Goal: Task Accomplishment & Management: Use online tool/utility

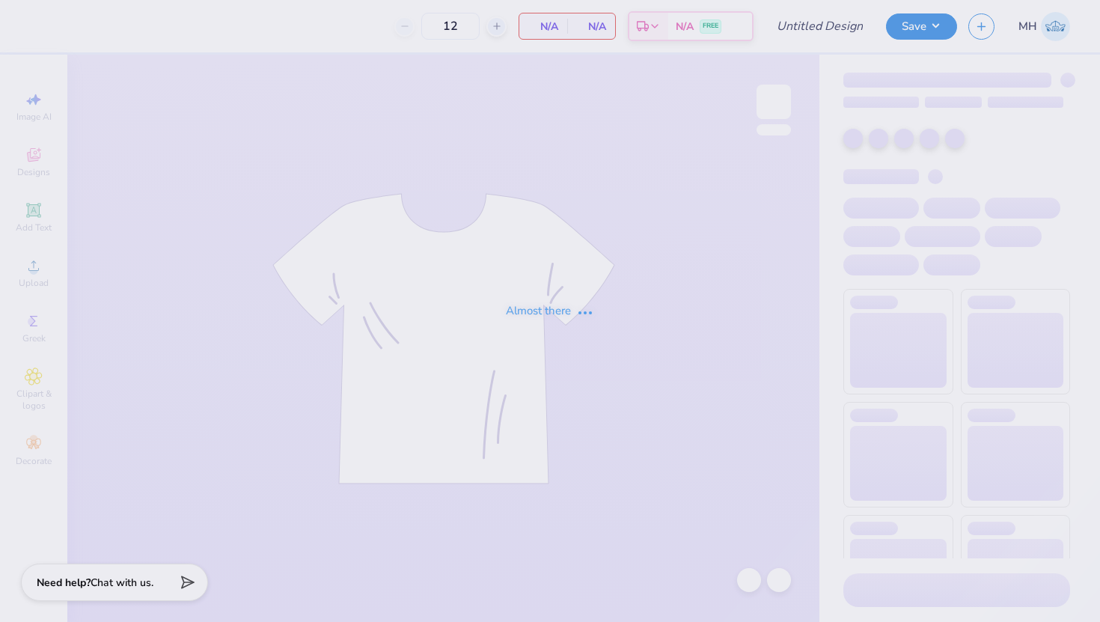
type input "Gphi Shorts"
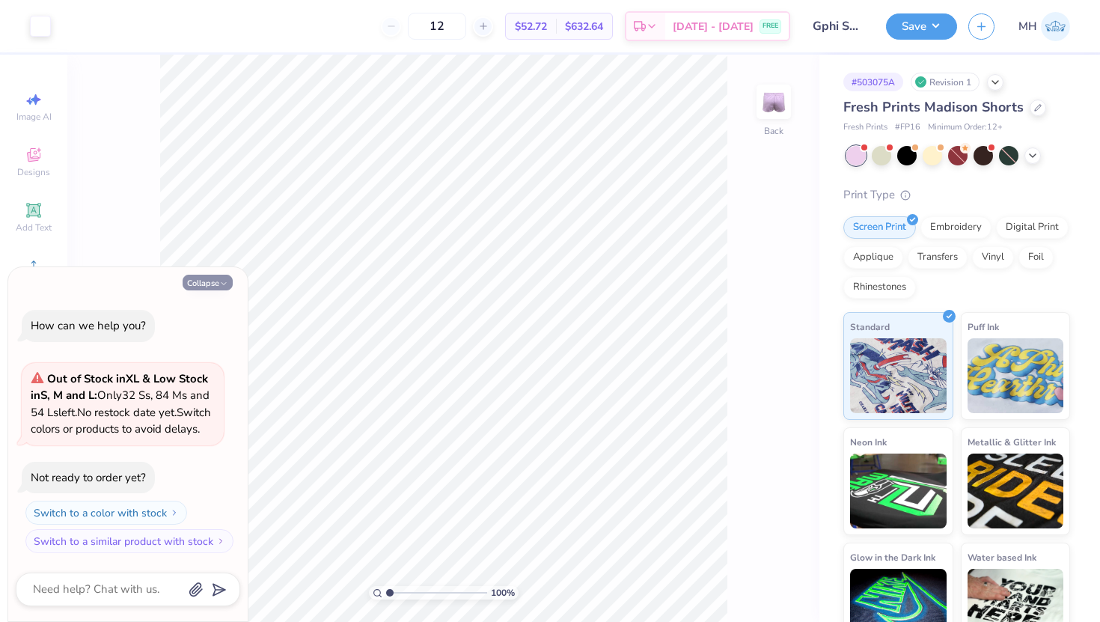
click at [202, 275] on button "Collapse" at bounding box center [208, 283] width 50 height 16
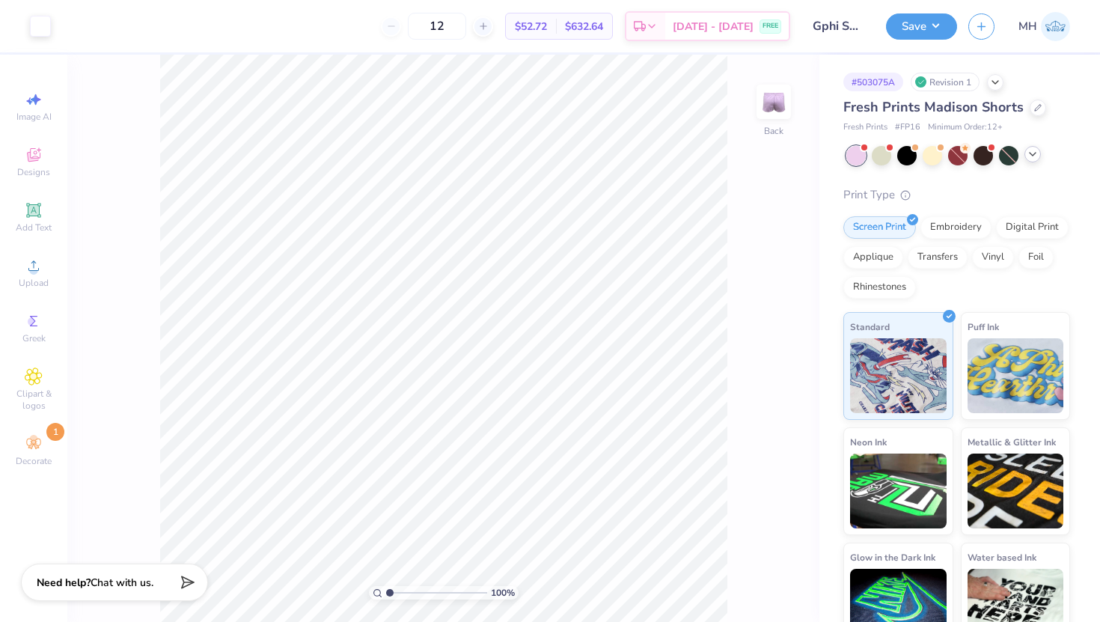
click at [1033, 159] on icon at bounding box center [1033, 154] width 12 height 12
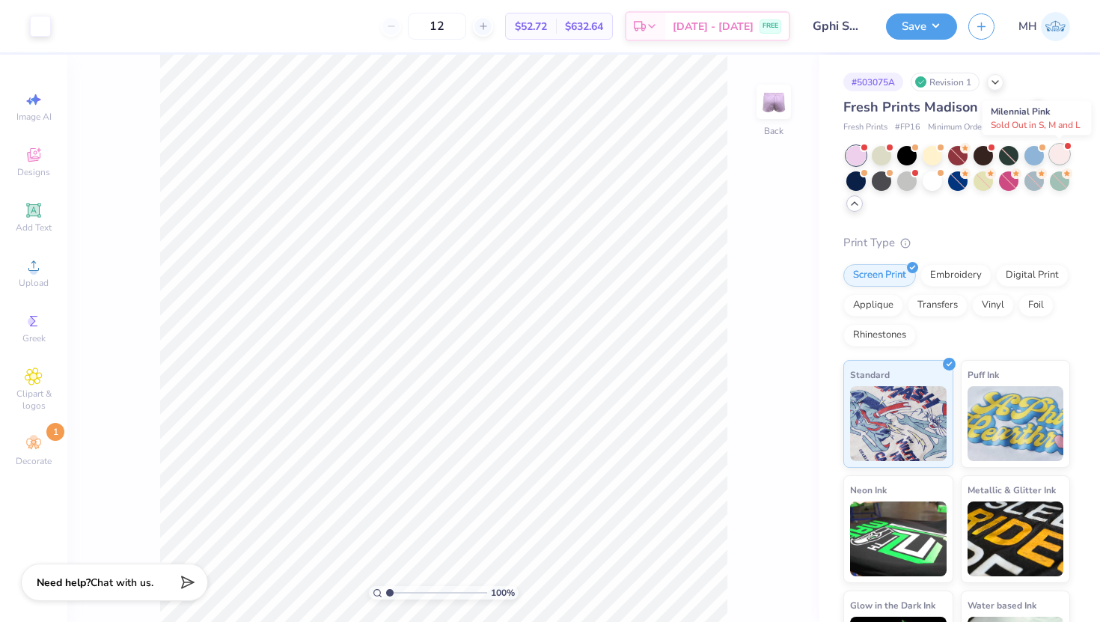
click at [1063, 159] on div at bounding box center [1059, 153] width 19 height 19
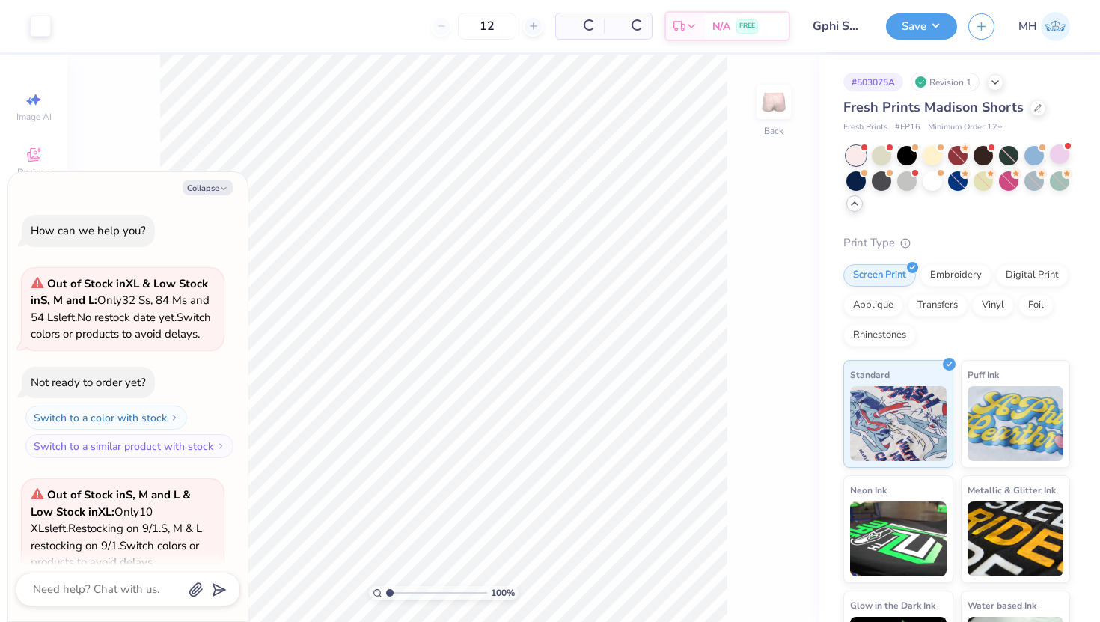
scroll to position [150, 0]
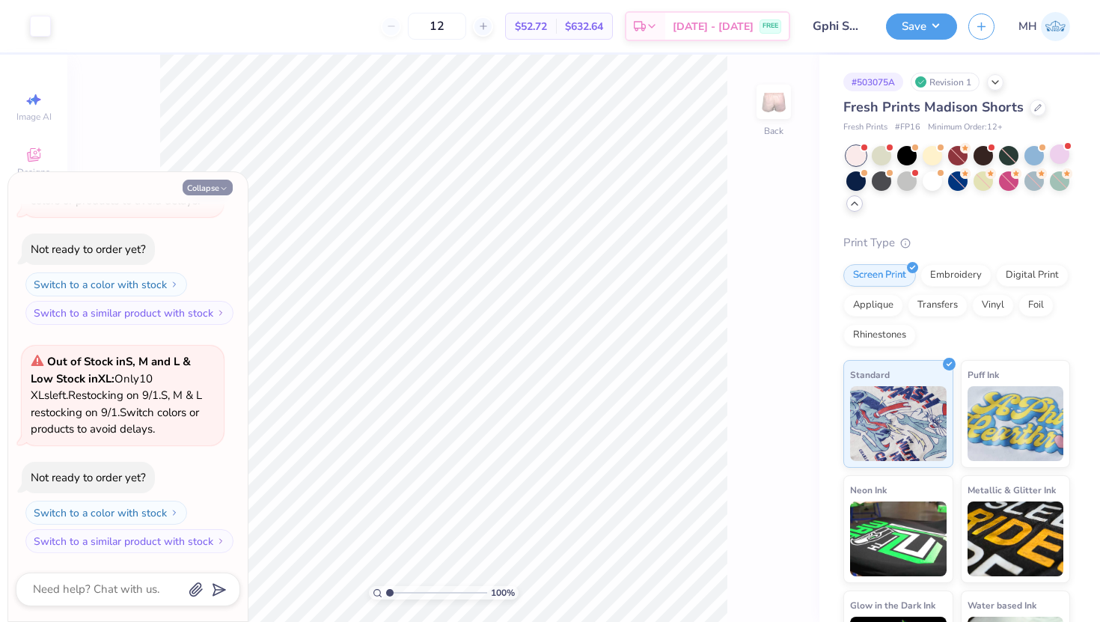
click at [204, 186] on button "Collapse" at bounding box center [208, 188] width 50 height 16
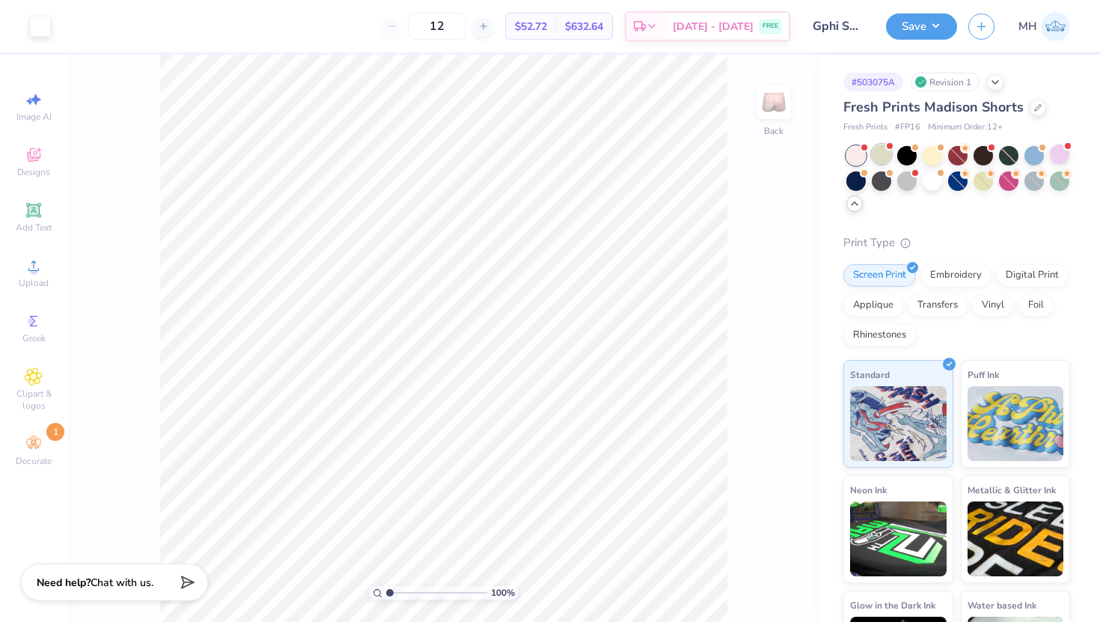
click at [884, 158] on div at bounding box center [881, 153] width 19 height 19
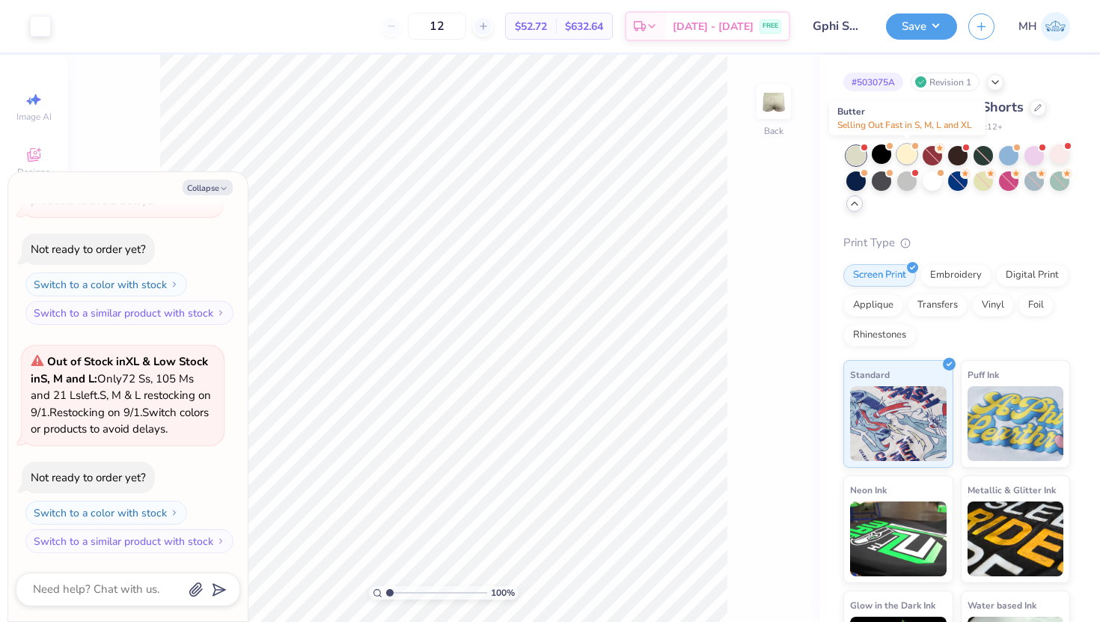
click at [898, 159] on div at bounding box center [906, 153] width 19 height 19
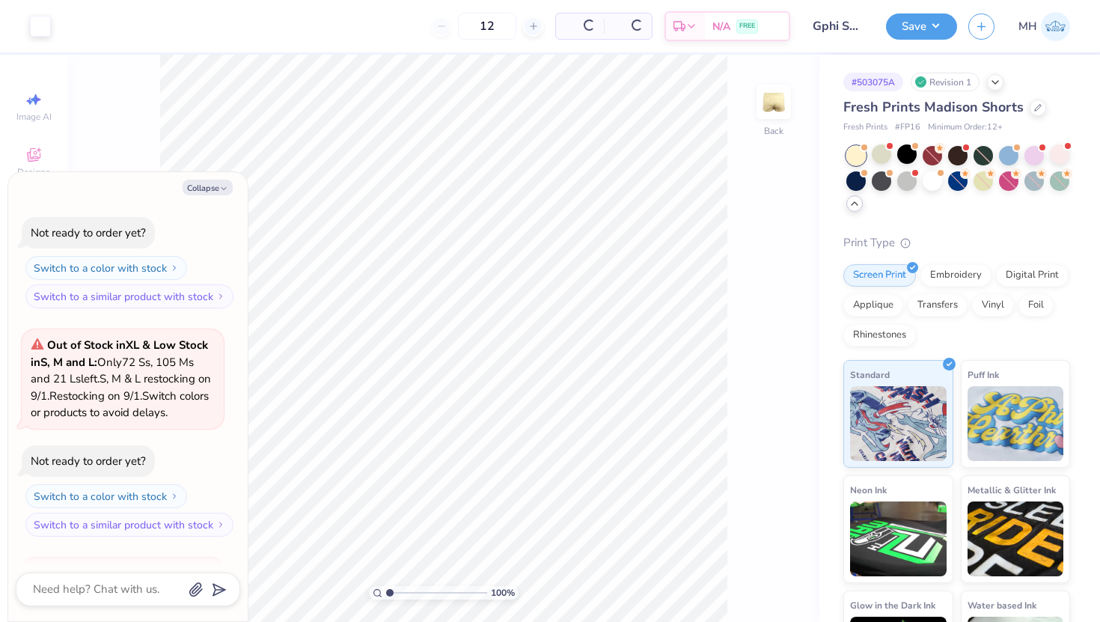
scroll to position [606, 0]
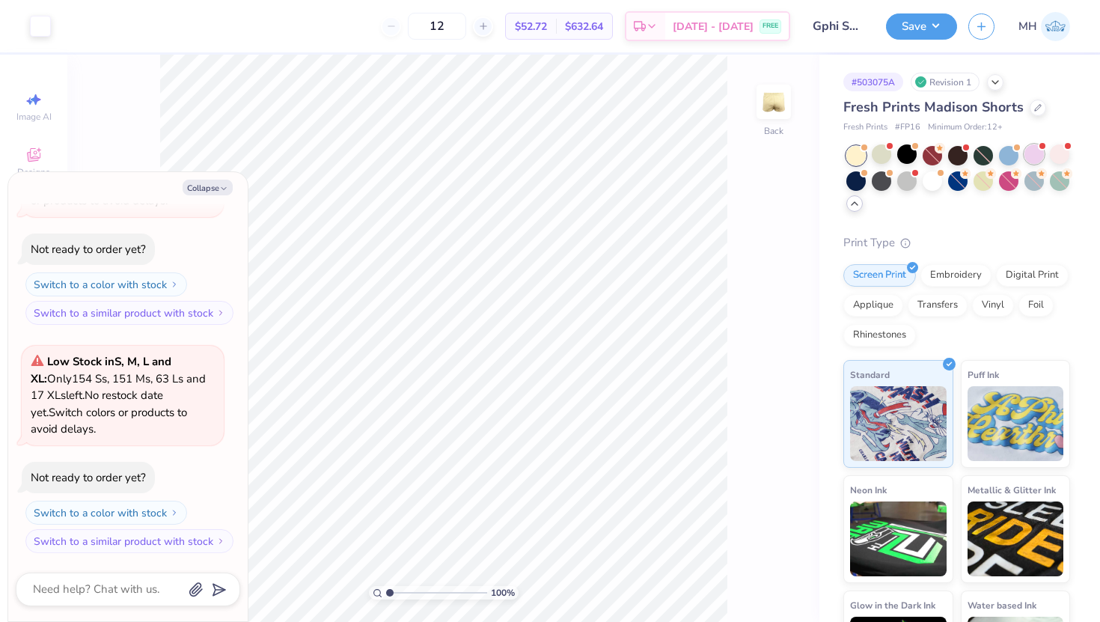
click at [1035, 156] on div at bounding box center [1034, 153] width 19 height 19
type textarea "x"
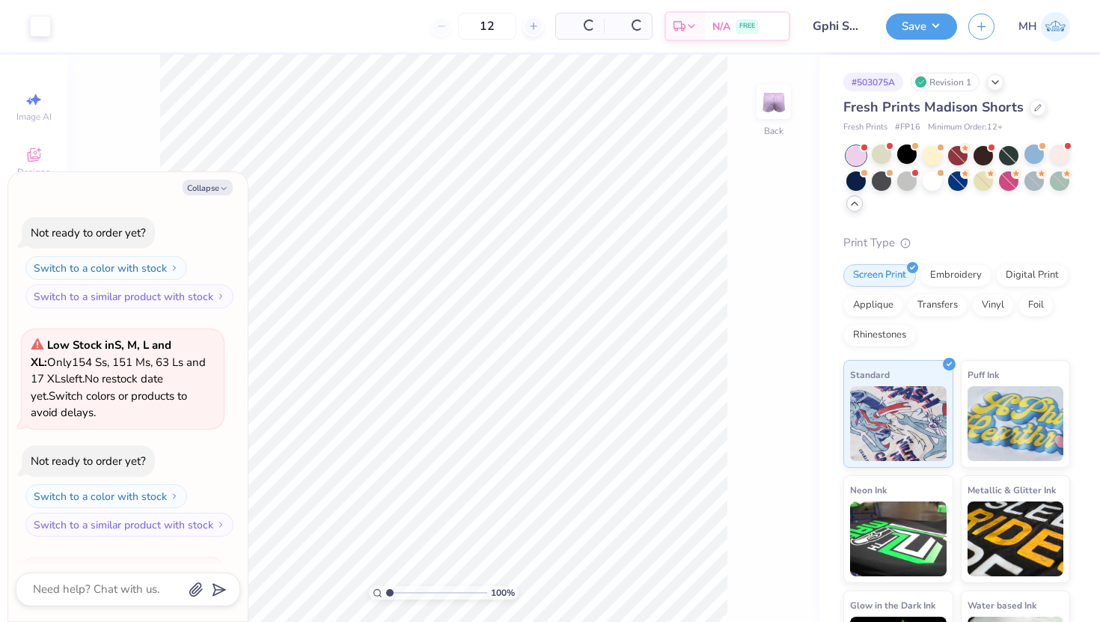
scroll to position [834, 0]
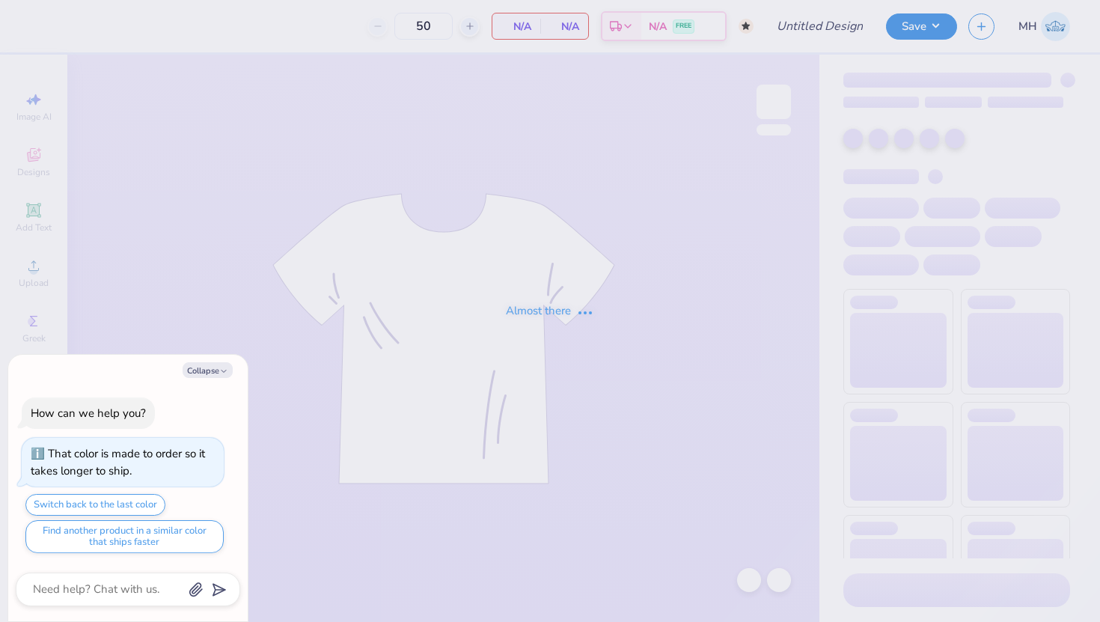
type textarea "x"
type input "GPHI Shorts"
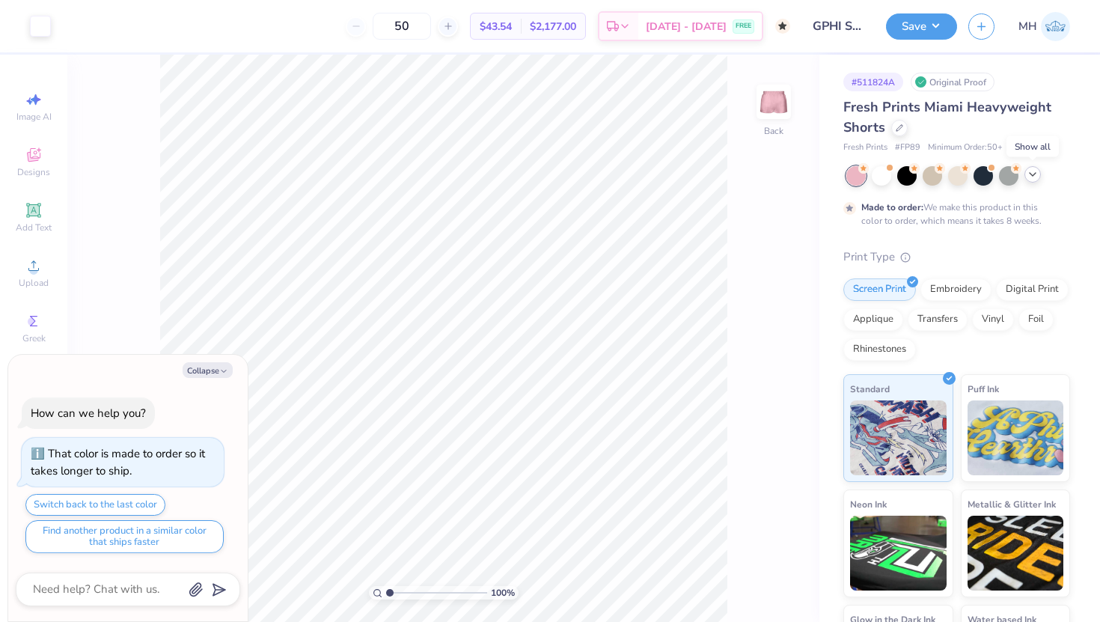
click at [1032, 174] on polyline at bounding box center [1033, 174] width 6 height 3
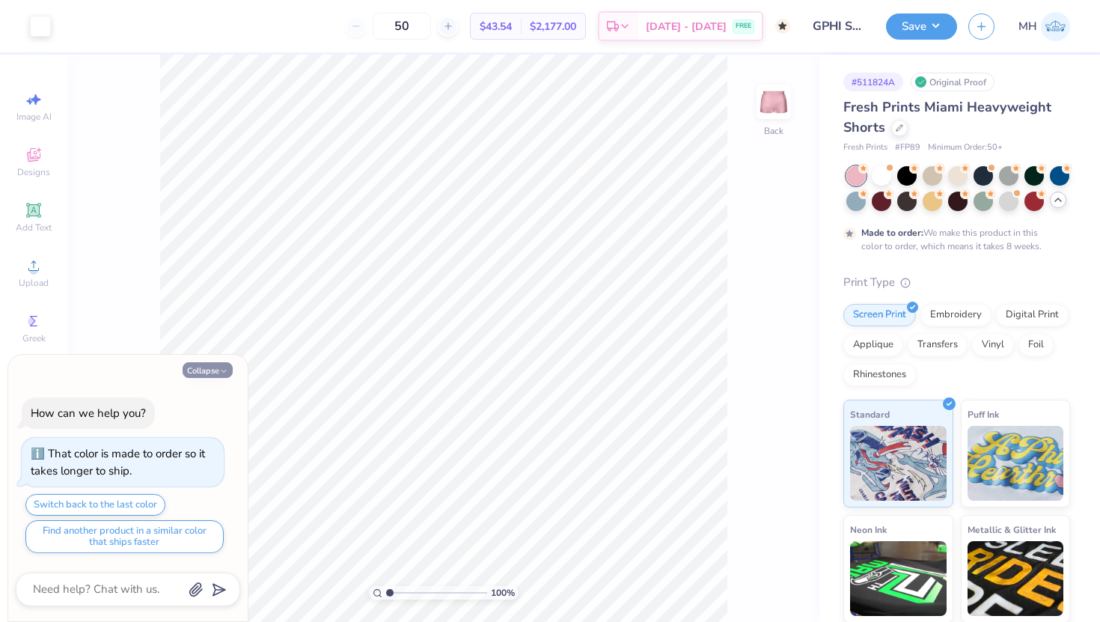
click at [210, 370] on button "Collapse" at bounding box center [208, 370] width 50 height 16
type textarea "x"
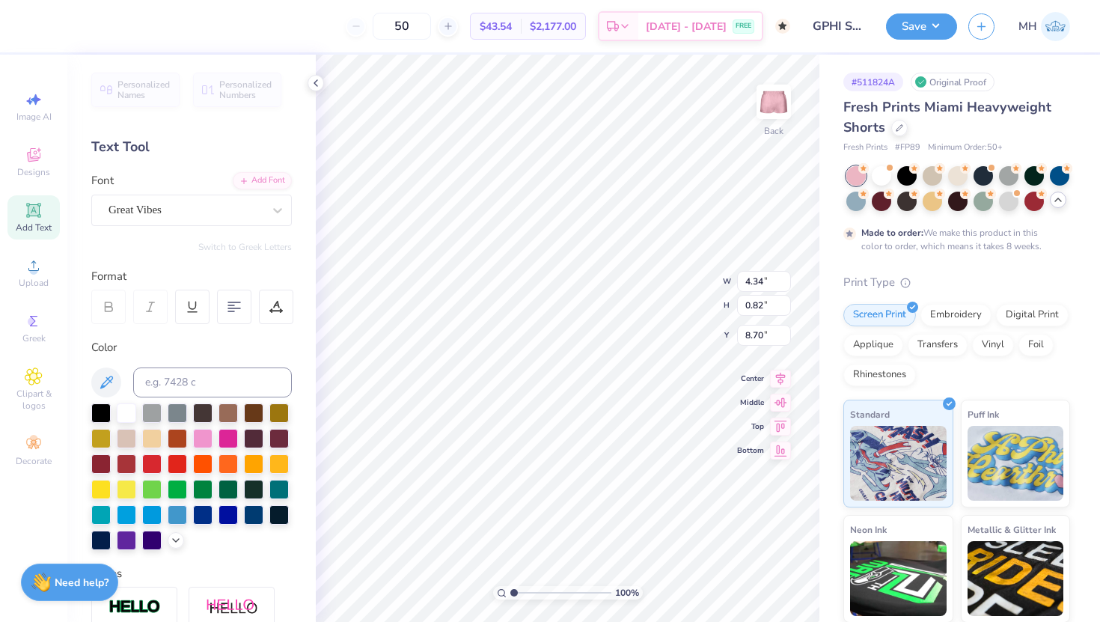
type input "8.64"
click at [315, 85] on icon at bounding box center [316, 83] width 12 height 12
click at [320, 83] on icon at bounding box center [316, 83] width 12 height 12
type input "8.90"
type input "8.83"
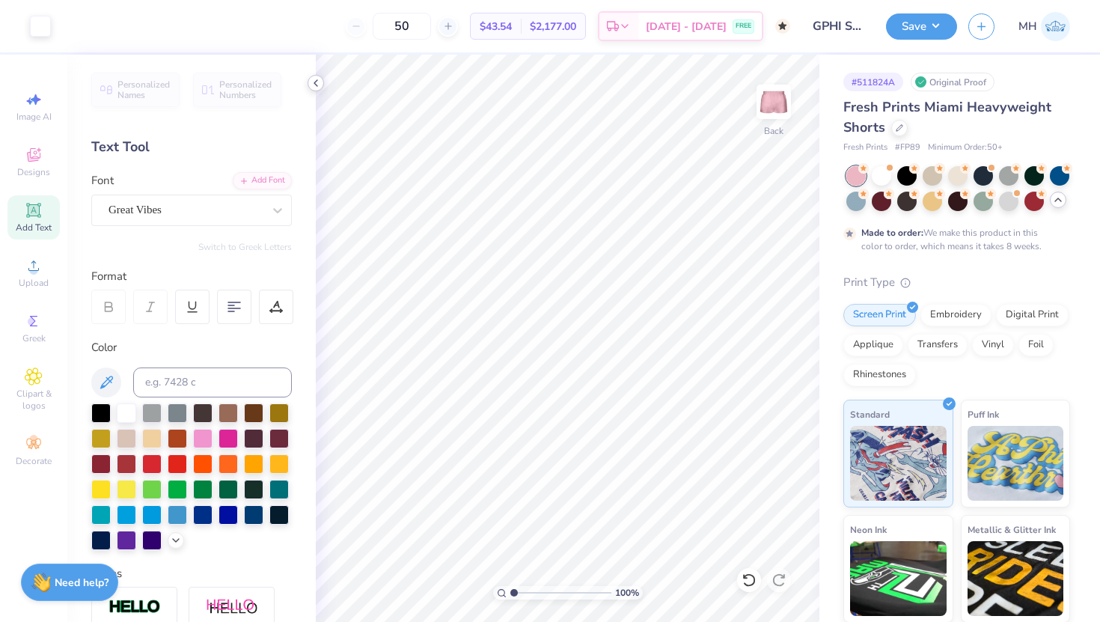
click at [320, 81] on icon at bounding box center [316, 83] width 12 height 12
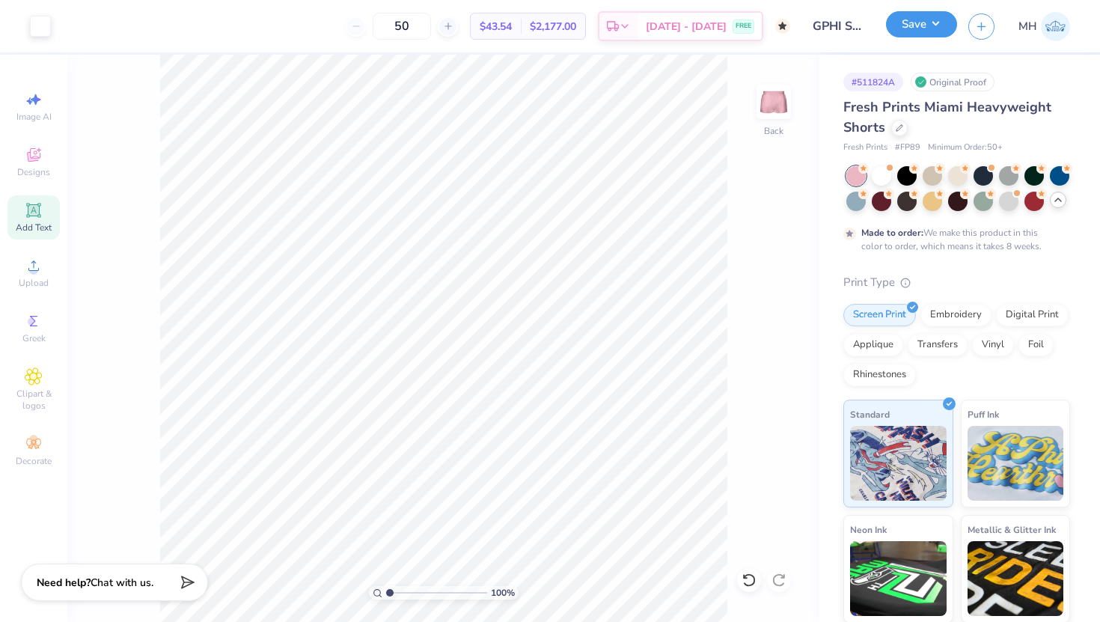
click at [922, 22] on button "Save" at bounding box center [921, 24] width 71 height 26
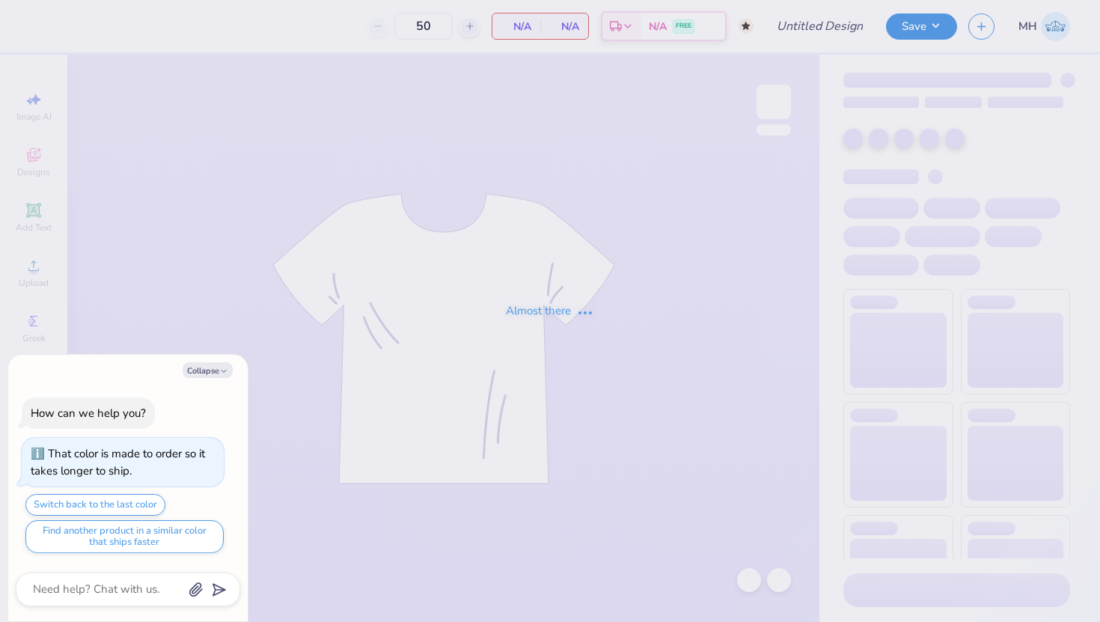
type textarea "x"
type input "GPHI Shorts"
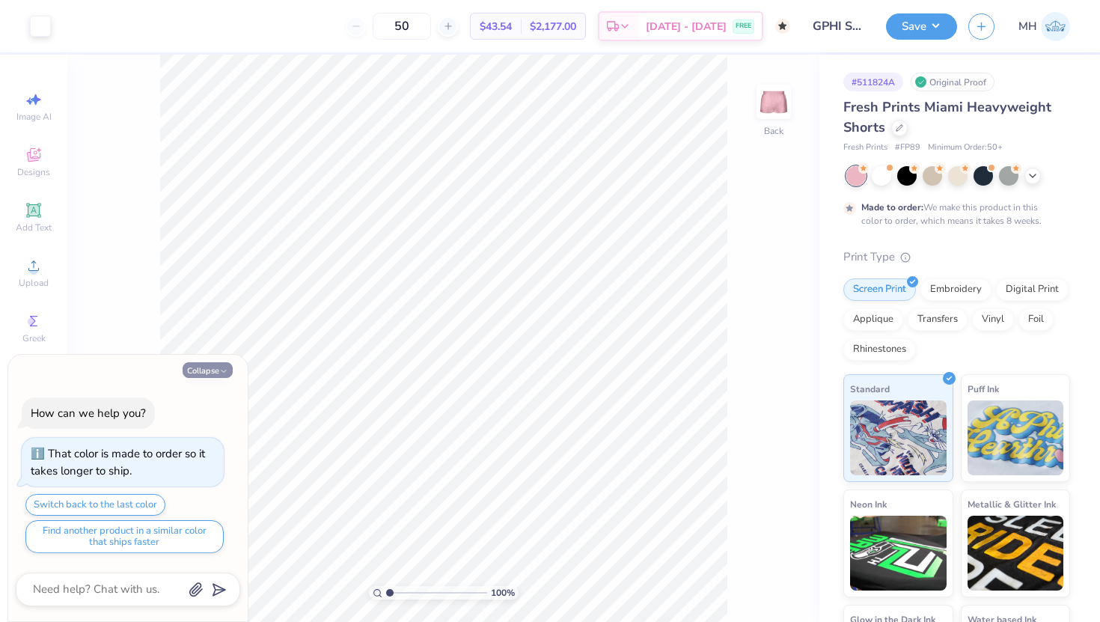
click at [214, 372] on button "Collapse" at bounding box center [208, 370] width 50 height 16
type textarea "x"
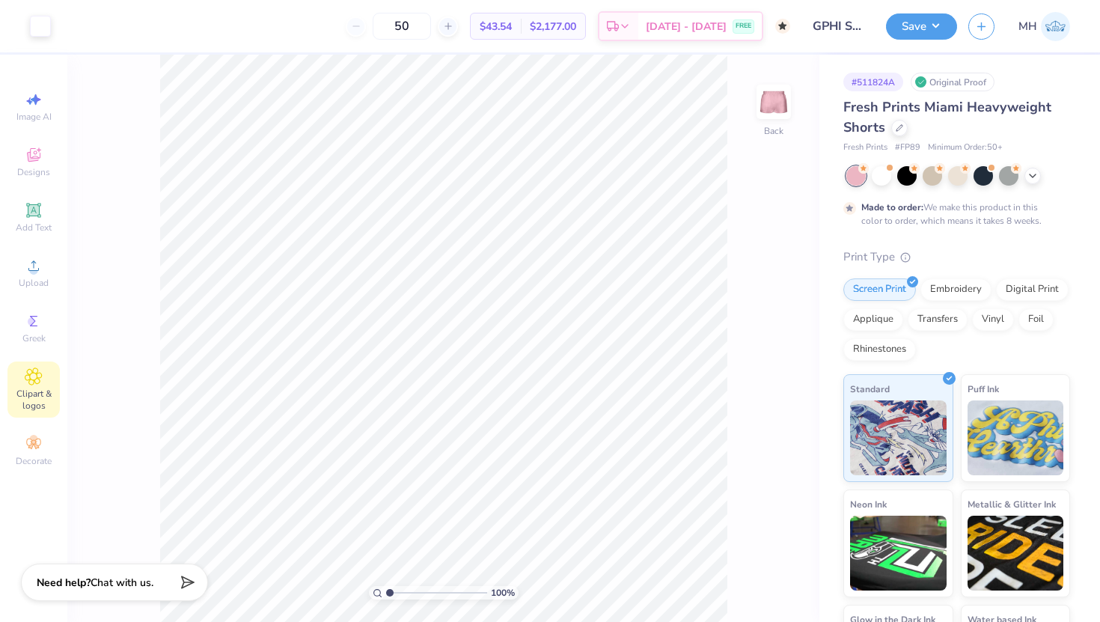
click at [35, 376] on icon at bounding box center [33, 376] width 7 height 7
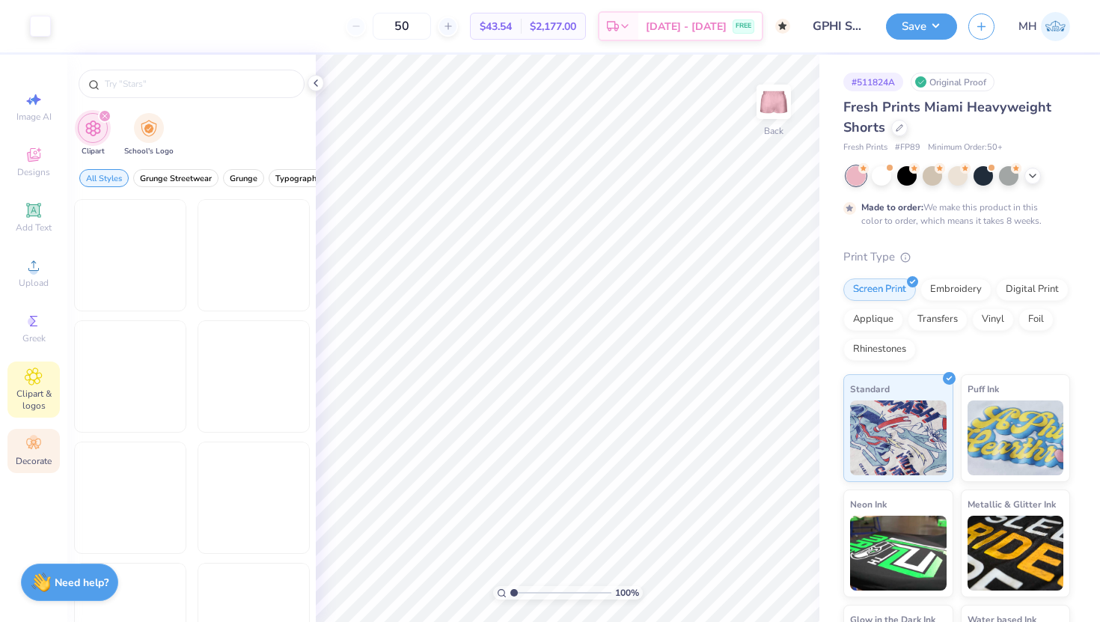
click at [33, 451] on icon at bounding box center [34, 444] width 18 height 18
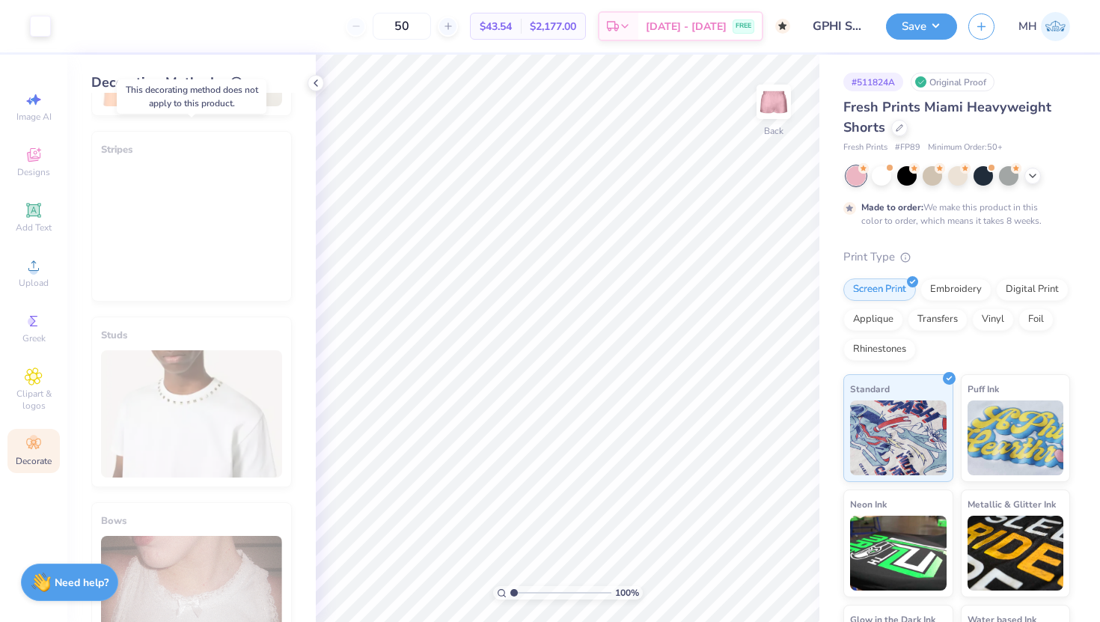
scroll to position [539, 0]
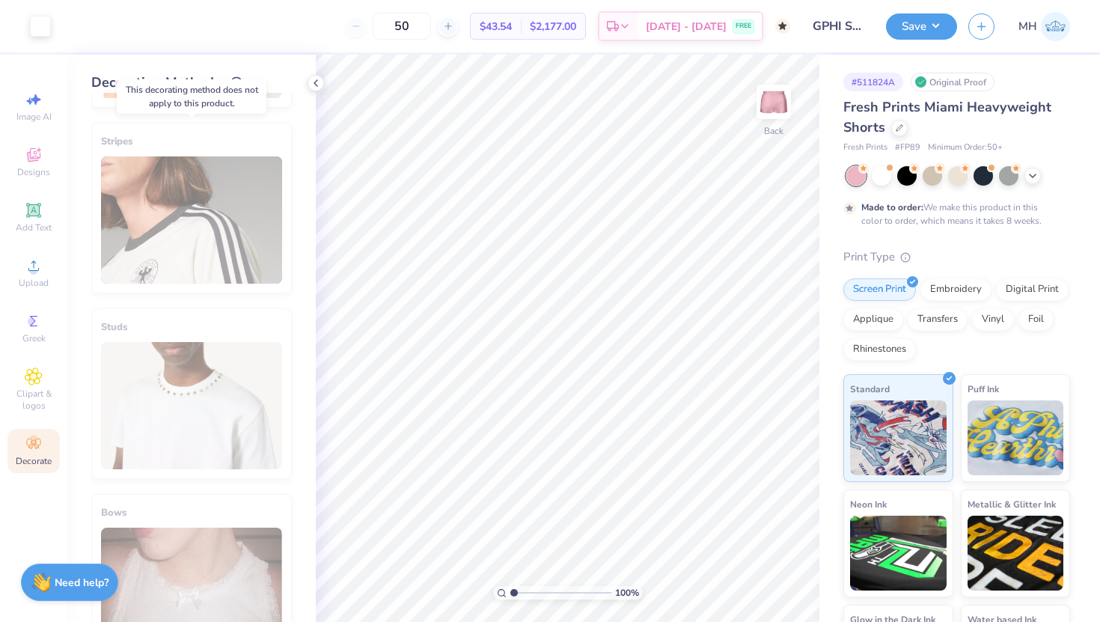
click at [191, 230] on div "Stripes" at bounding box center [191, 208] width 201 height 171
click at [319, 81] on icon at bounding box center [316, 83] width 12 height 12
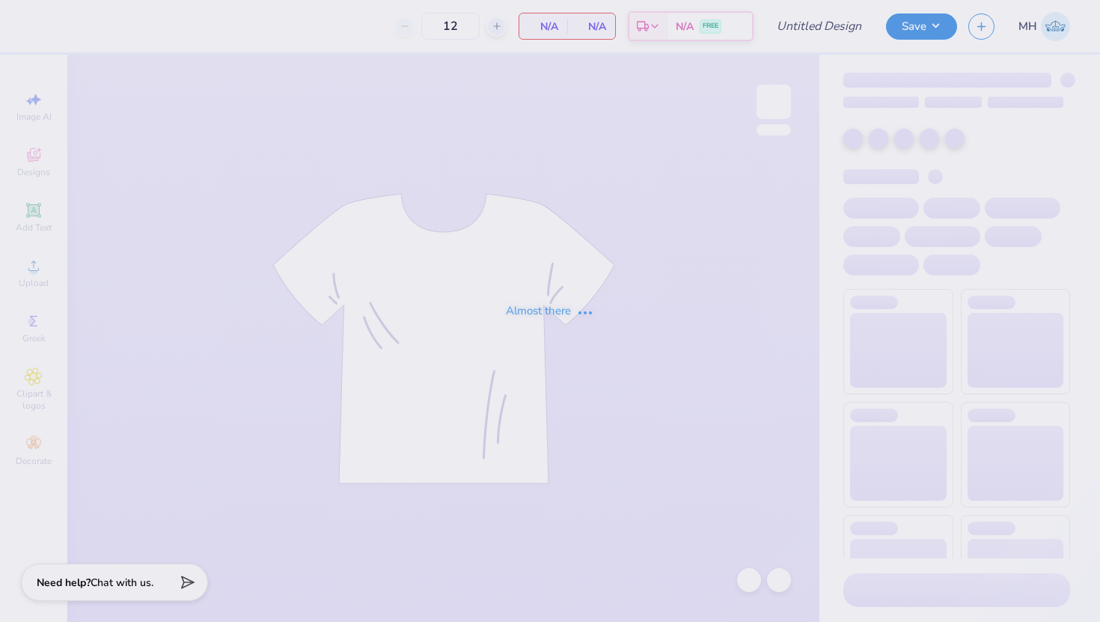
type input "GPHI Tank"
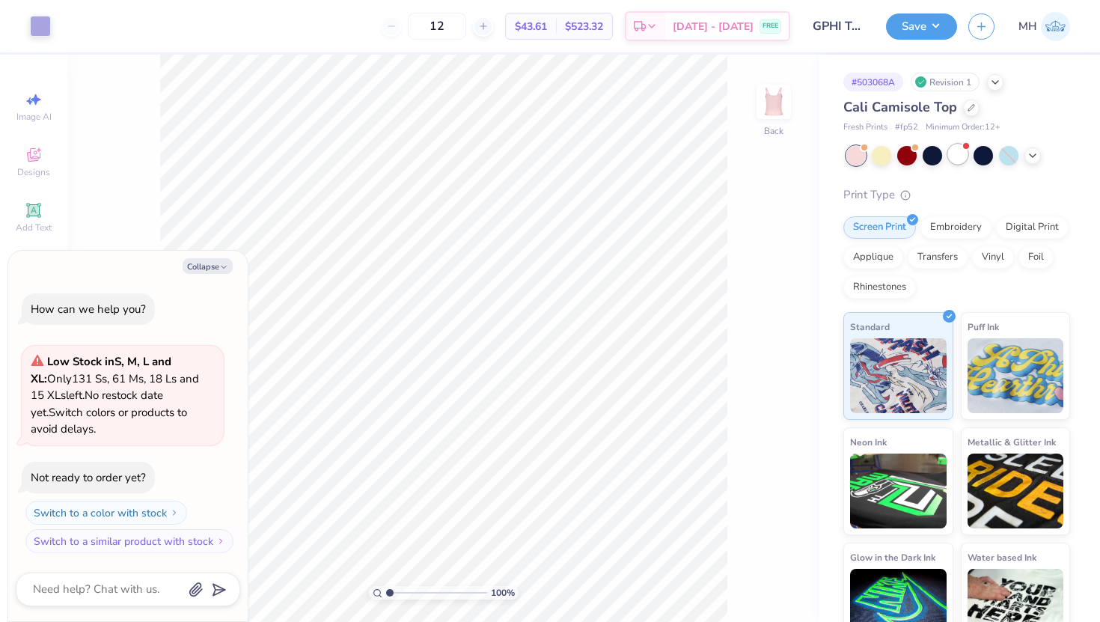
click at [960, 157] on div at bounding box center [957, 153] width 19 height 19
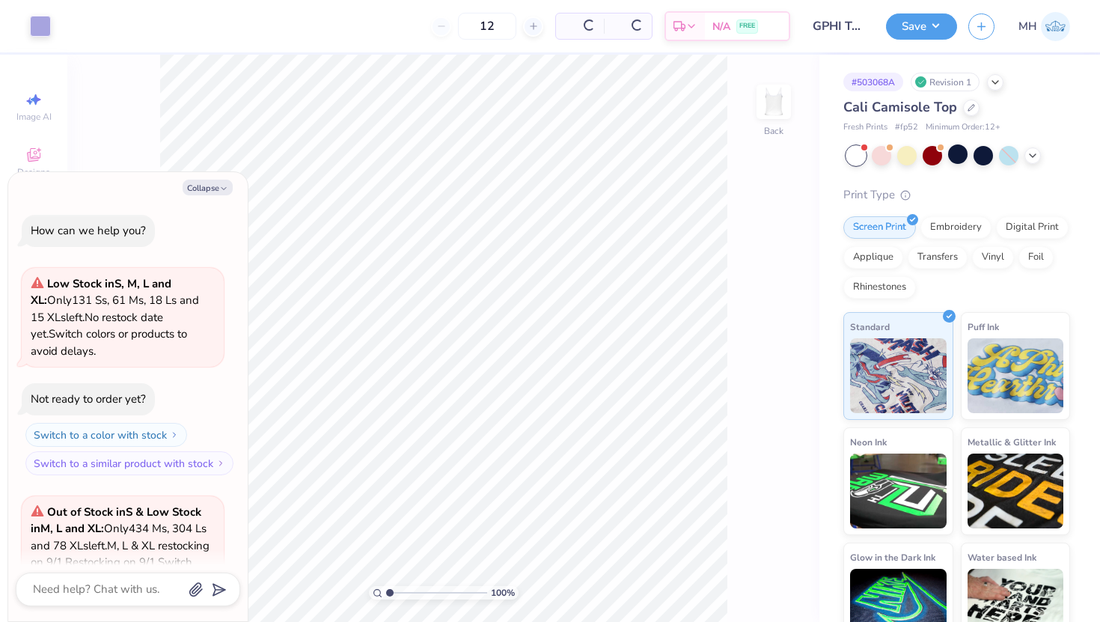
scroll to position [167, 0]
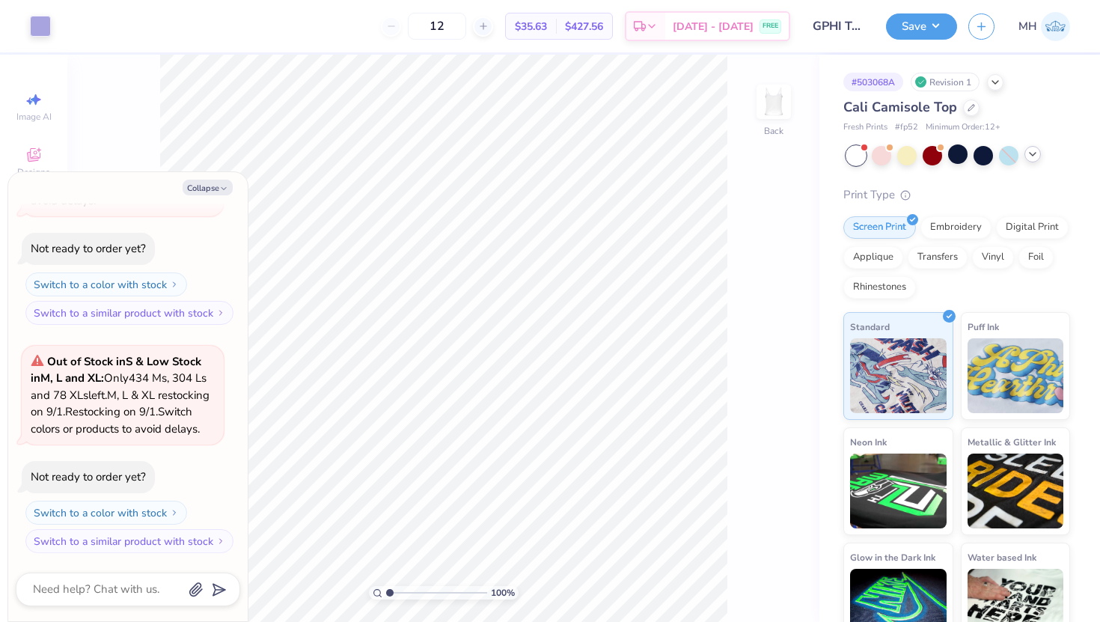
click at [1035, 150] on icon at bounding box center [1033, 154] width 12 height 12
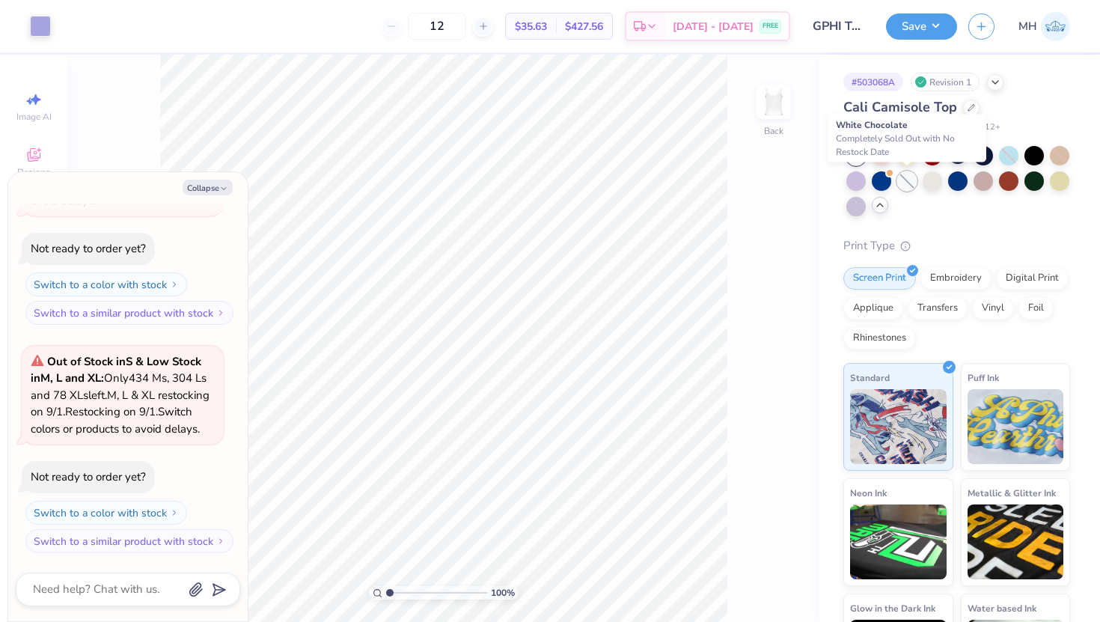
click at [908, 183] on div at bounding box center [906, 180] width 19 height 19
click at [932, 182] on div at bounding box center [932, 179] width 19 height 19
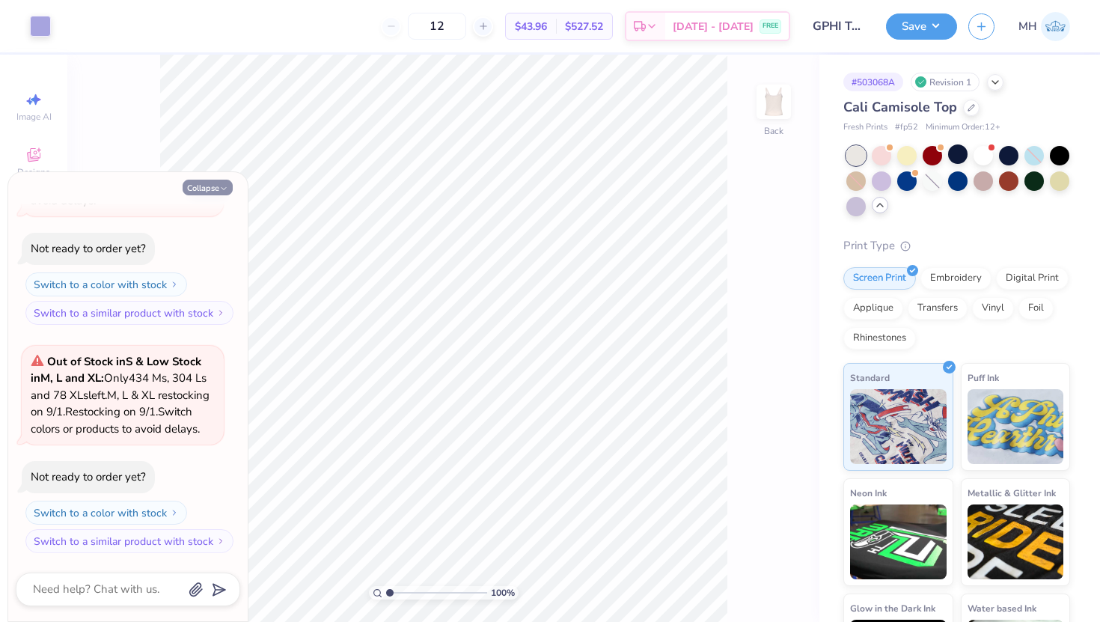
click at [224, 192] on icon "button" at bounding box center [223, 188] width 9 height 9
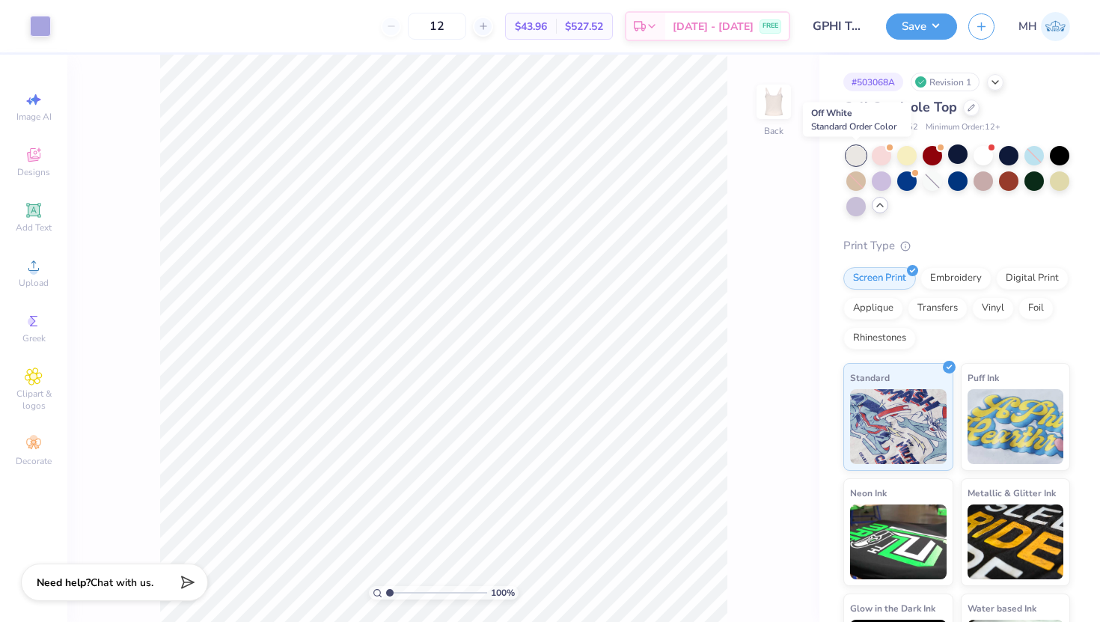
click at [852, 156] on div at bounding box center [855, 155] width 19 height 19
click at [983, 155] on div at bounding box center [983, 153] width 19 height 19
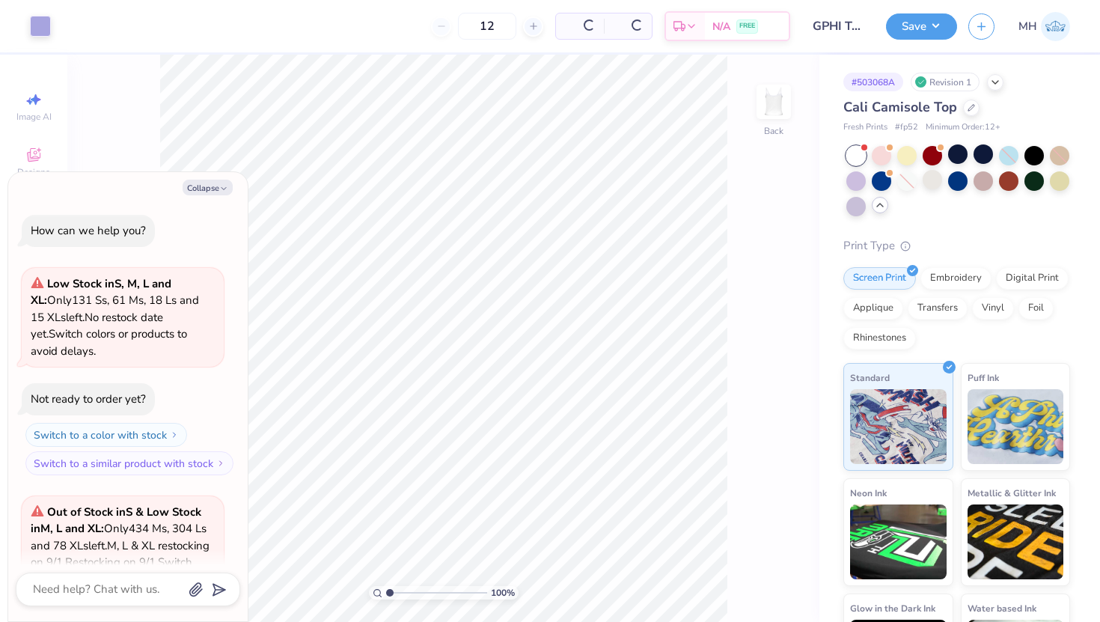
scroll to position [412, 0]
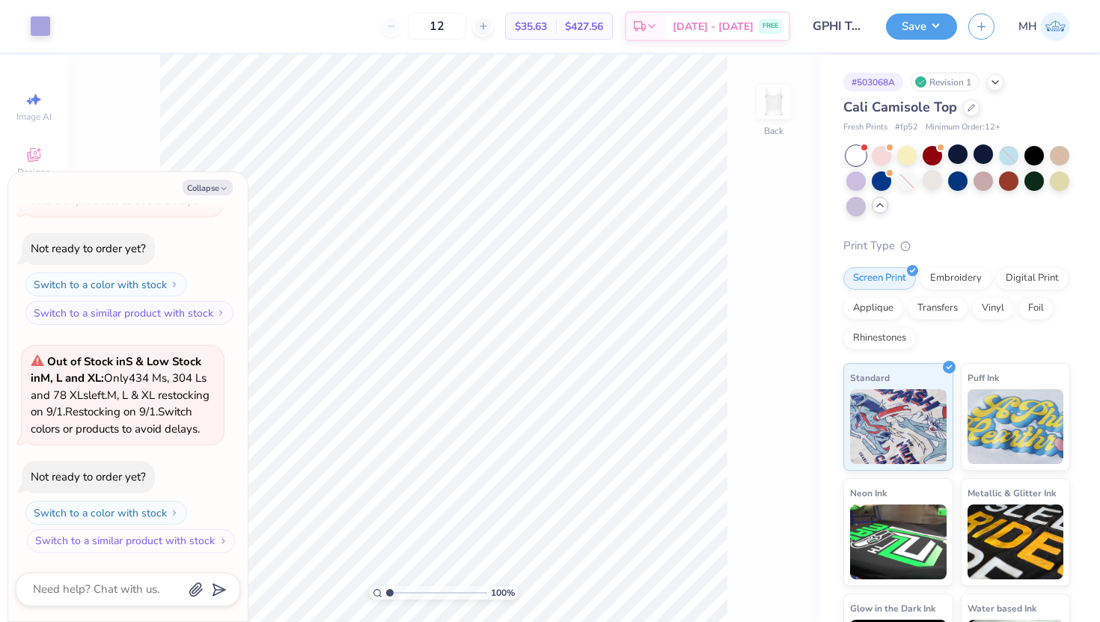
click at [184, 543] on button "Switch to a similar product with stock" at bounding box center [131, 541] width 208 height 24
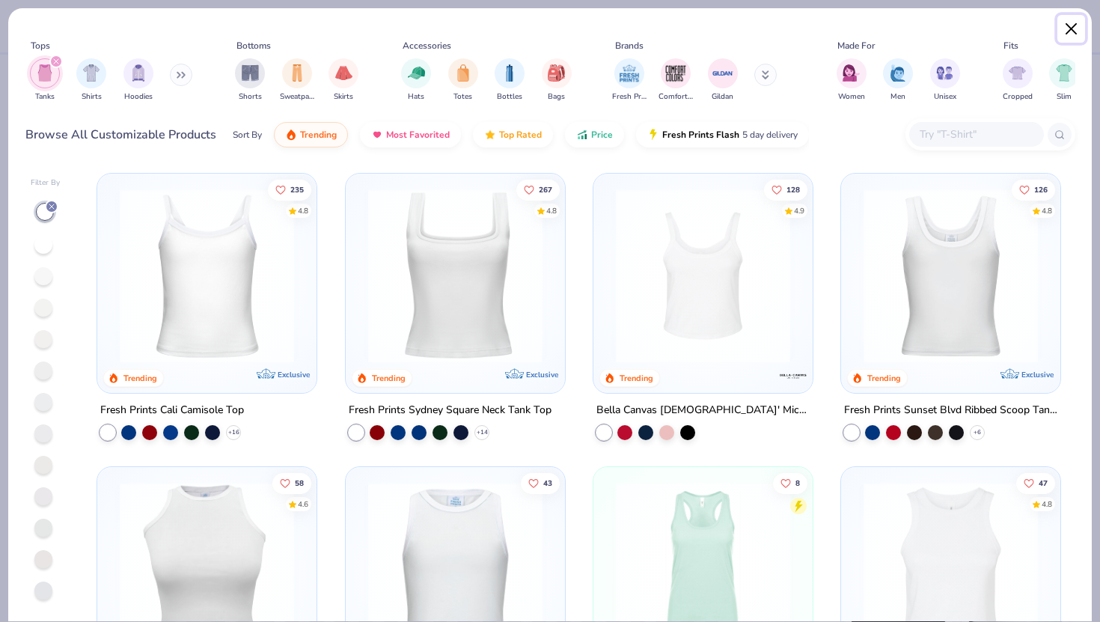
click at [1070, 22] on button "Close" at bounding box center [1071, 29] width 28 height 28
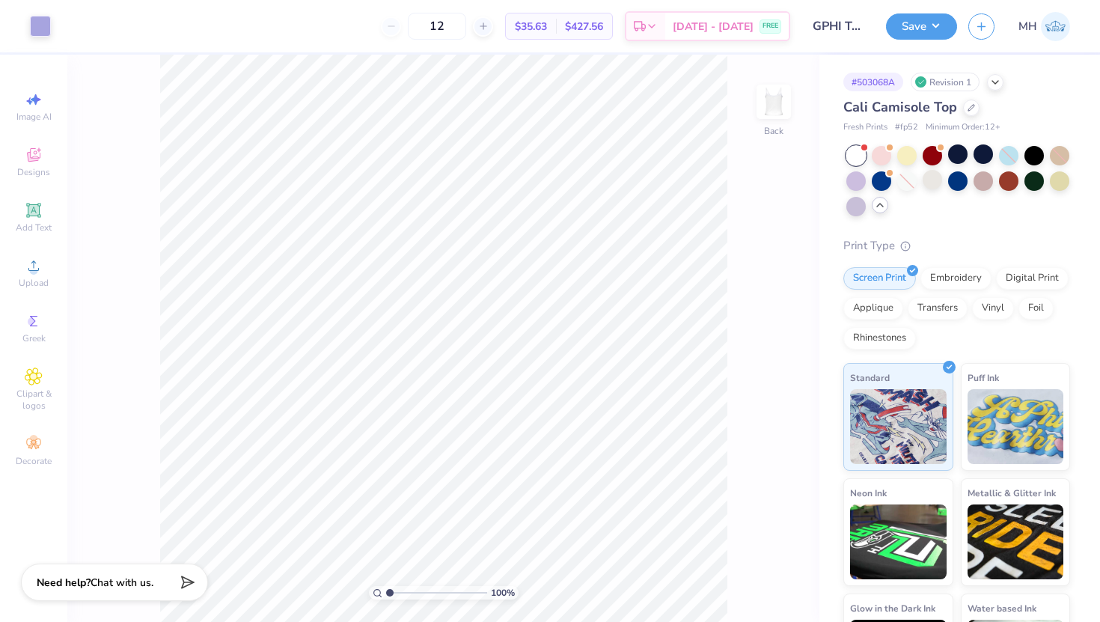
click at [856, 153] on div at bounding box center [855, 155] width 19 height 19
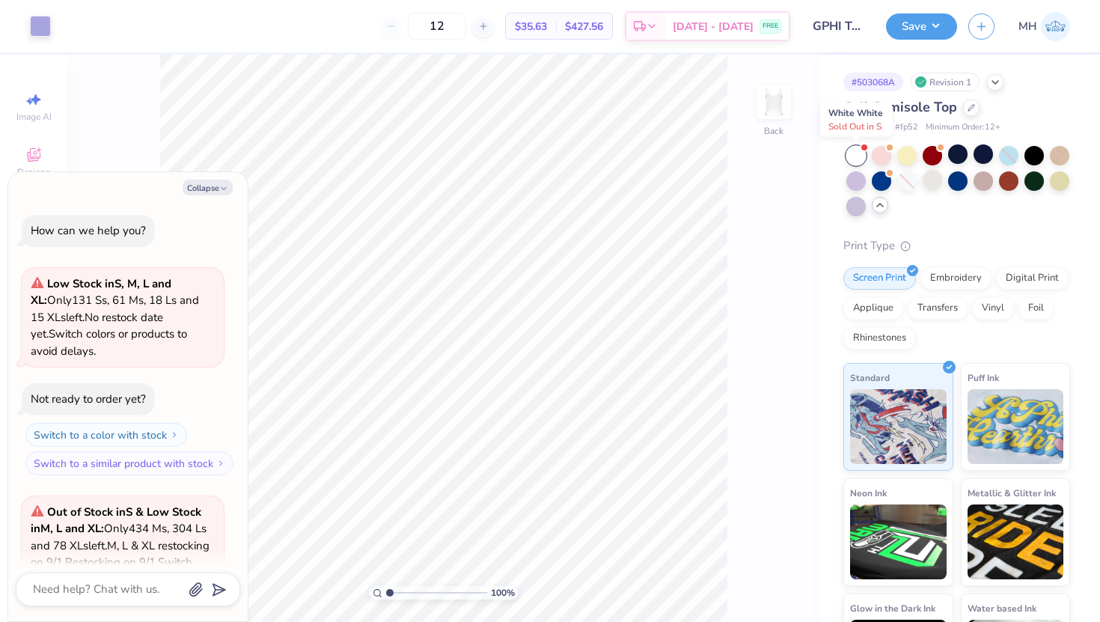
scroll to position [657, 0]
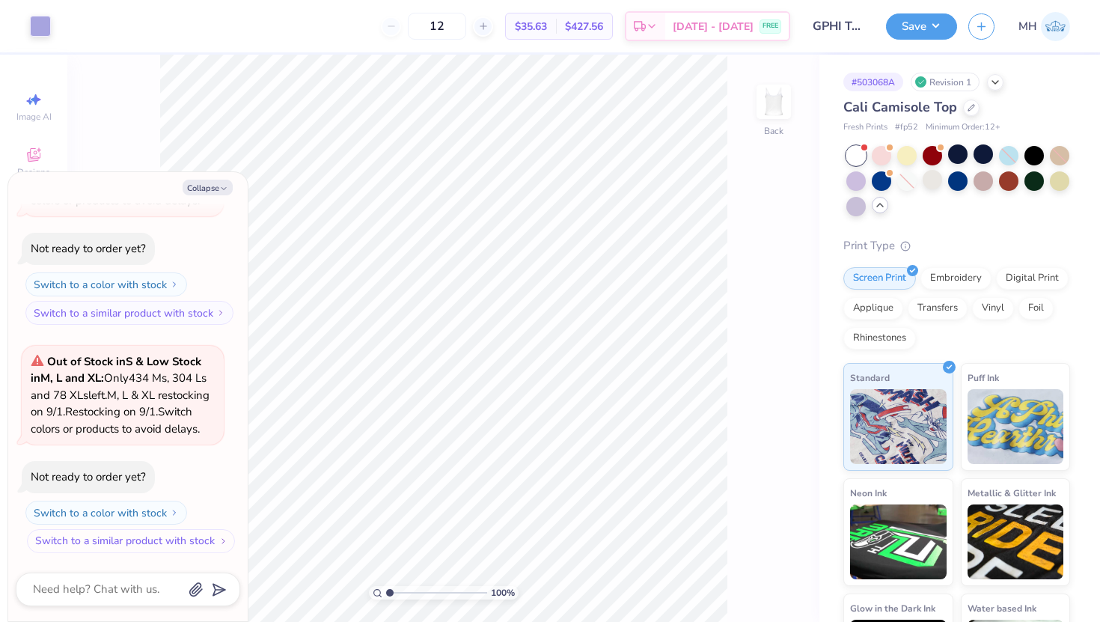
click at [178, 545] on button "Switch to a similar product with stock" at bounding box center [131, 541] width 208 height 24
type textarea "x"
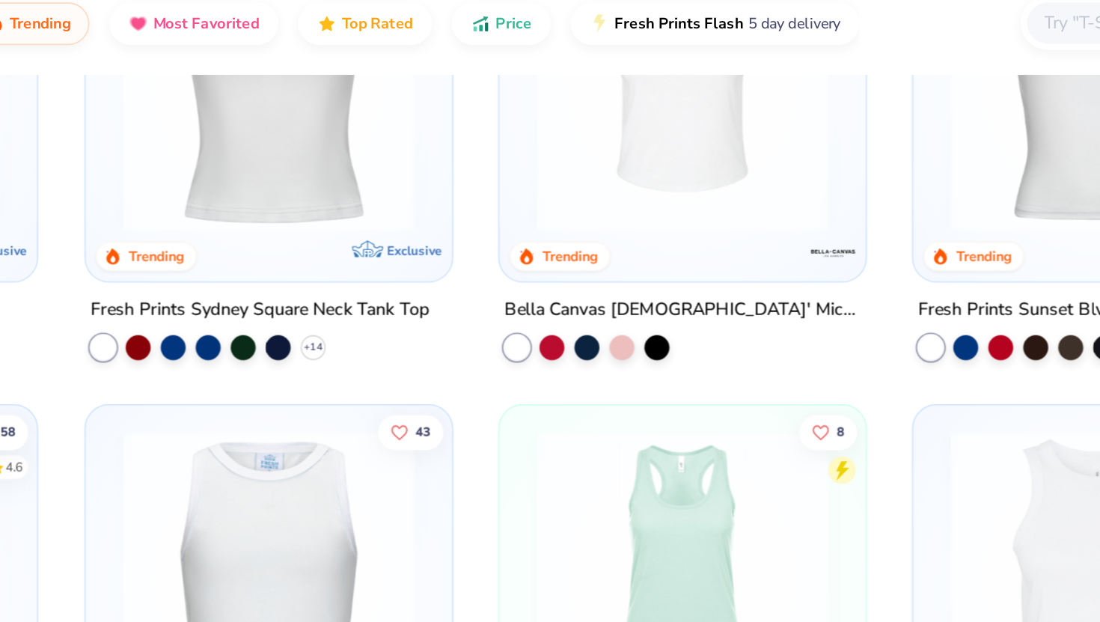
scroll to position [104, 0]
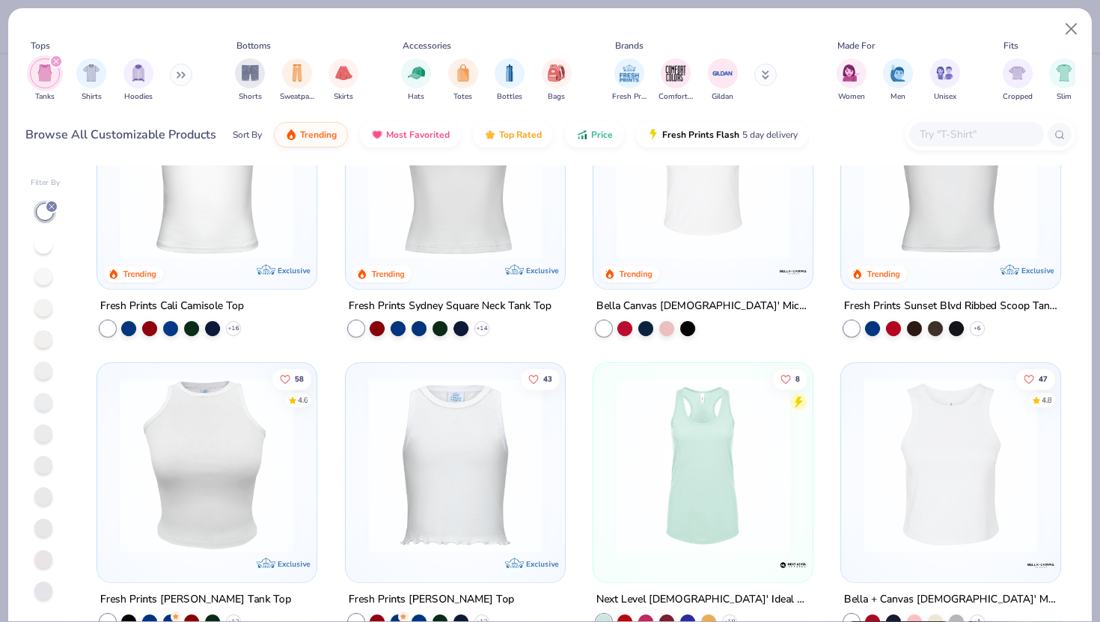
click at [704, 205] on img at bounding box center [702, 172] width 189 height 174
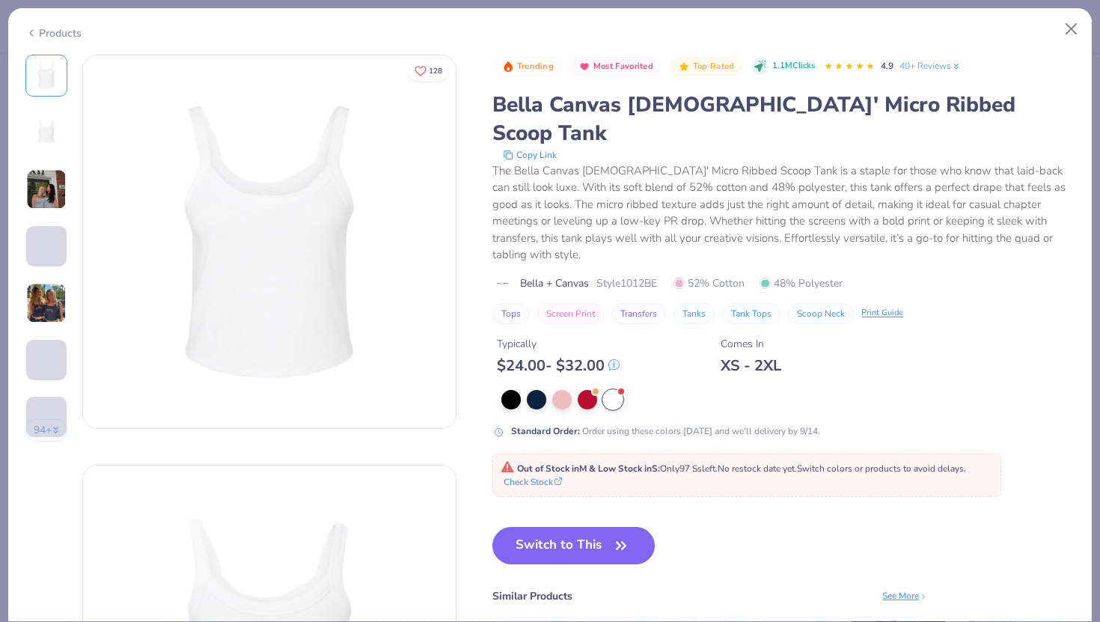
click at [51, 180] on img at bounding box center [46, 189] width 40 height 40
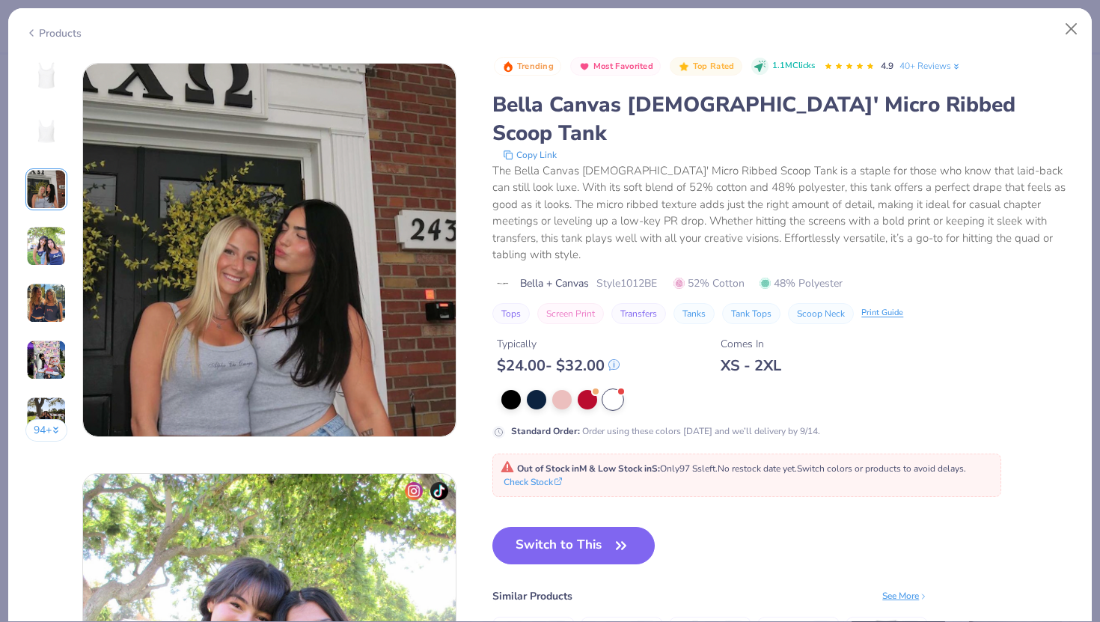
scroll to position [820, 0]
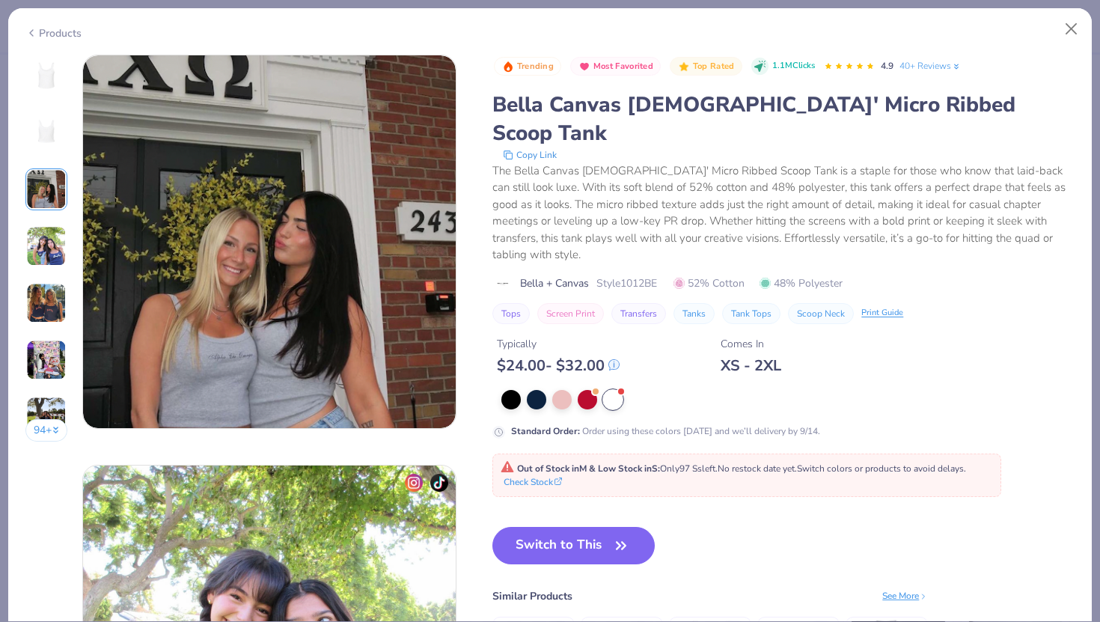
click at [57, 246] on img at bounding box center [46, 246] width 40 height 40
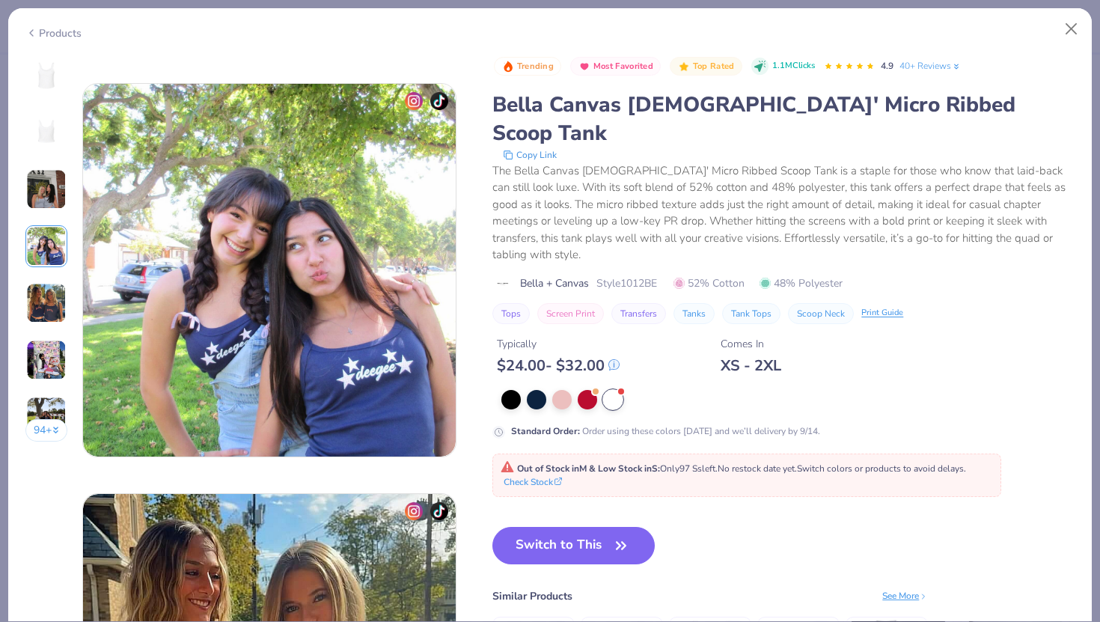
scroll to position [1230, 0]
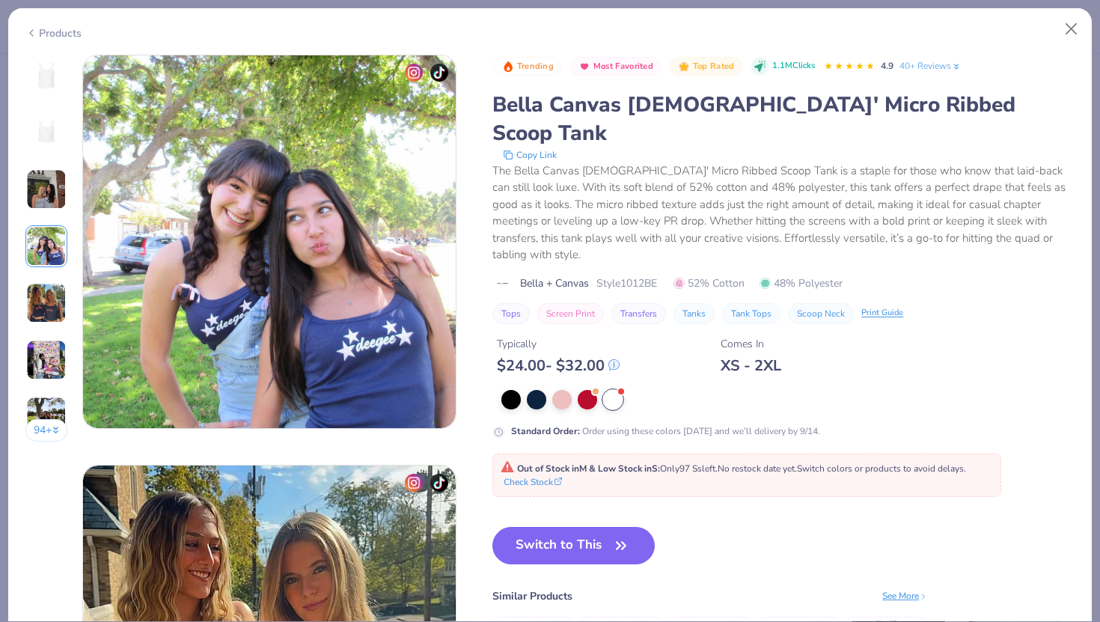
click at [57, 282] on div at bounding box center [46, 303] width 42 height 42
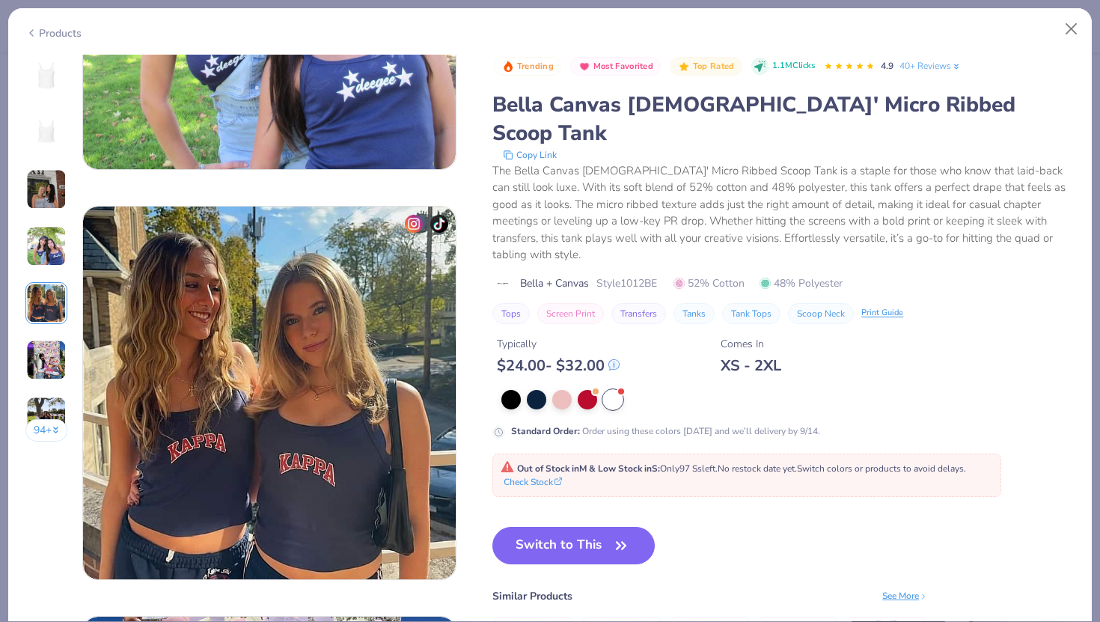
click at [57, 305] on img at bounding box center [46, 303] width 40 height 40
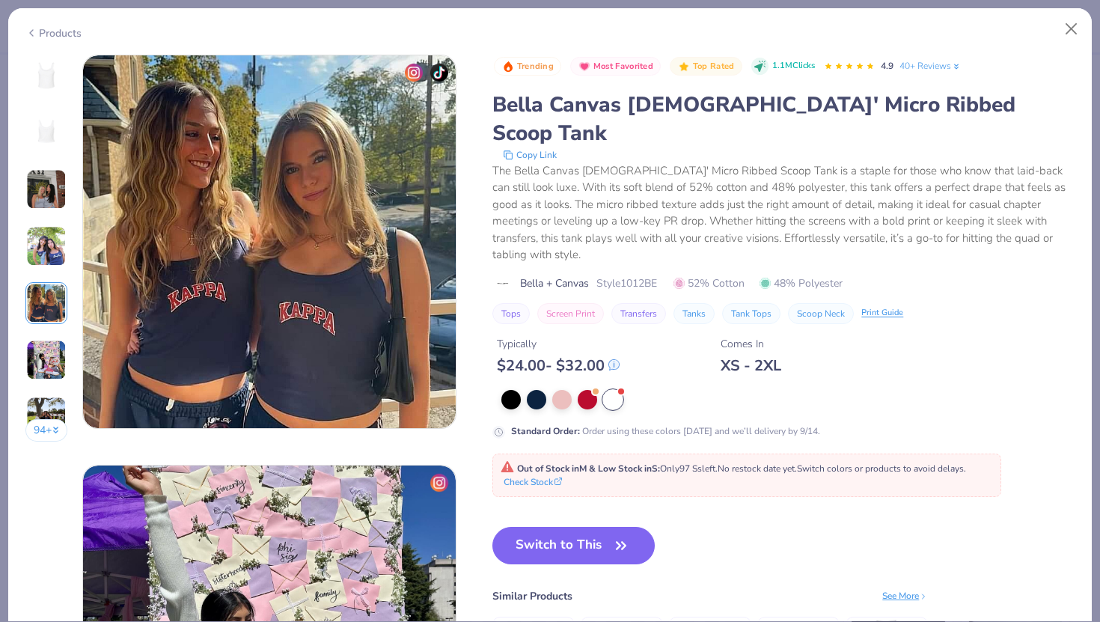
click at [57, 349] on img at bounding box center [46, 360] width 40 height 40
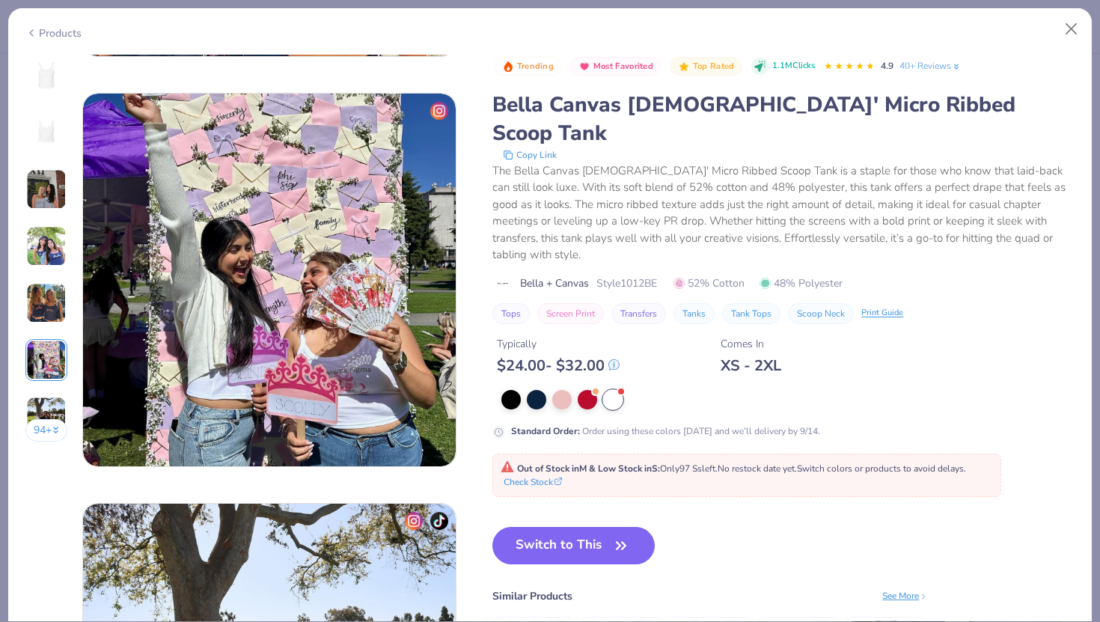
scroll to position [2051, 0]
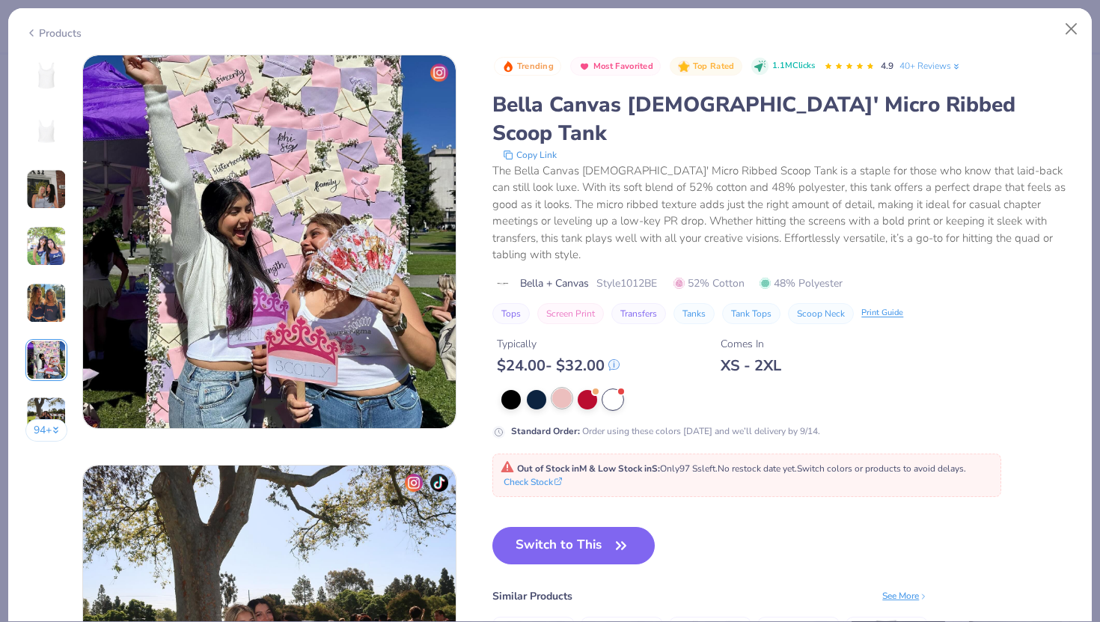
click at [566, 388] on div at bounding box center [561, 397] width 19 height 19
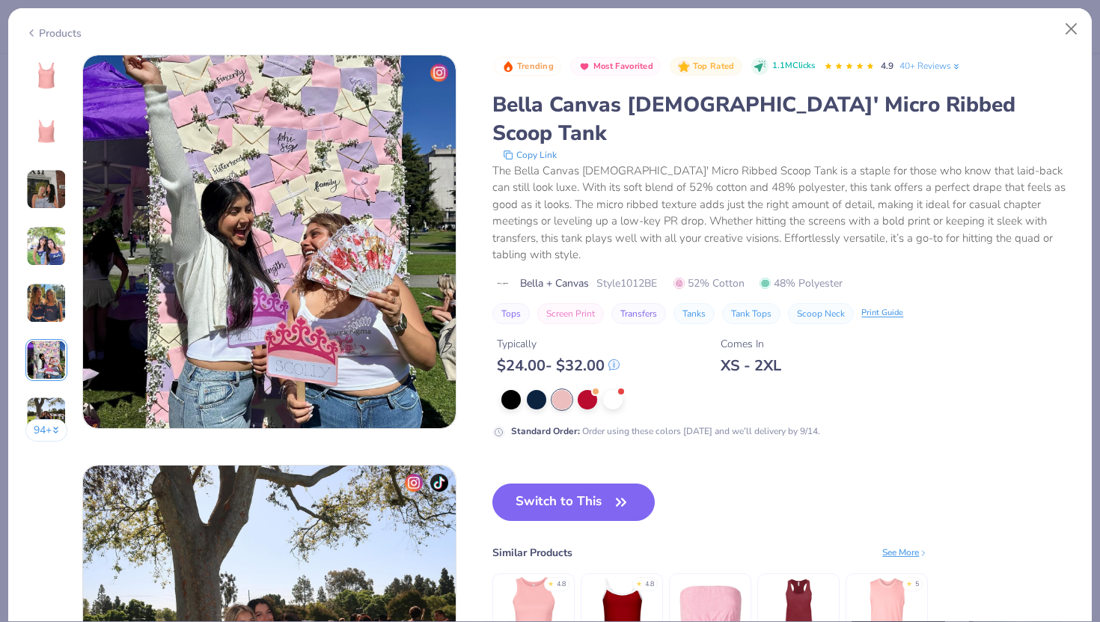
click at [39, 64] on img at bounding box center [46, 76] width 36 height 36
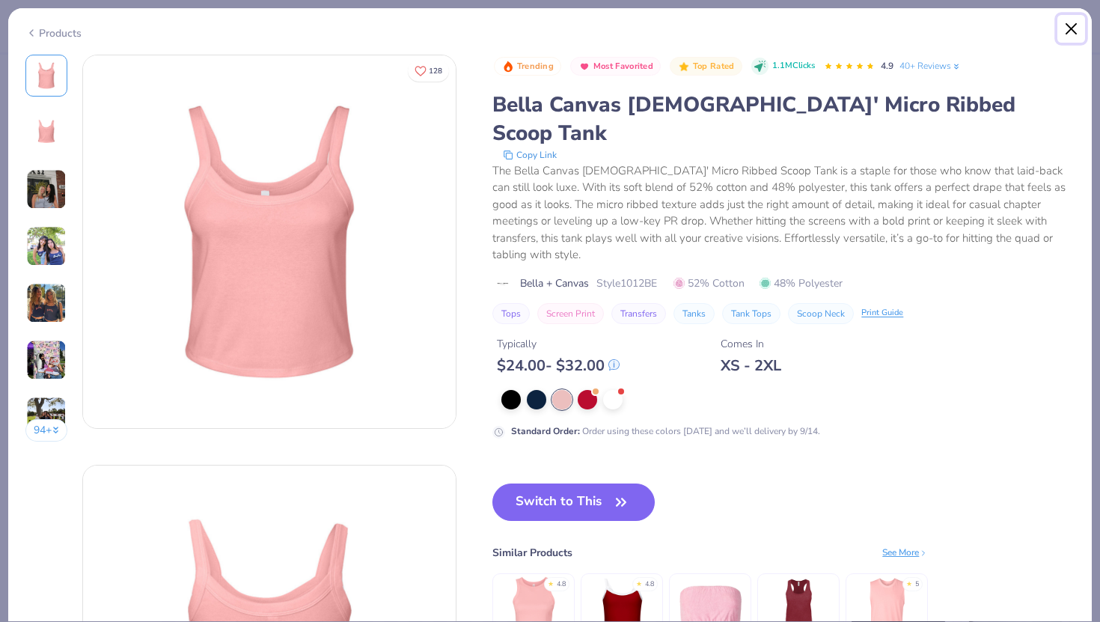
click at [1077, 25] on button "Close" at bounding box center [1071, 29] width 28 height 28
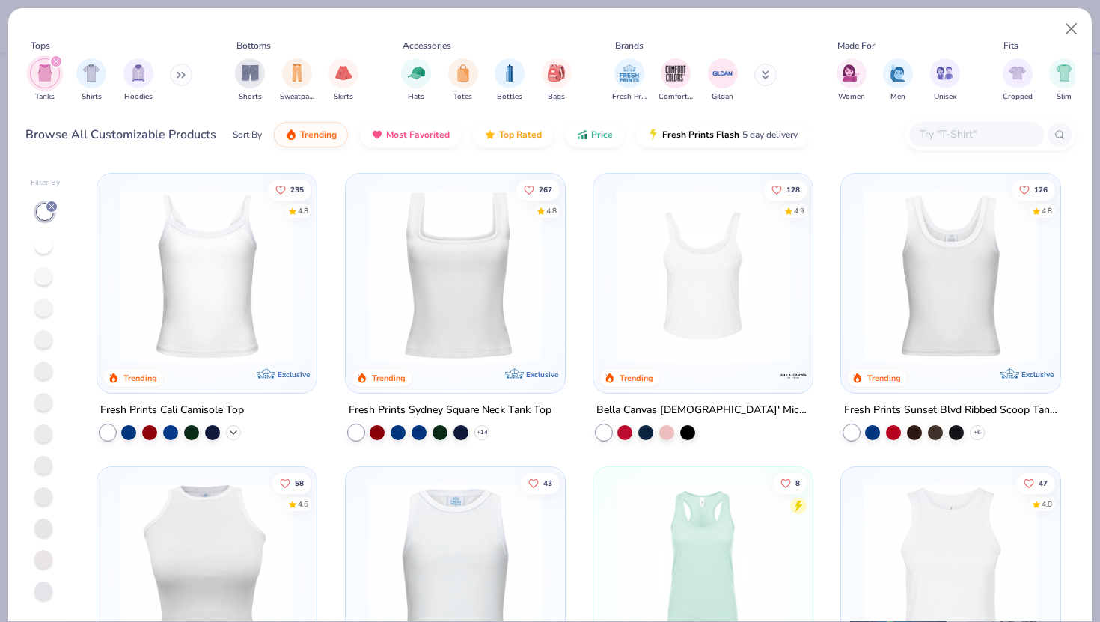
click at [238, 429] on icon at bounding box center [234, 433] width 12 height 12
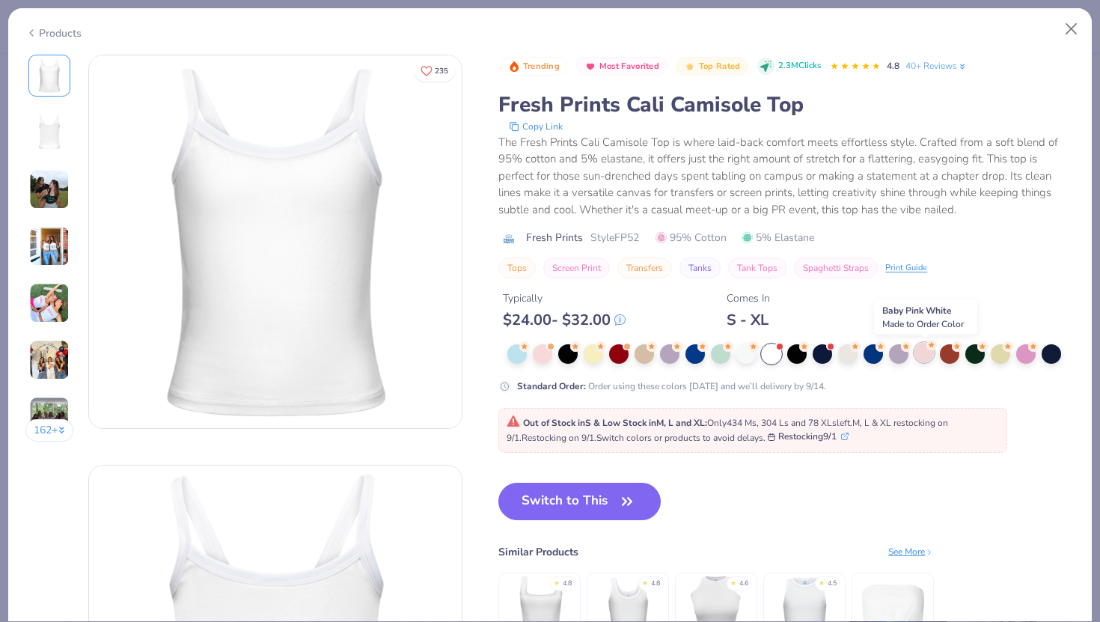
click at [923, 356] on div at bounding box center [924, 352] width 19 height 19
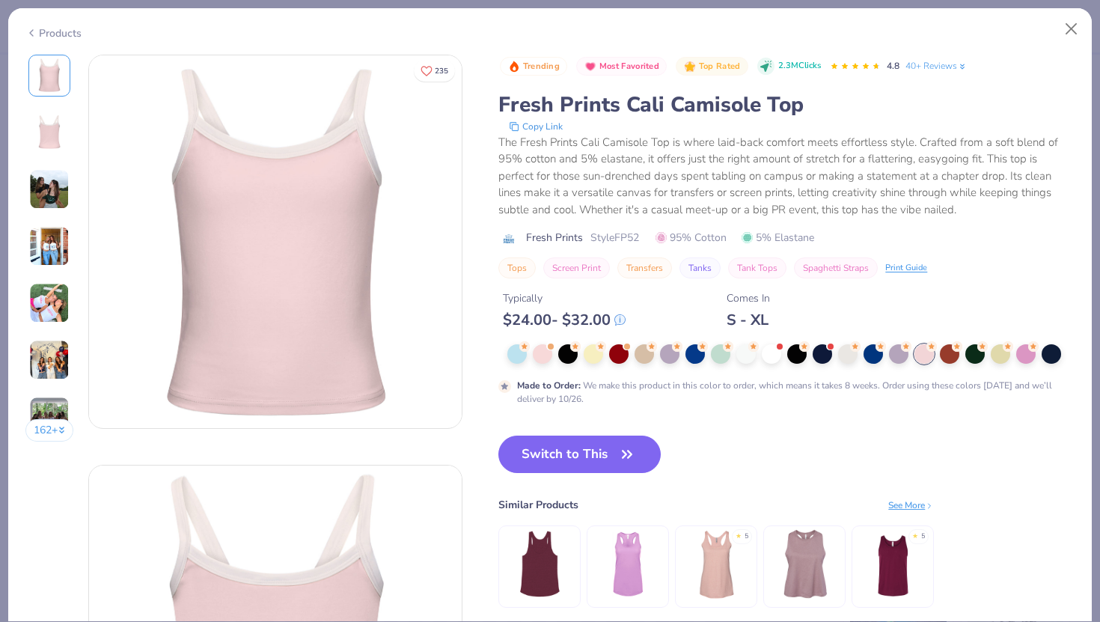
click at [41, 138] on img at bounding box center [49, 133] width 36 height 36
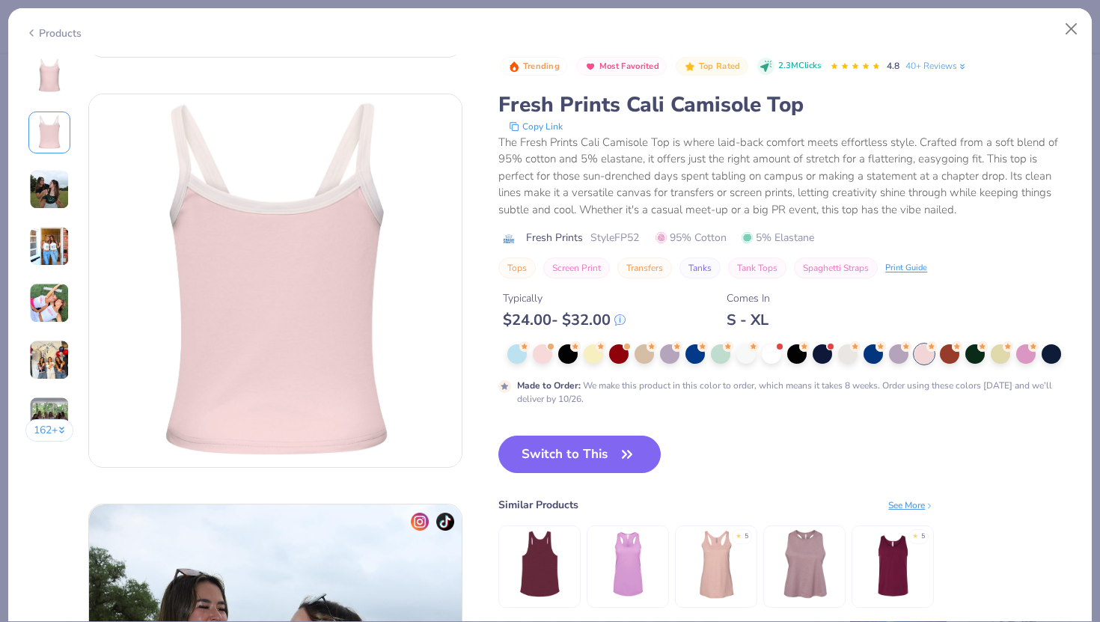
scroll to position [410, 0]
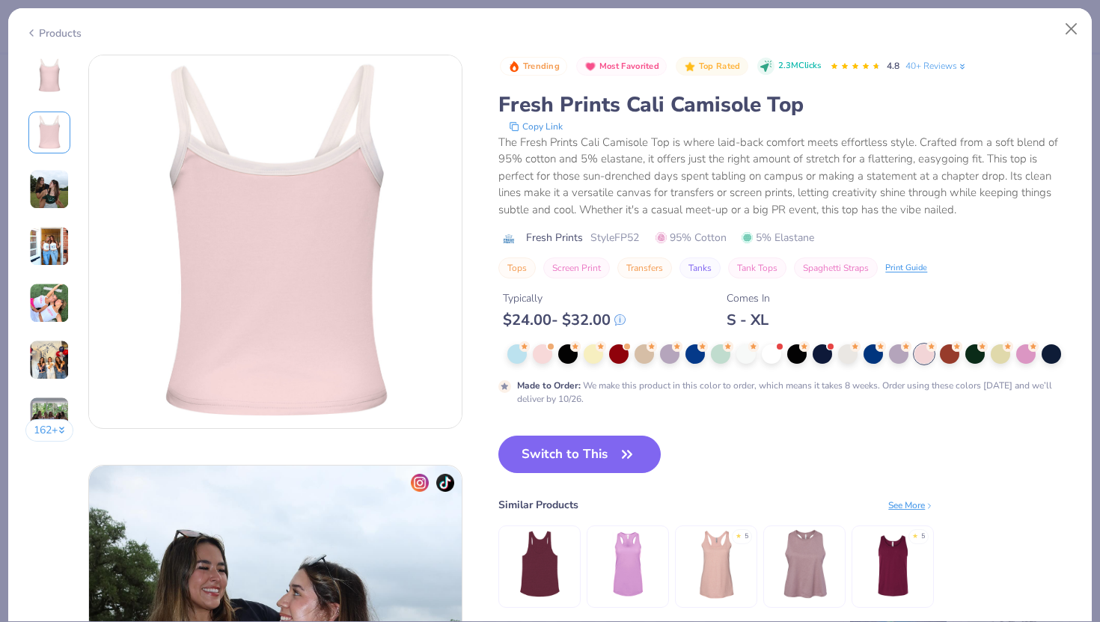
click at [43, 63] on img at bounding box center [49, 76] width 36 height 36
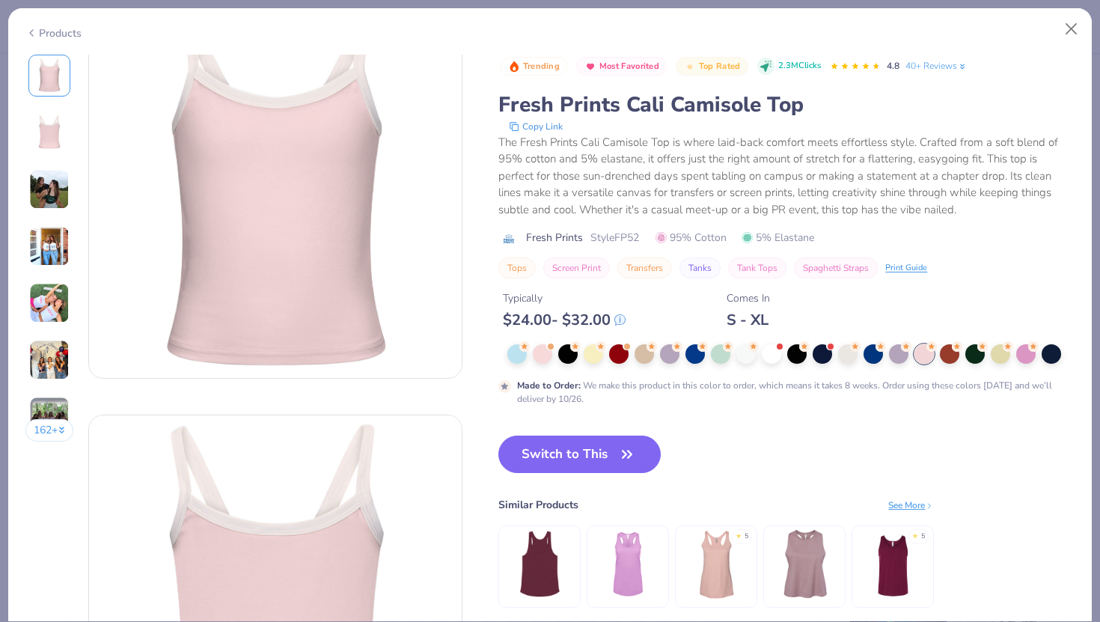
scroll to position [0, 0]
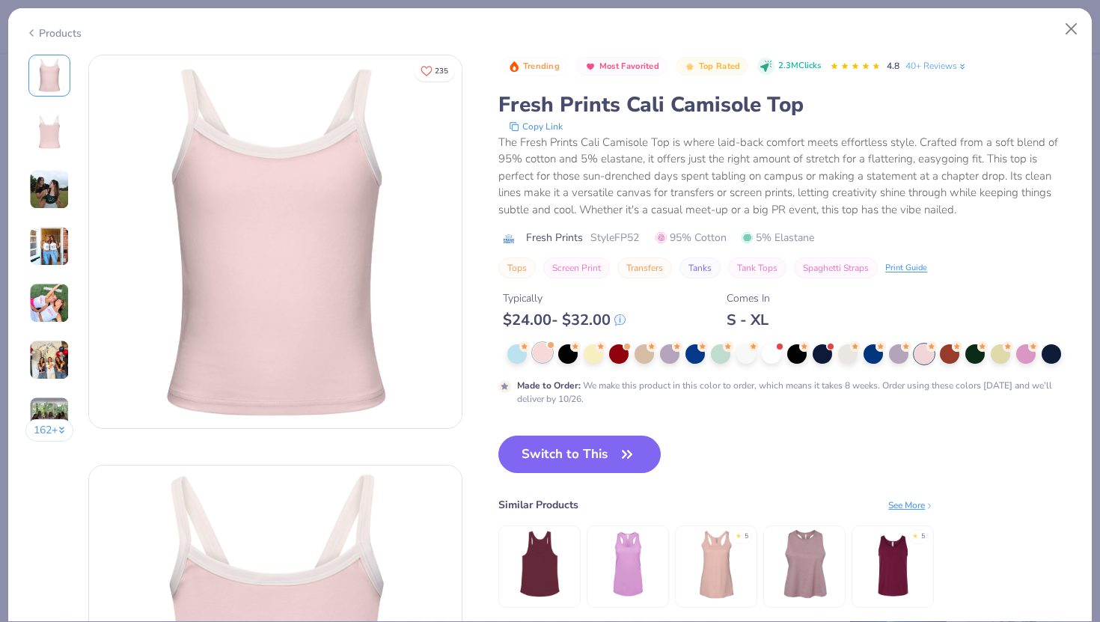
click at [545, 361] on div at bounding box center [542, 352] width 19 height 19
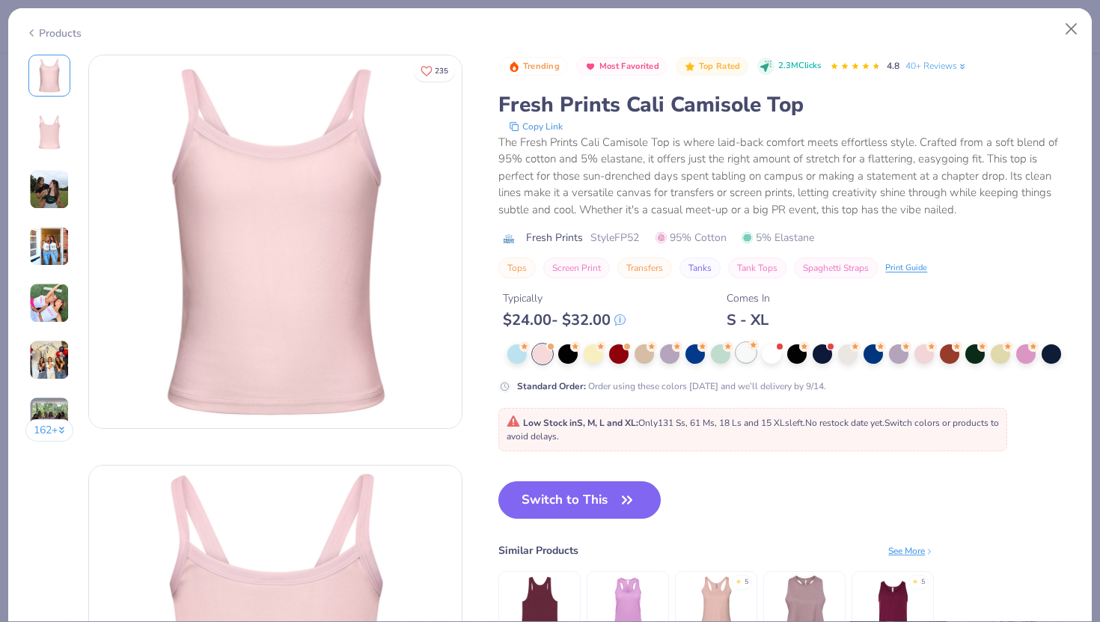
click at [742, 358] on div at bounding box center [745, 352] width 19 height 19
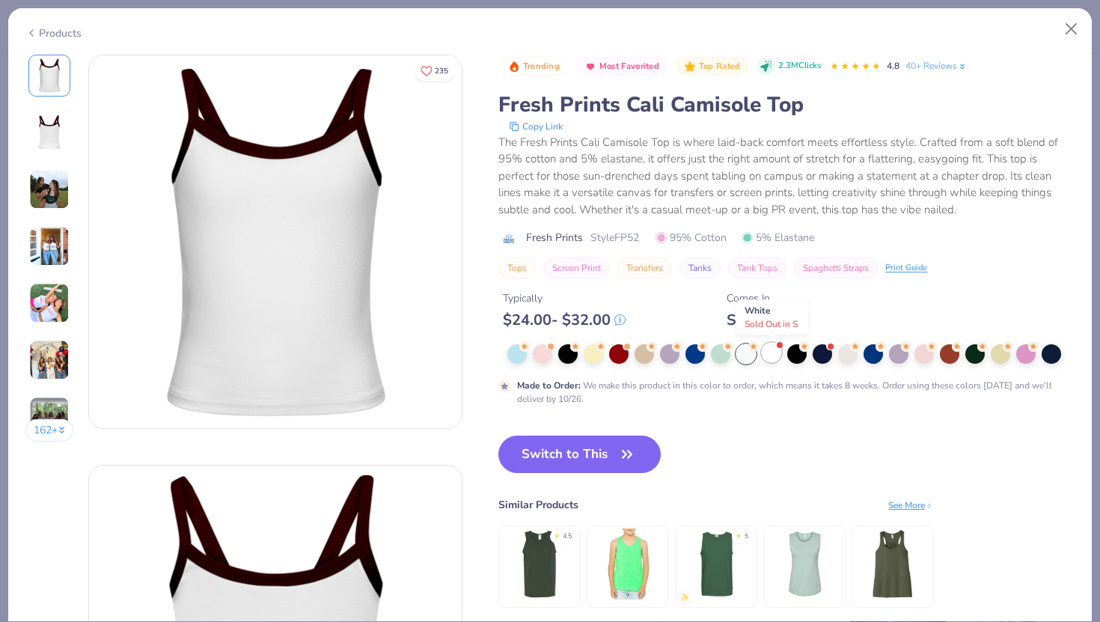
click at [776, 357] on div at bounding box center [771, 352] width 19 height 19
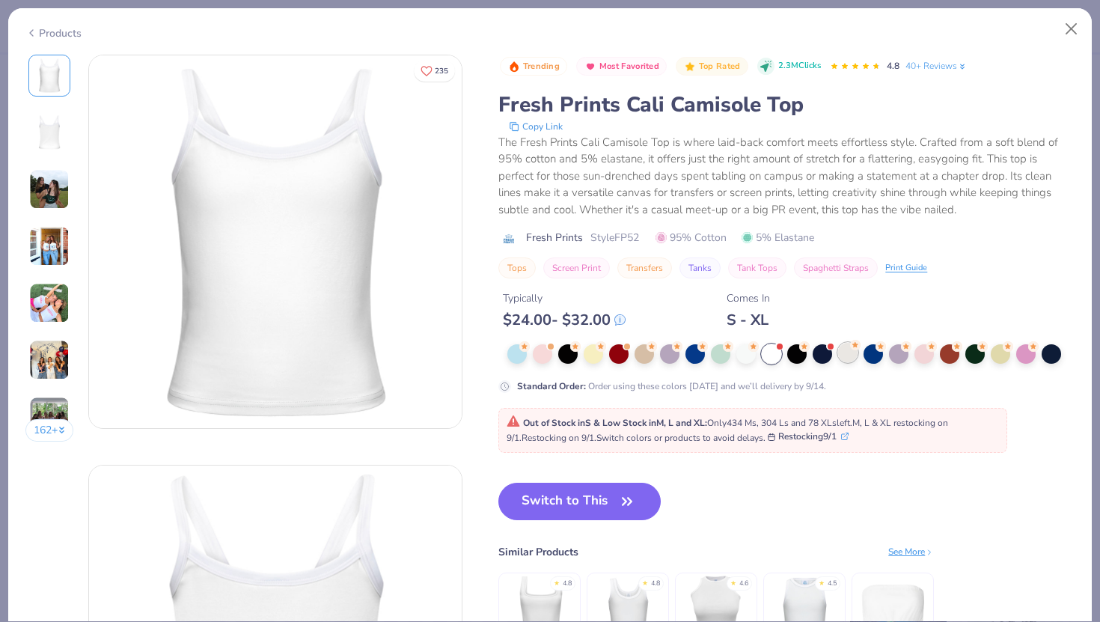
click at [848, 354] on div at bounding box center [847, 352] width 19 height 19
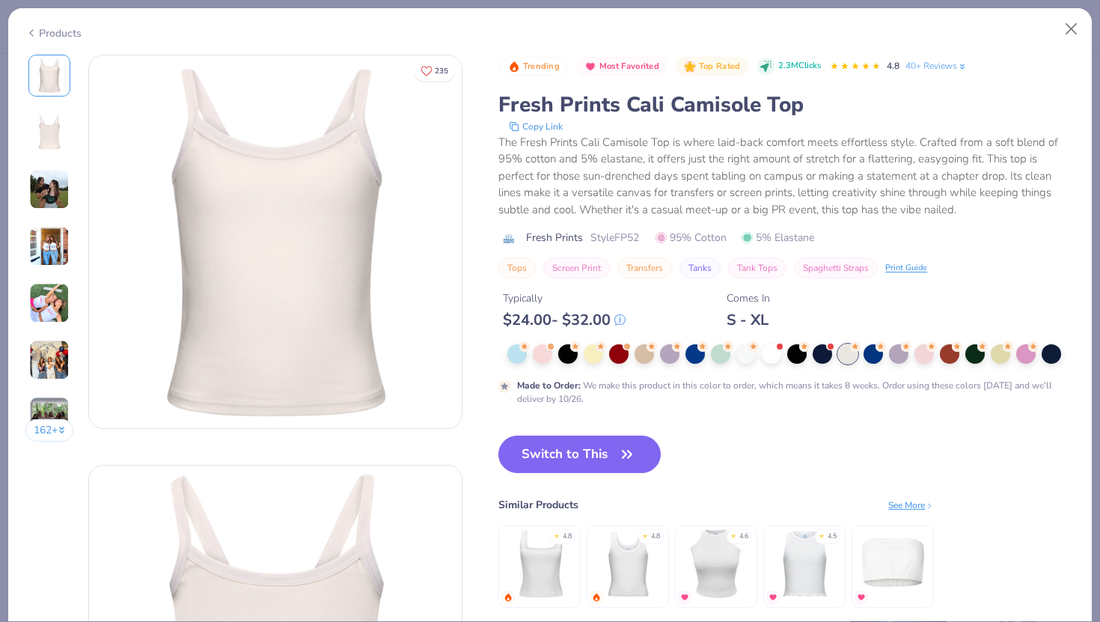
click at [42, 131] on img at bounding box center [49, 133] width 36 height 36
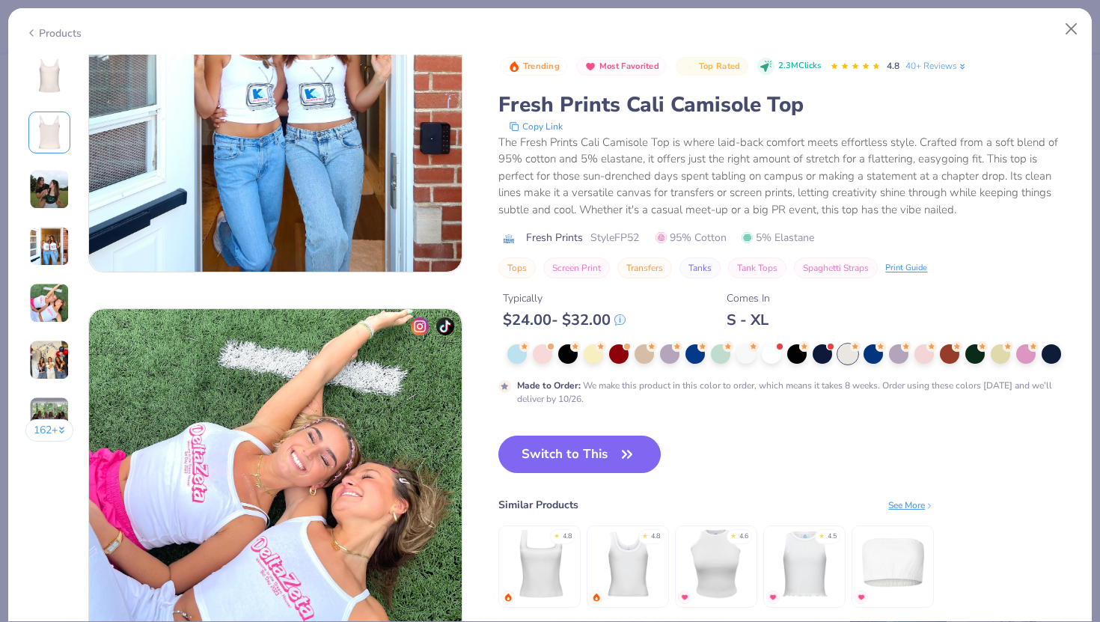
scroll to position [1617, 0]
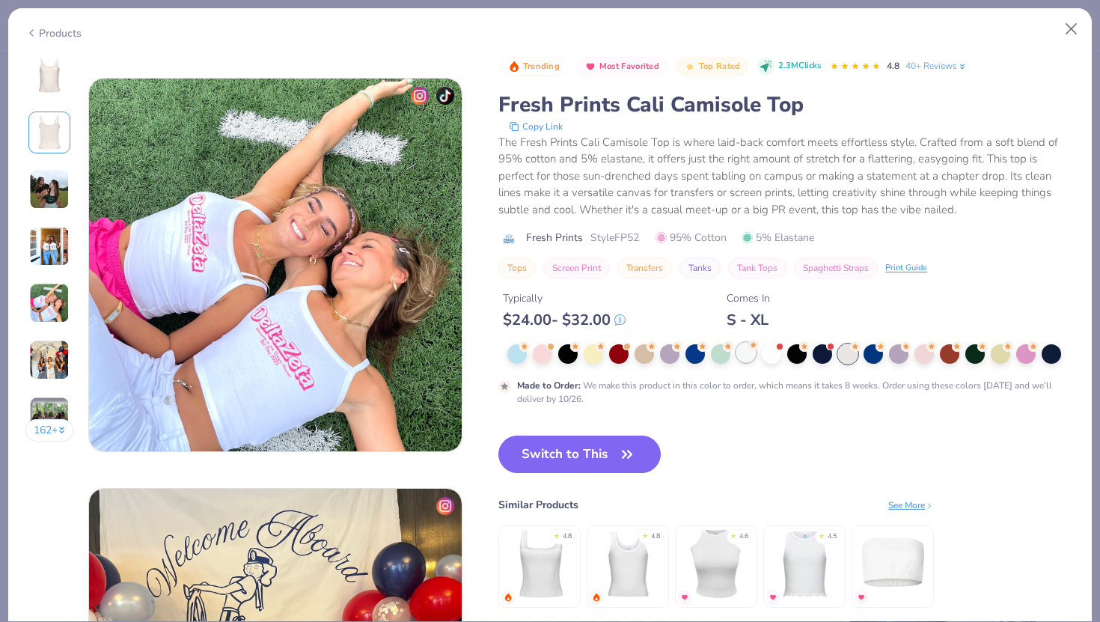
click at [748, 356] on div at bounding box center [745, 352] width 19 height 19
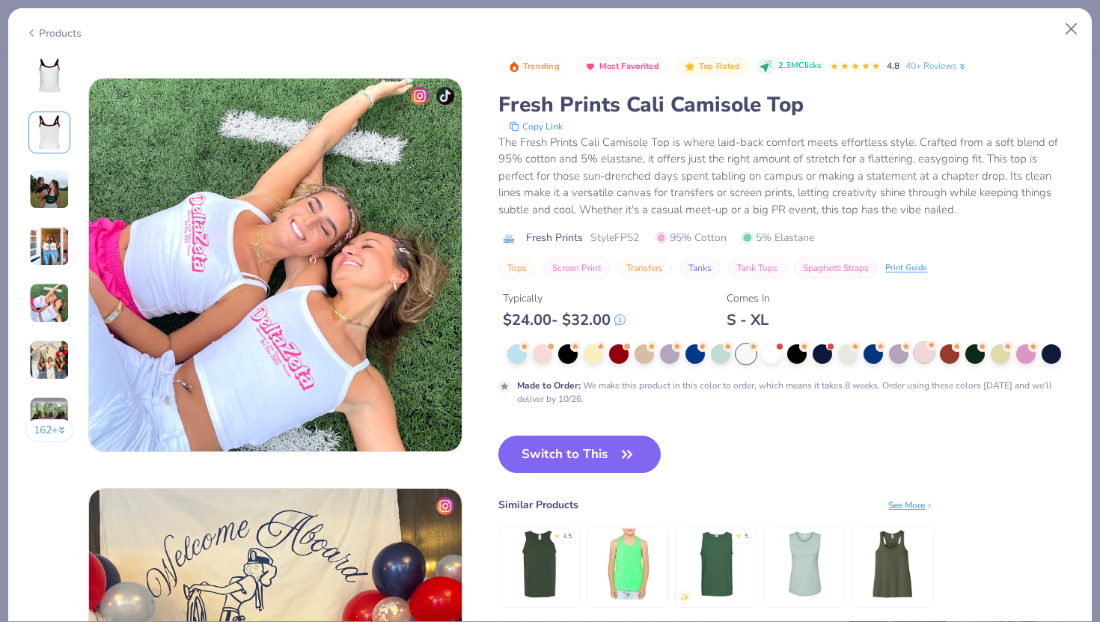
click at [926, 358] on div at bounding box center [924, 352] width 19 height 19
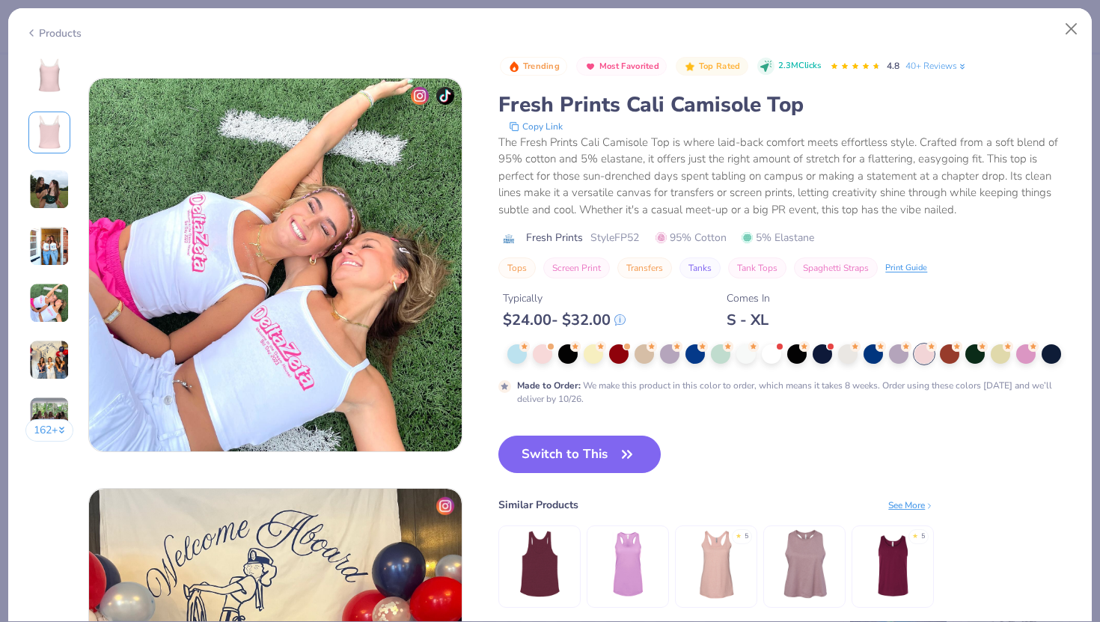
click at [45, 82] on img at bounding box center [49, 76] width 36 height 36
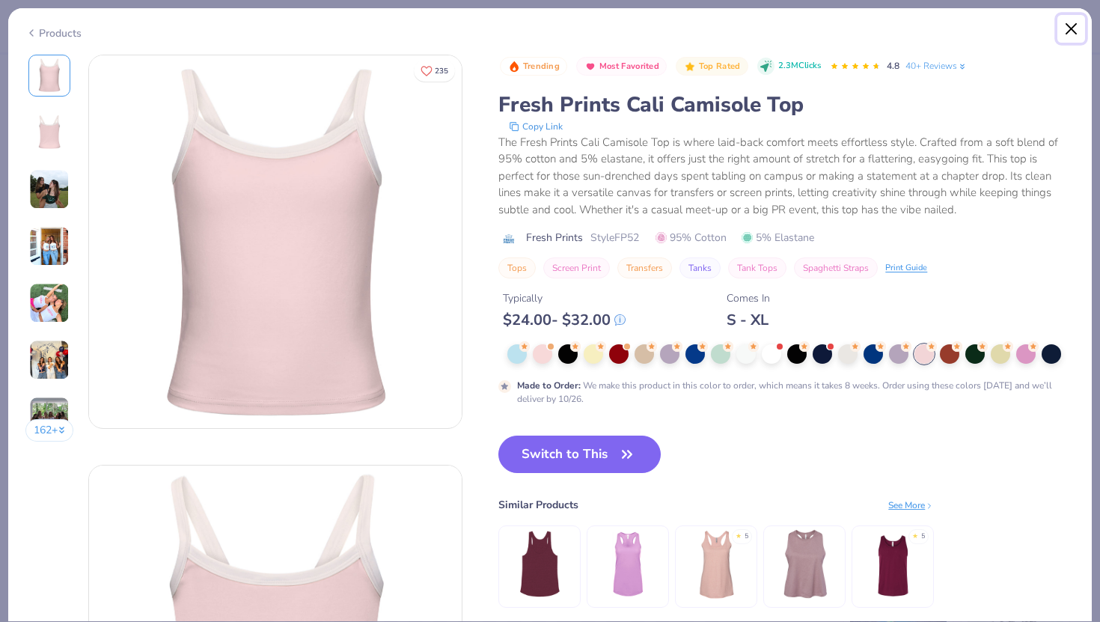
click at [1068, 22] on button "Close" at bounding box center [1071, 29] width 28 height 28
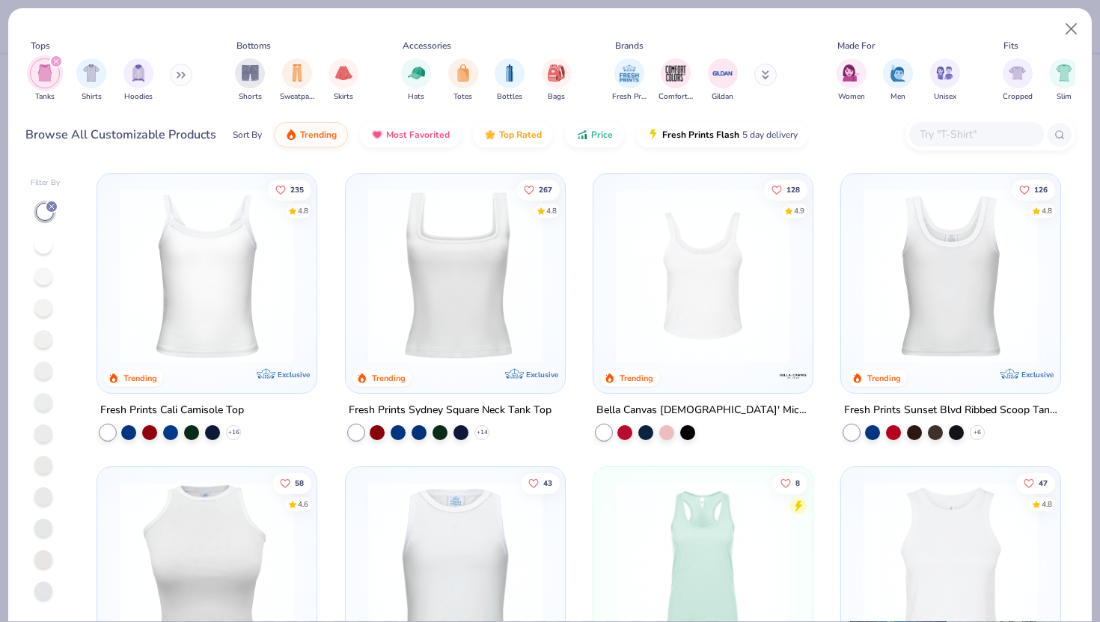
click at [981, 137] on input "text" at bounding box center [975, 134] width 115 height 17
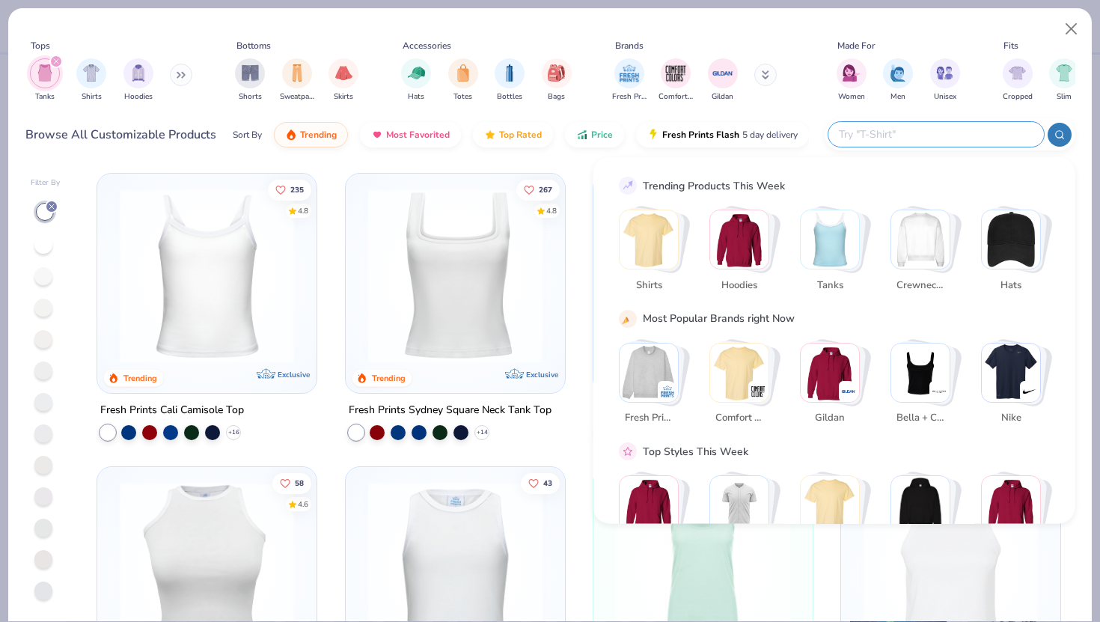
type input "b"
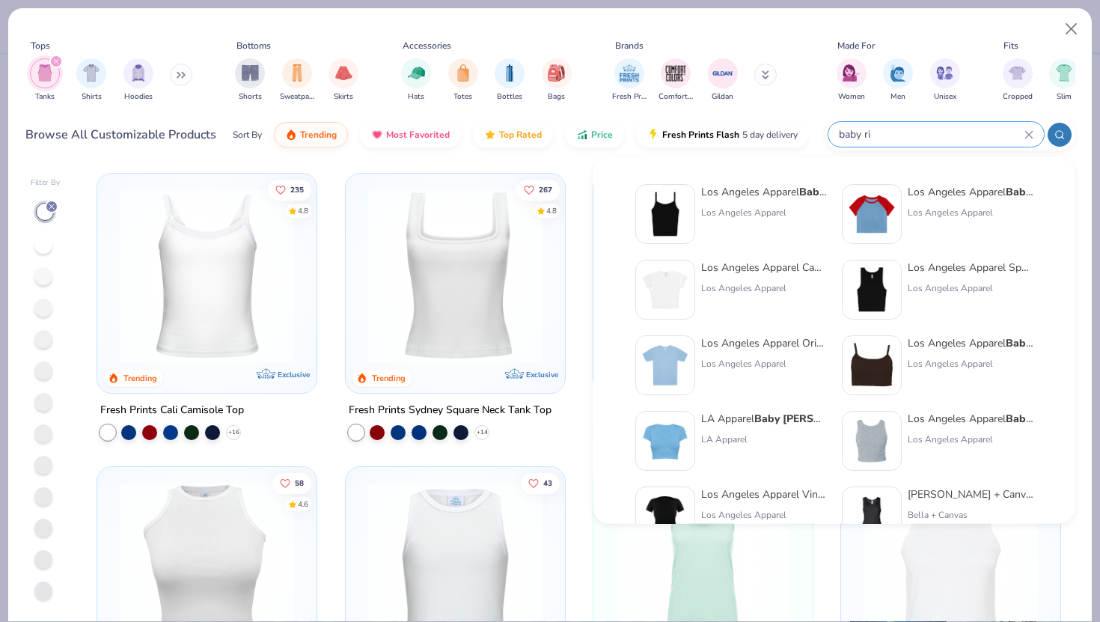
type input "baby ri"
click at [745, 194] on div "Los Angeles Apparel Baby Ri b Spaghetti Tank" at bounding box center [764, 192] width 126 height 16
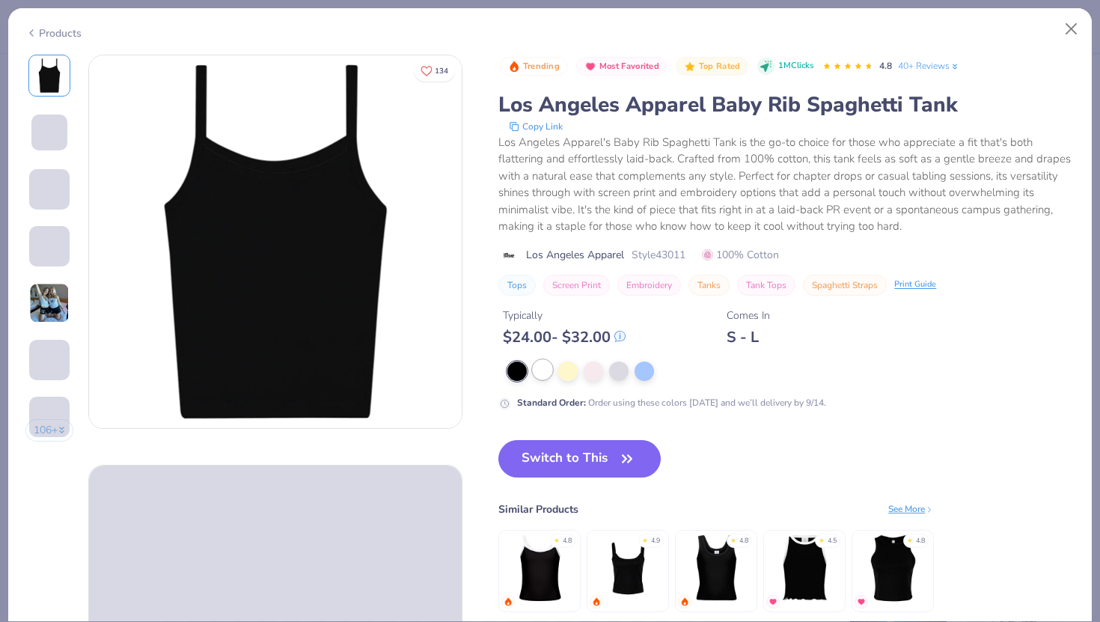
click at [540, 371] on div at bounding box center [542, 369] width 19 height 19
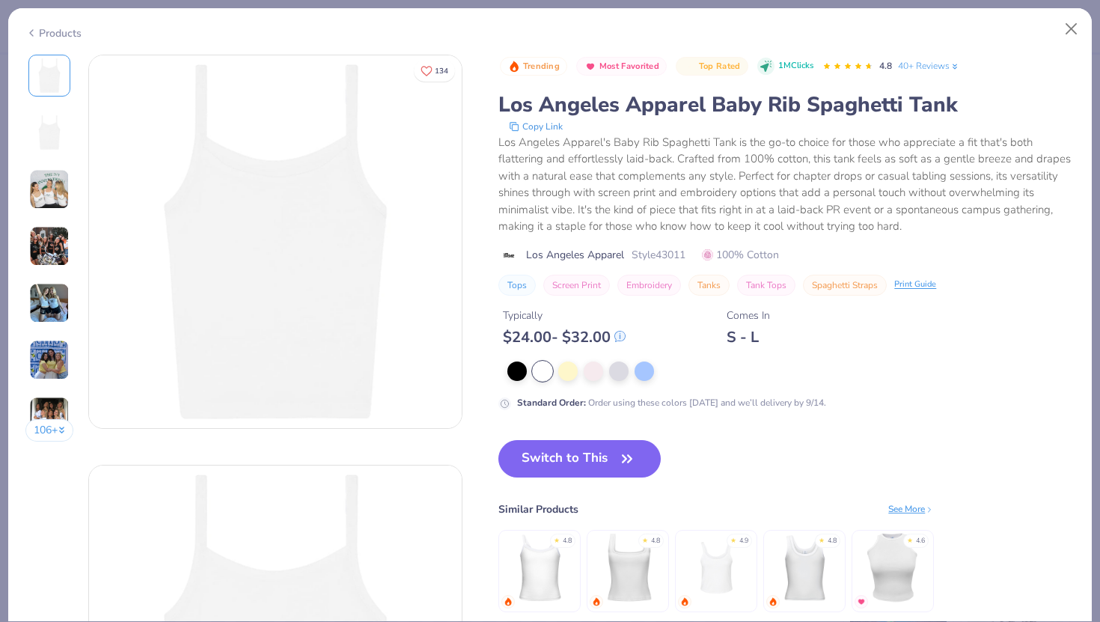
click at [46, 118] on img at bounding box center [49, 133] width 36 height 36
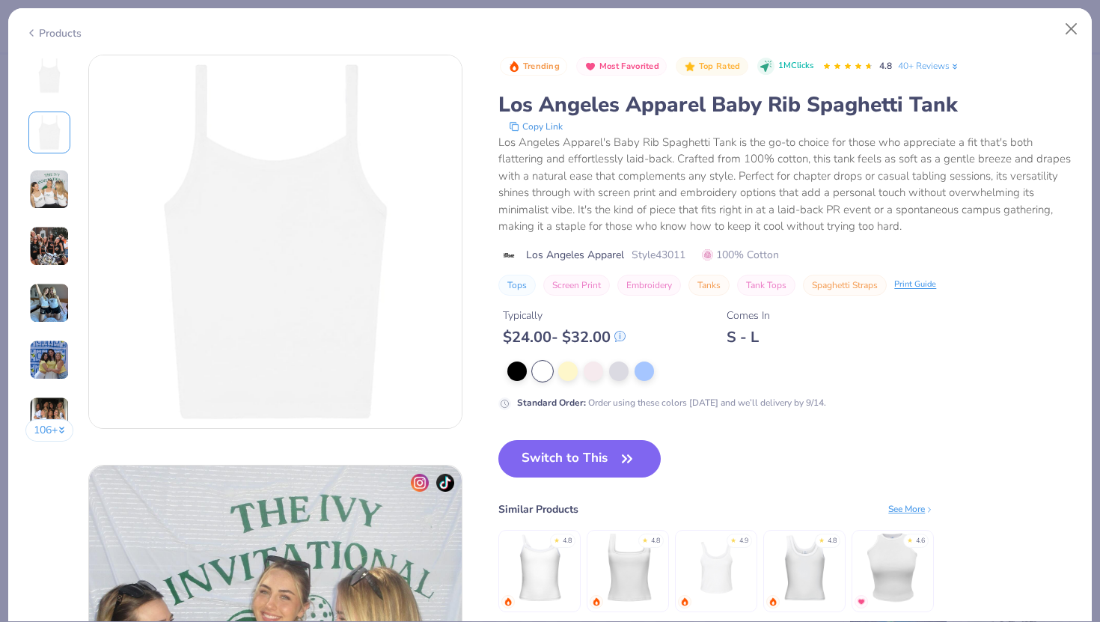
click at [48, 183] on img at bounding box center [49, 189] width 40 height 40
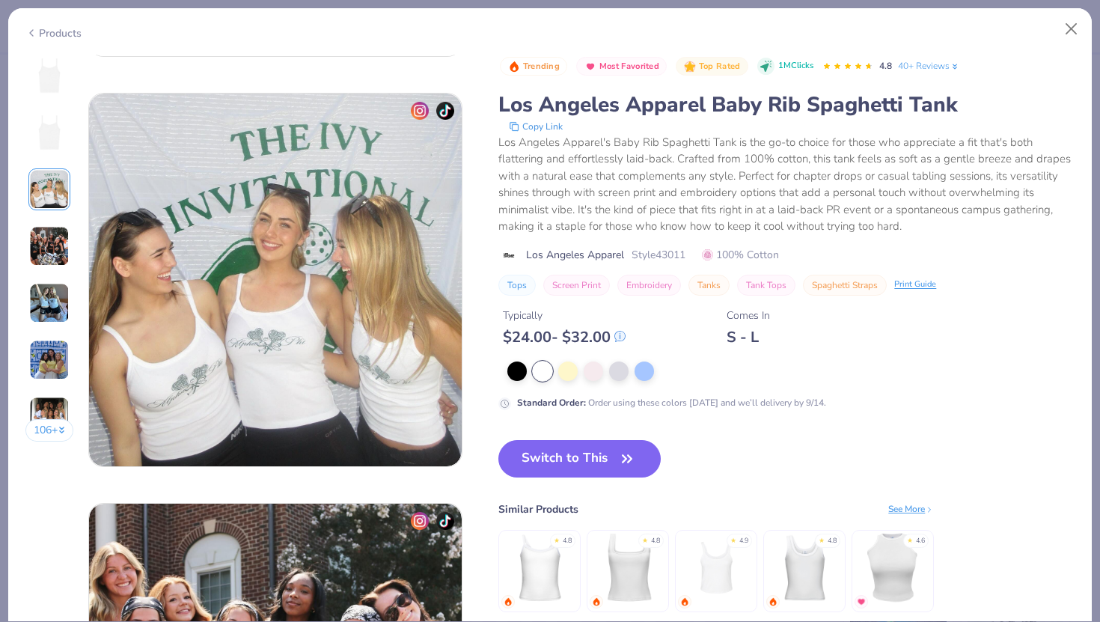
scroll to position [820, 0]
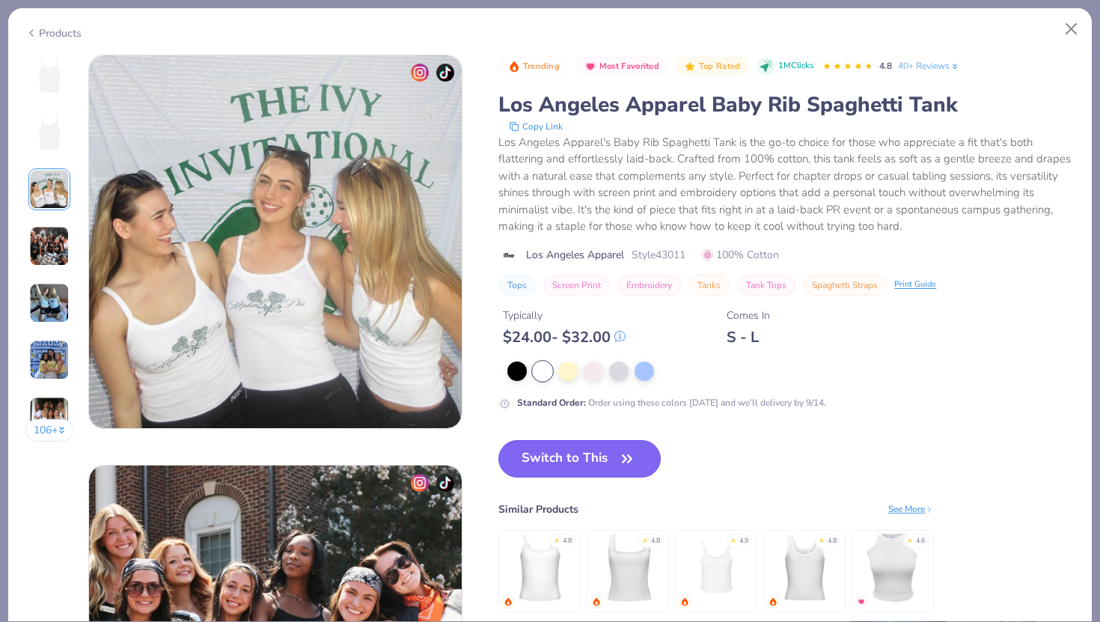
click at [586, 462] on button "Switch to This" at bounding box center [579, 458] width 162 height 37
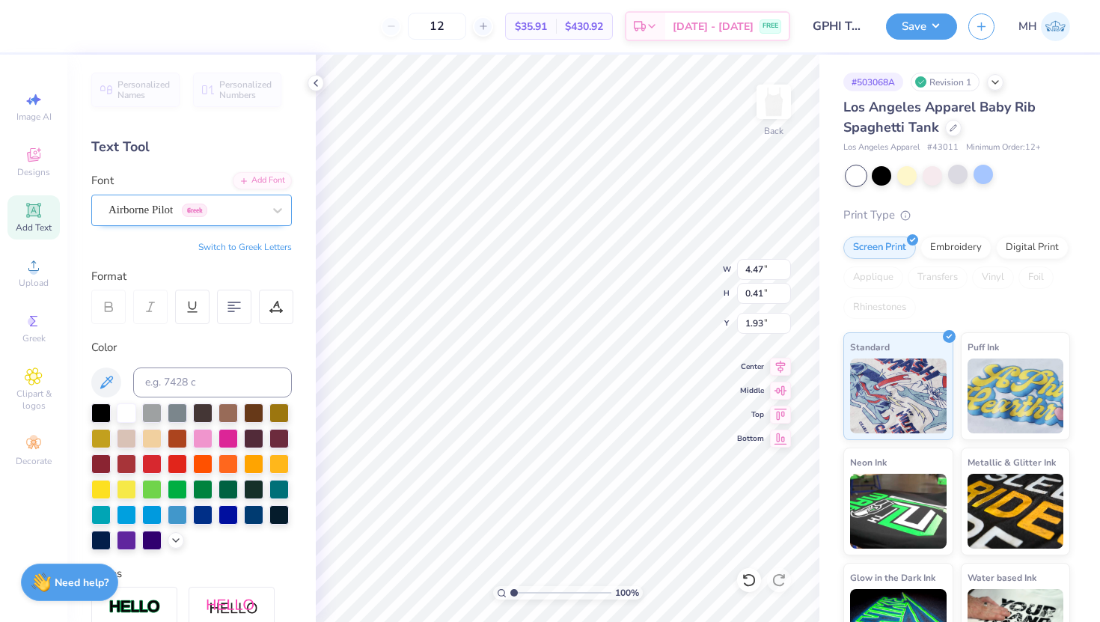
click at [137, 209] on div "Airborne Pilot Greek" at bounding box center [185, 209] width 157 height 23
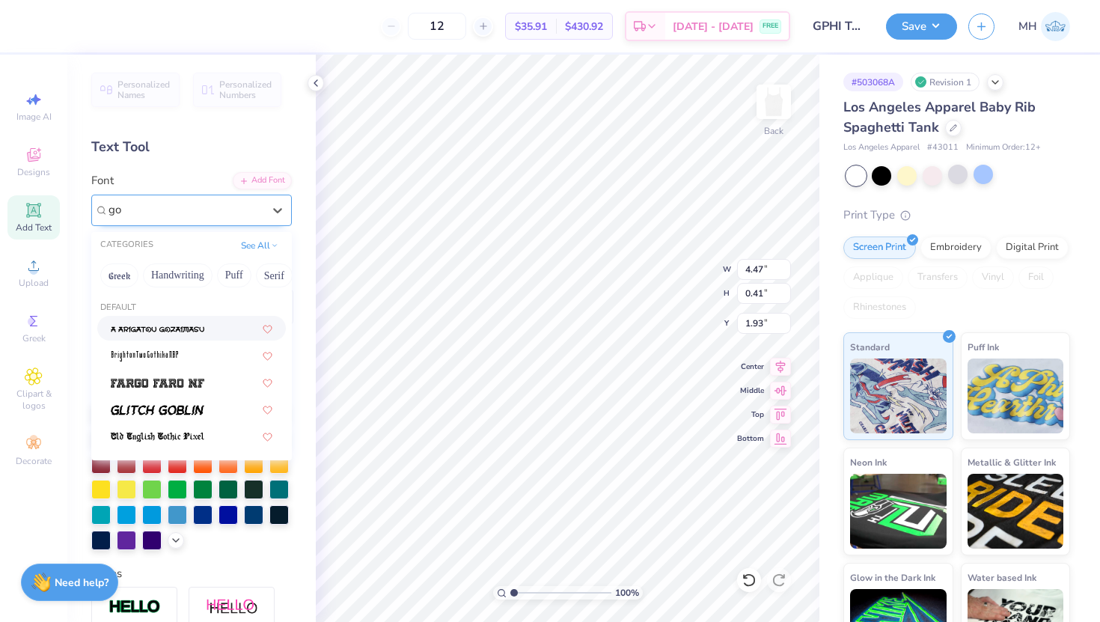
type input "g"
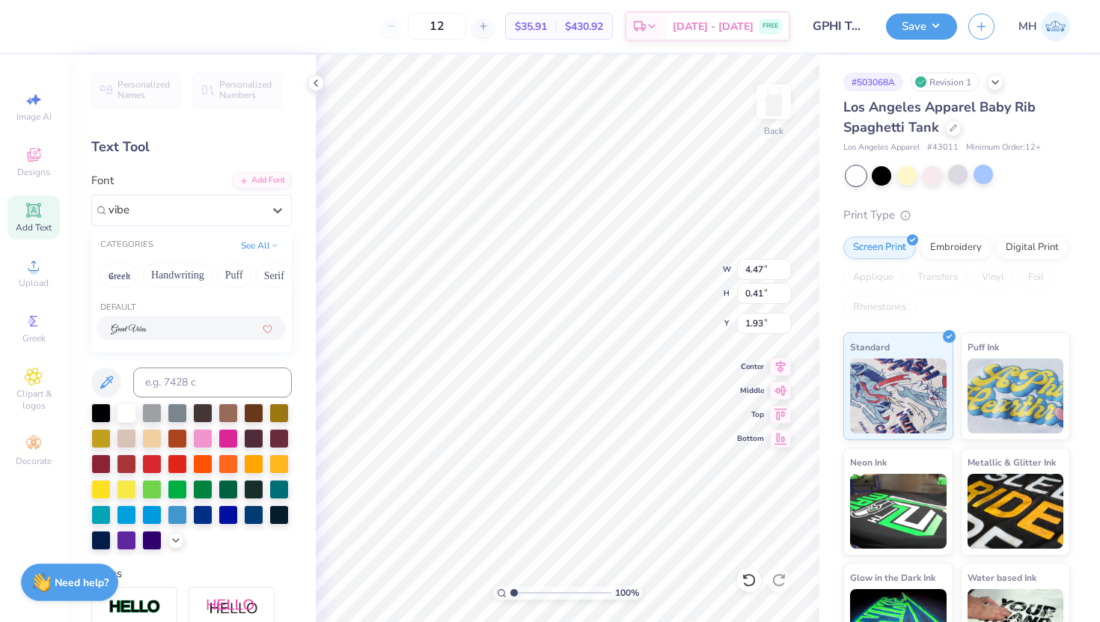
click at [183, 335] on div at bounding box center [192, 328] width 162 height 16
type input "vibe"
type input "6.85"
type input "0.68"
type input "1.80"
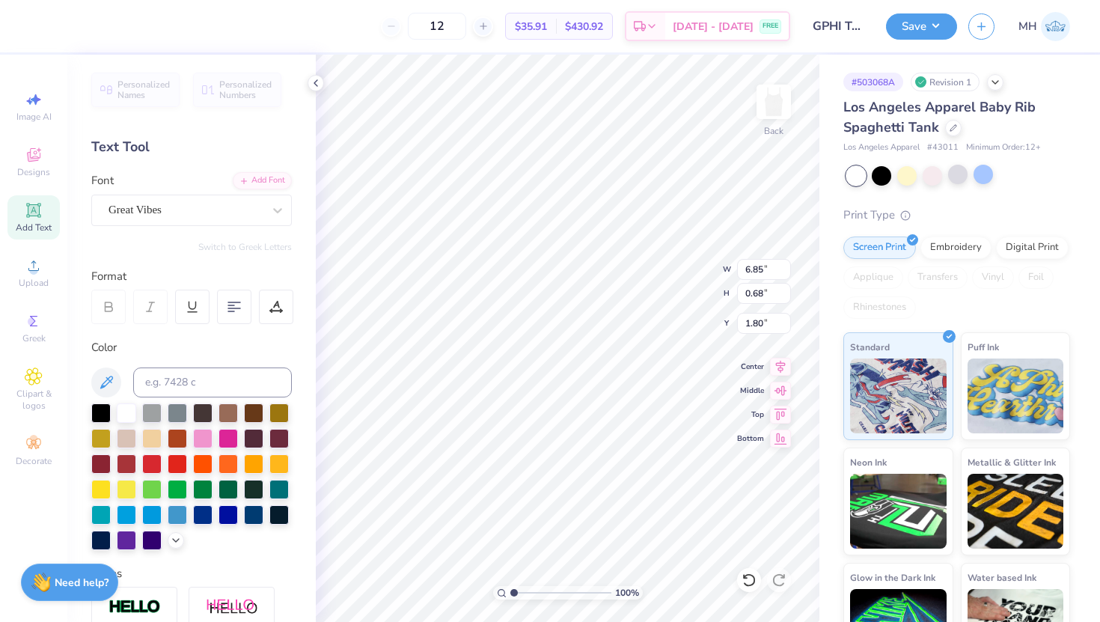
type textarea "Gamma Phi Beta"
type input "5.19"
type input "0.98"
type input "4.78"
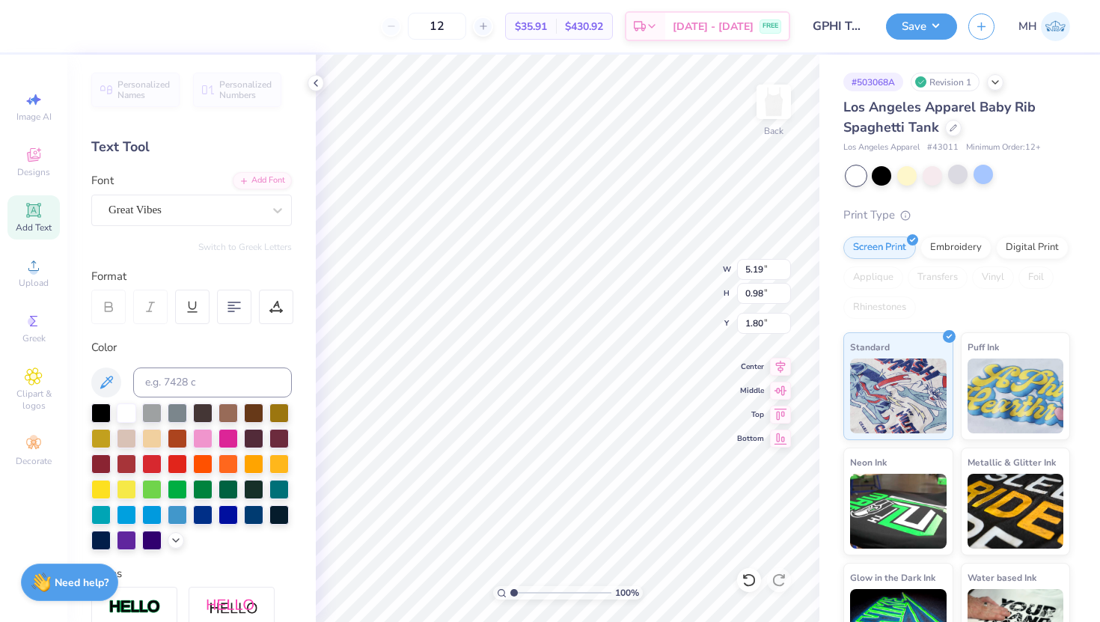
type input "0.91"
type input "1.88"
type input "1.57"
type input "2.33"
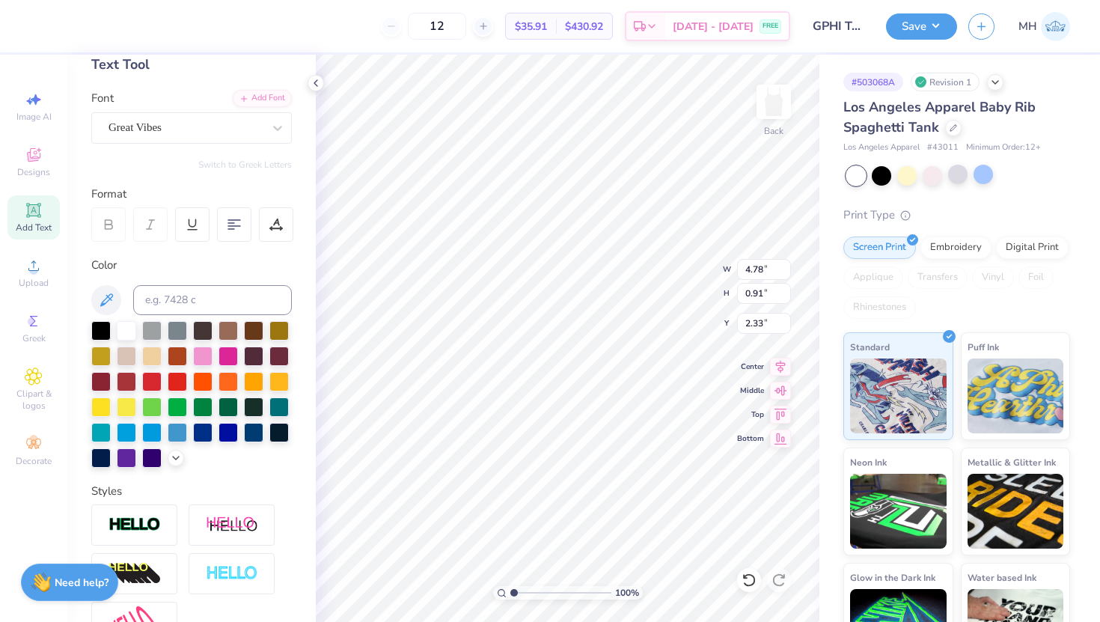
scroll to position [111, 0]
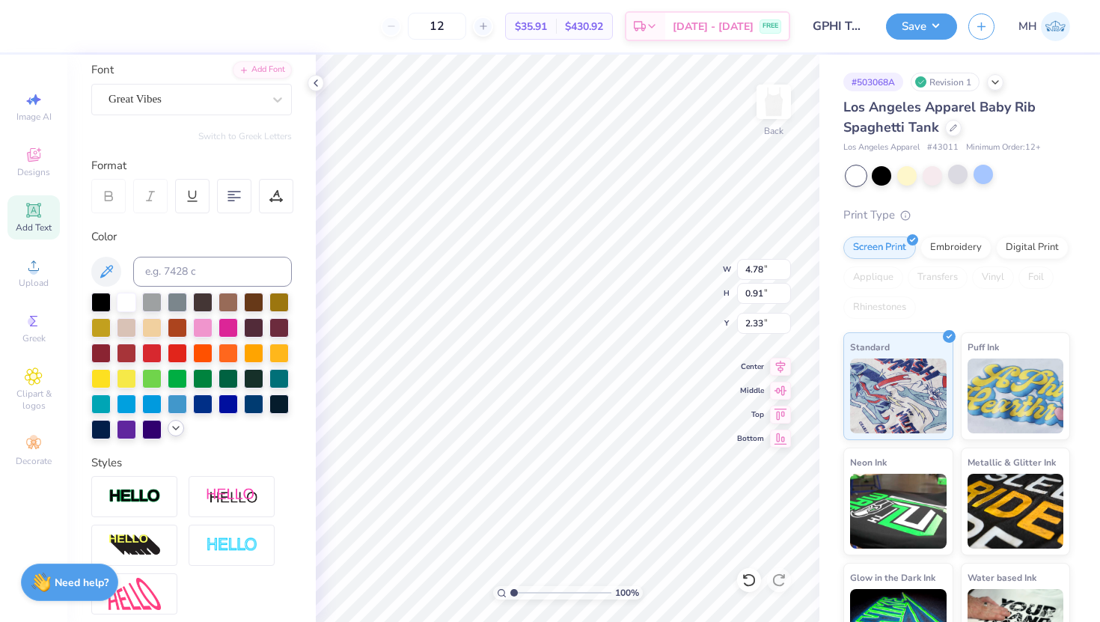
click at [177, 425] on icon at bounding box center [176, 428] width 12 height 12
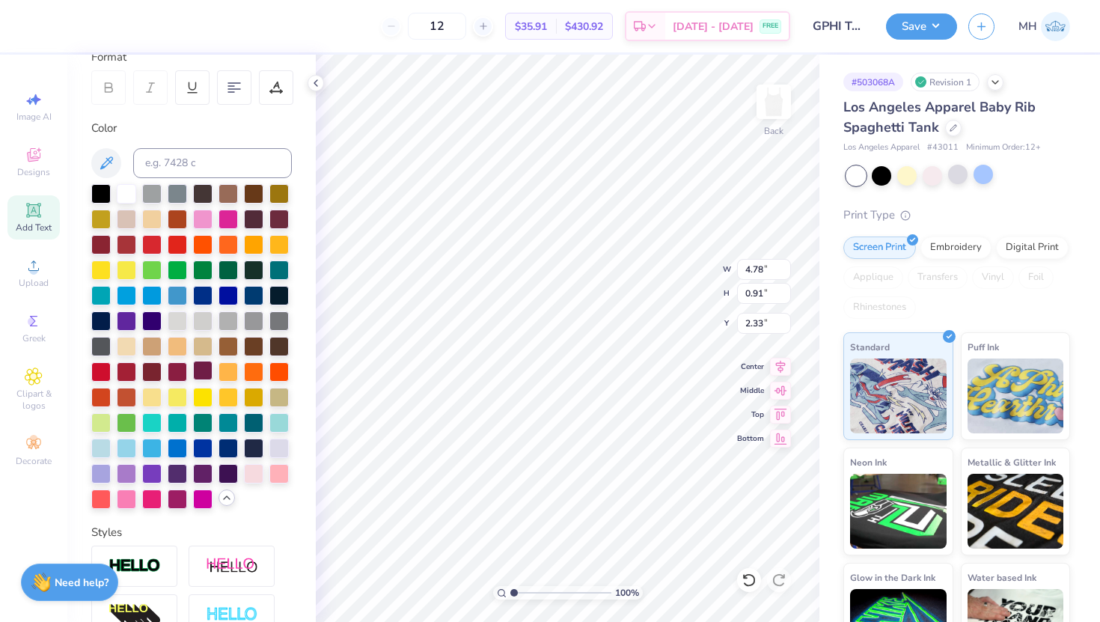
scroll to position [220, 0]
click at [110, 165] on icon at bounding box center [106, 162] width 18 height 18
click at [246, 467] on div at bounding box center [253, 471] width 19 height 19
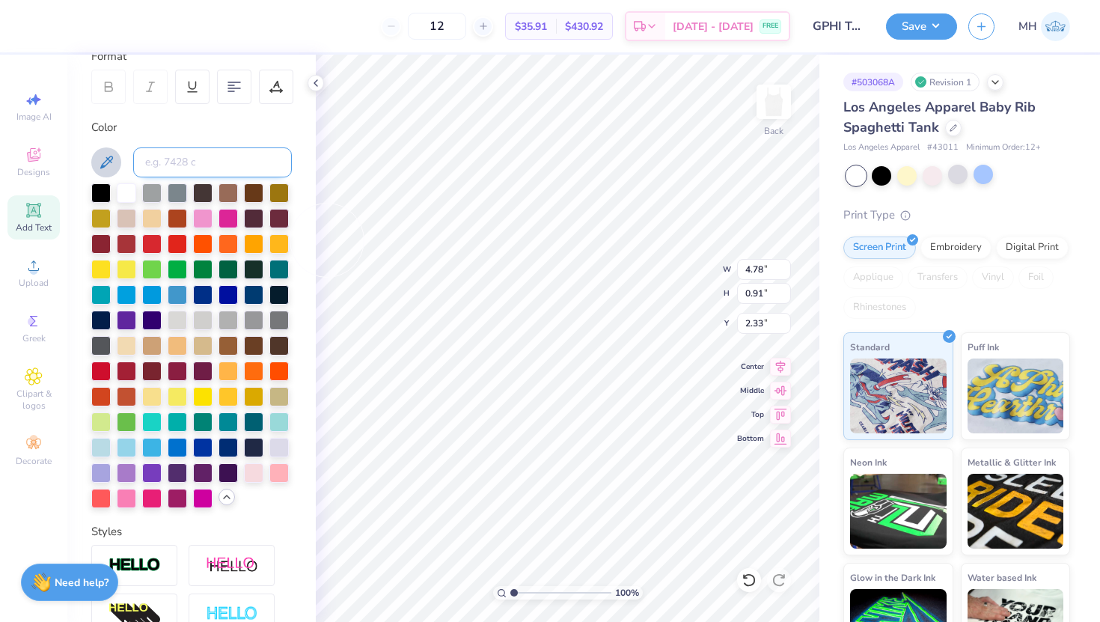
click at [167, 151] on input at bounding box center [212, 162] width 159 height 30
type input "FFBEC8"
drag, startPoint x: 197, startPoint y: 158, endPoint x: 127, endPoint y: 150, distance: 70.0
click at [127, 150] on div "FFBEC8" at bounding box center [191, 162] width 201 height 30
click at [509, 379] on div "12 $35.91 Per Item $430.92 Total Est. Delivery Sep 11 - 14 FREE Design Title GP…" at bounding box center [550, 311] width 1100 height 622
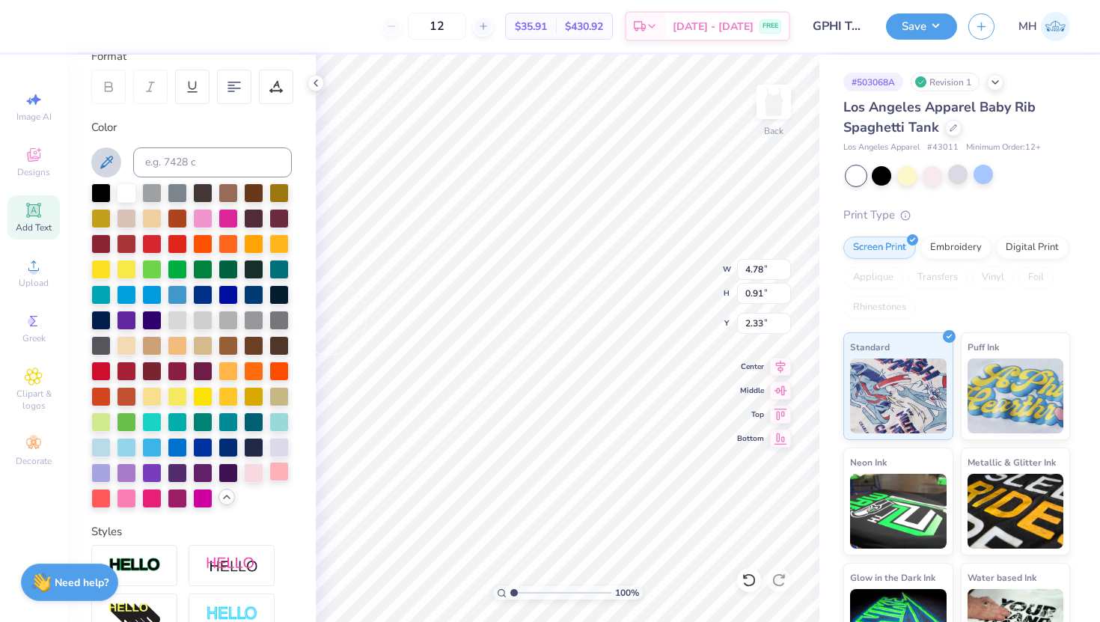
click at [281, 469] on div at bounding box center [278, 471] width 19 height 19
type input "4.80"
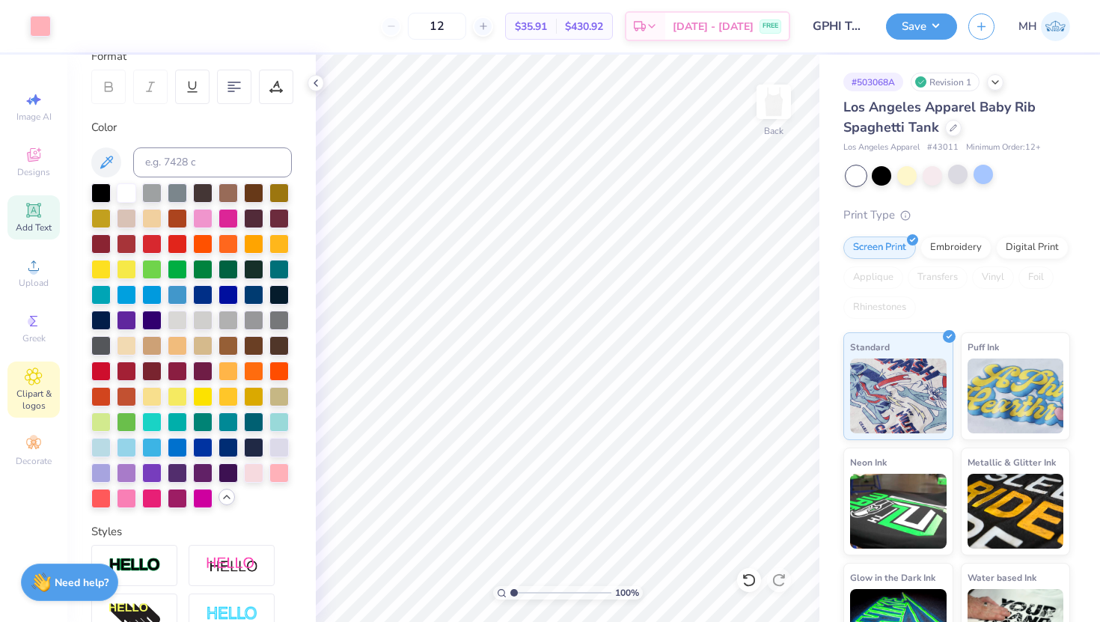
click at [33, 385] on icon at bounding box center [33, 376] width 16 height 16
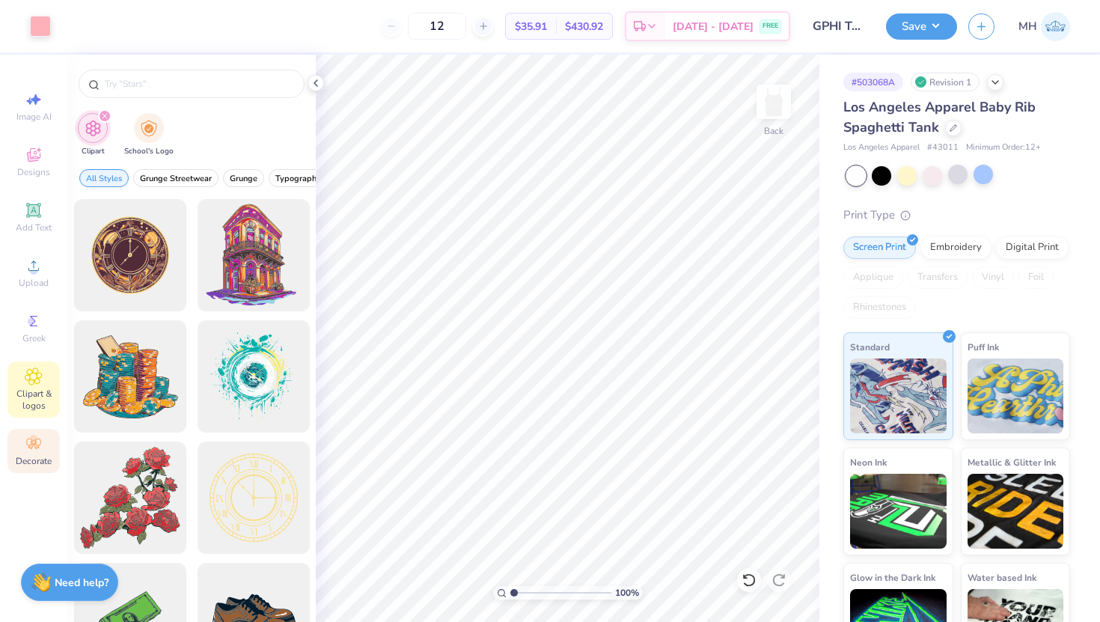
click at [22, 464] on span "Decorate" at bounding box center [34, 461] width 36 height 12
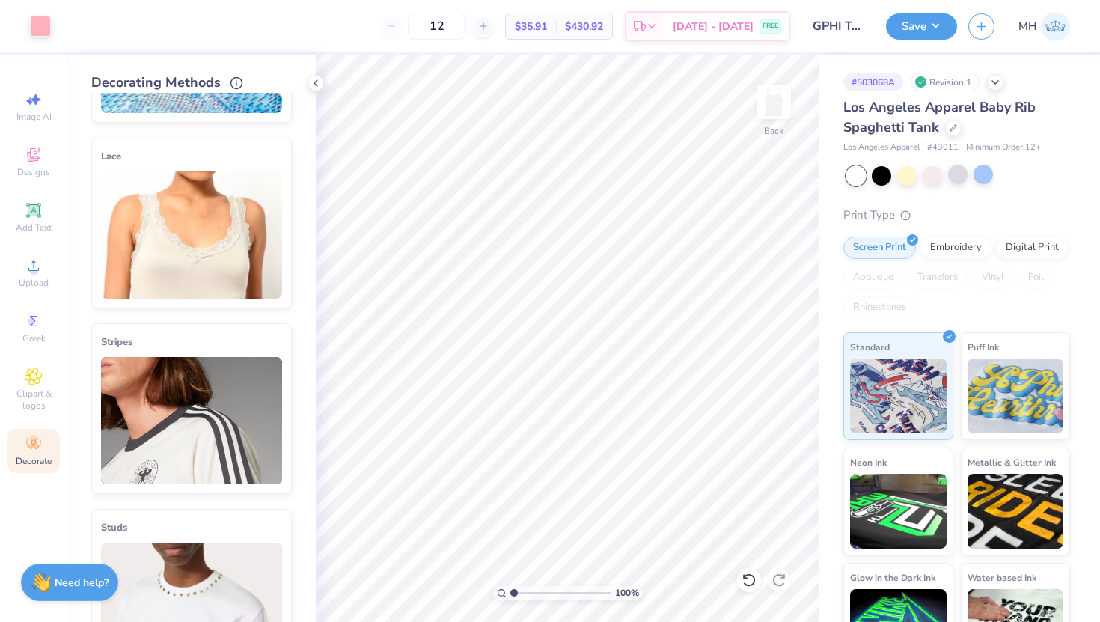
scroll to position [154, 0]
click at [195, 423] on img at bounding box center [191, 418] width 181 height 127
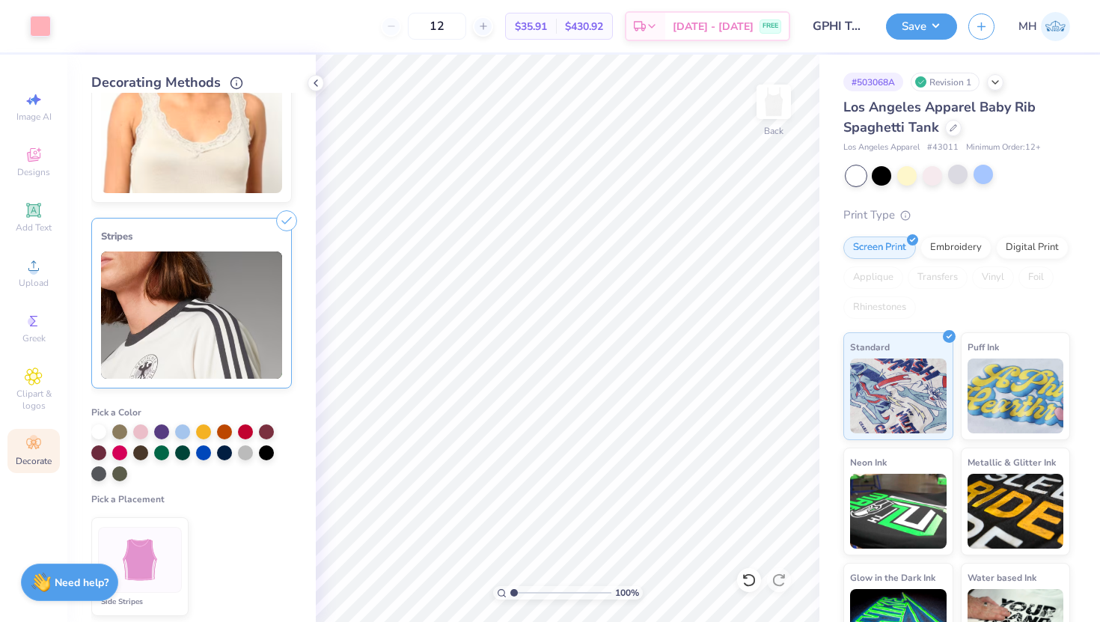
scroll to position [281, 0]
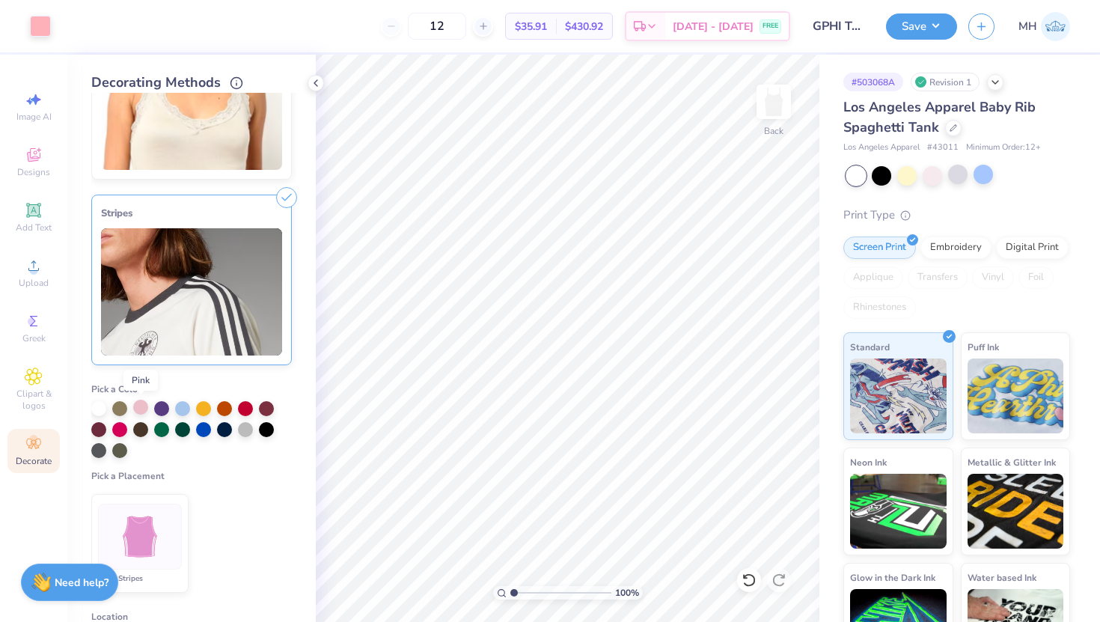
click at [142, 408] on div at bounding box center [140, 407] width 15 height 15
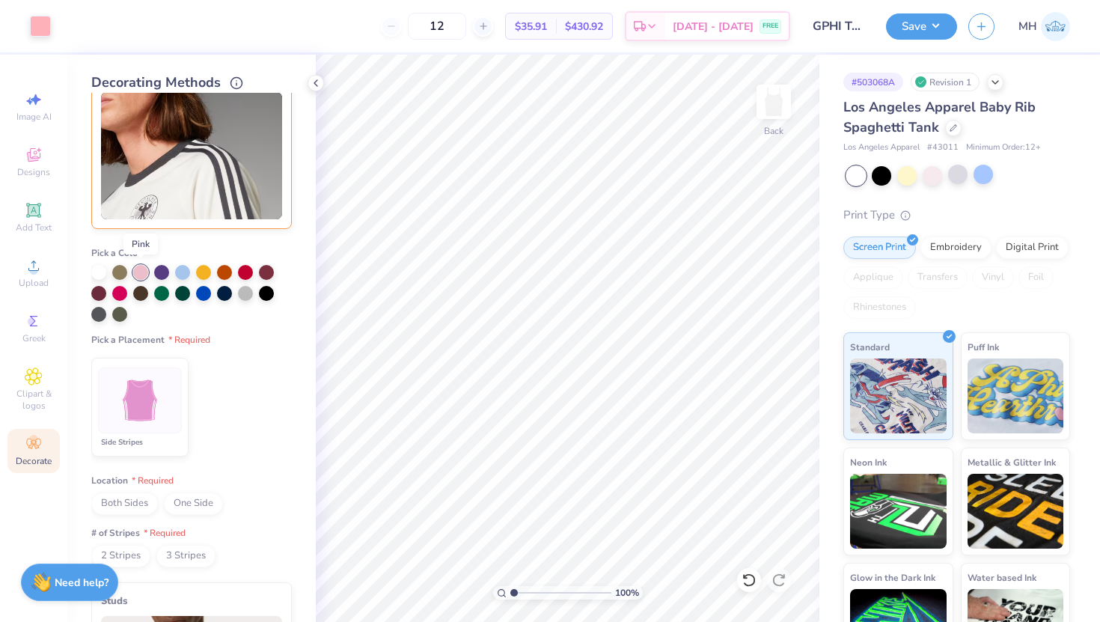
scroll to position [419, 0]
click at [139, 507] on span "Both Sides" at bounding box center [124, 502] width 67 height 22
click at [128, 558] on span "2 Stripes" at bounding box center [120, 554] width 59 height 22
click at [140, 276] on div at bounding box center [140, 273] width 15 height 15
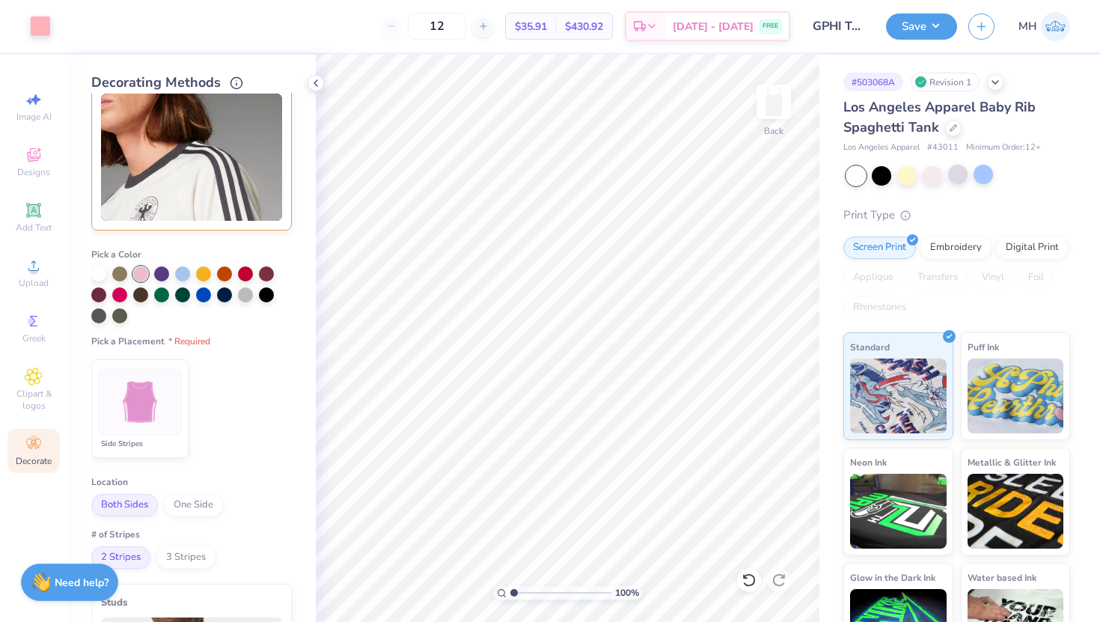
click at [238, 379] on ul "Side Stripes" at bounding box center [191, 408] width 201 height 111
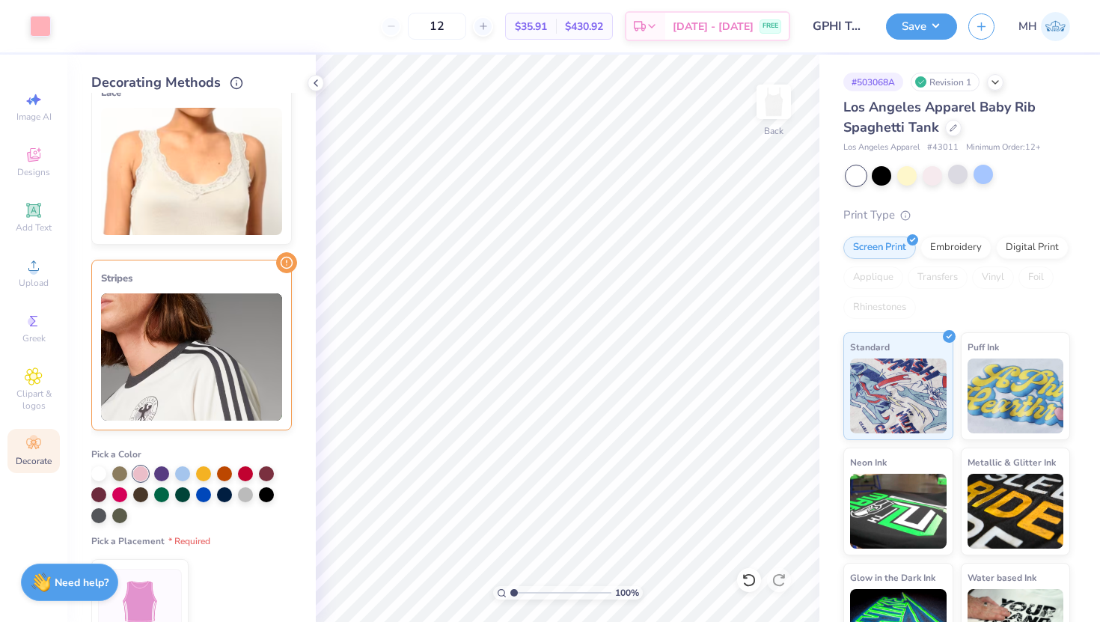
scroll to position [76, 0]
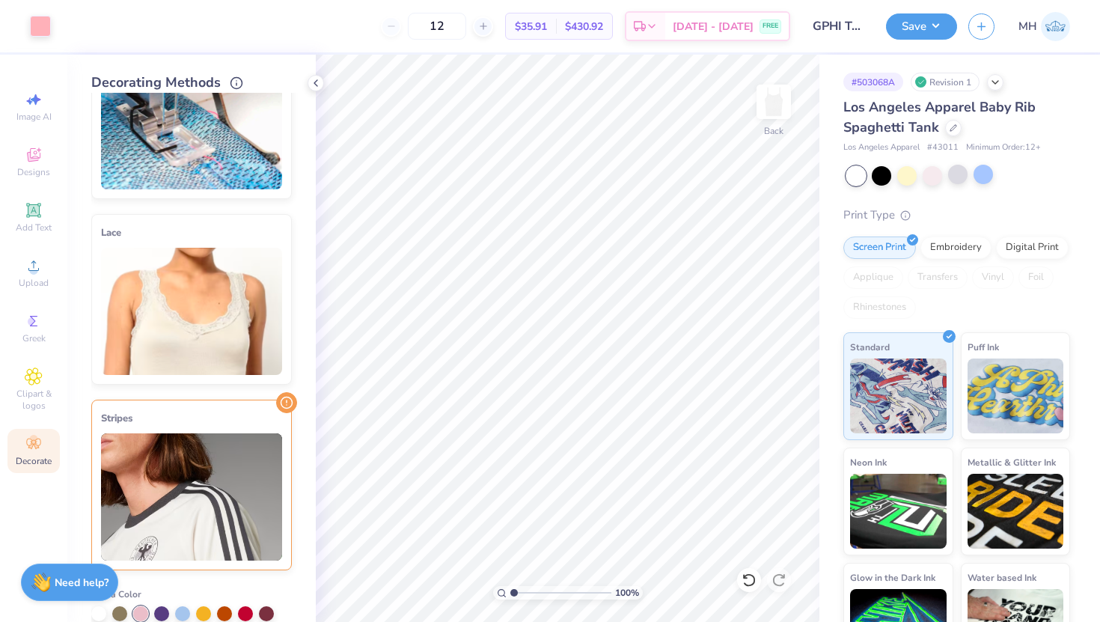
click at [239, 424] on div "Stripes" at bounding box center [191, 418] width 181 height 18
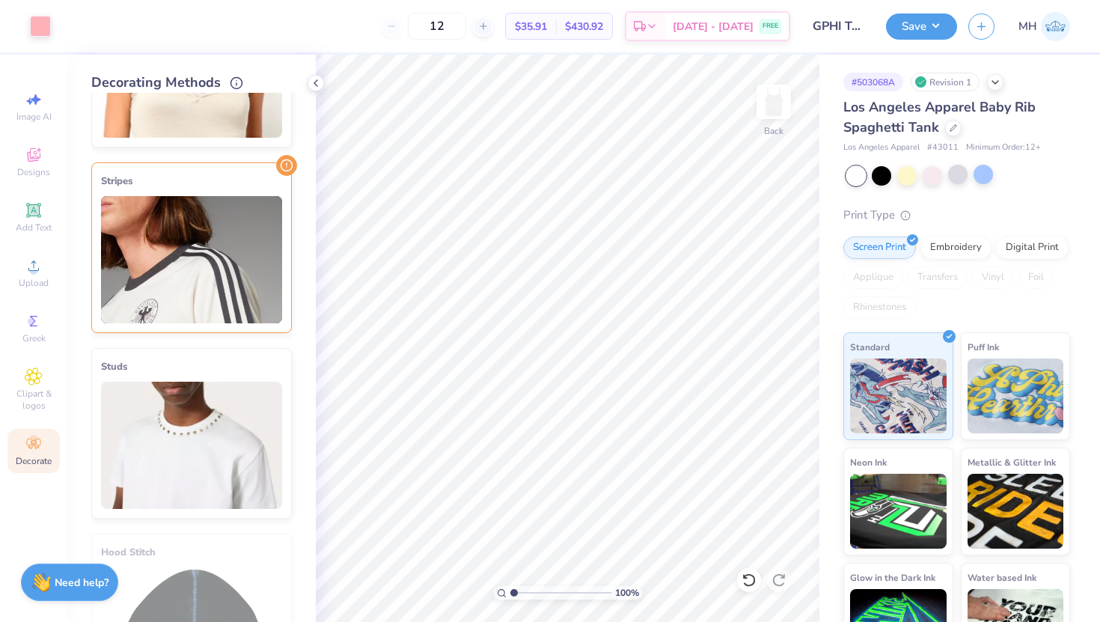
click at [227, 219] on img at bounding box center [191, 259] width 181 height 127
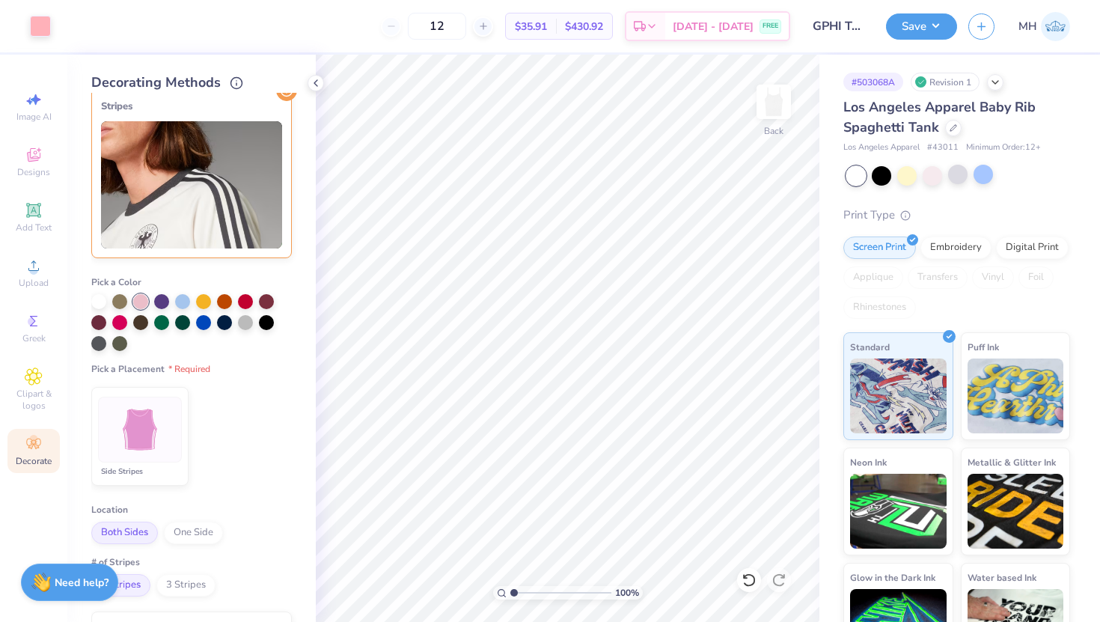
scroll to position [386, 0]
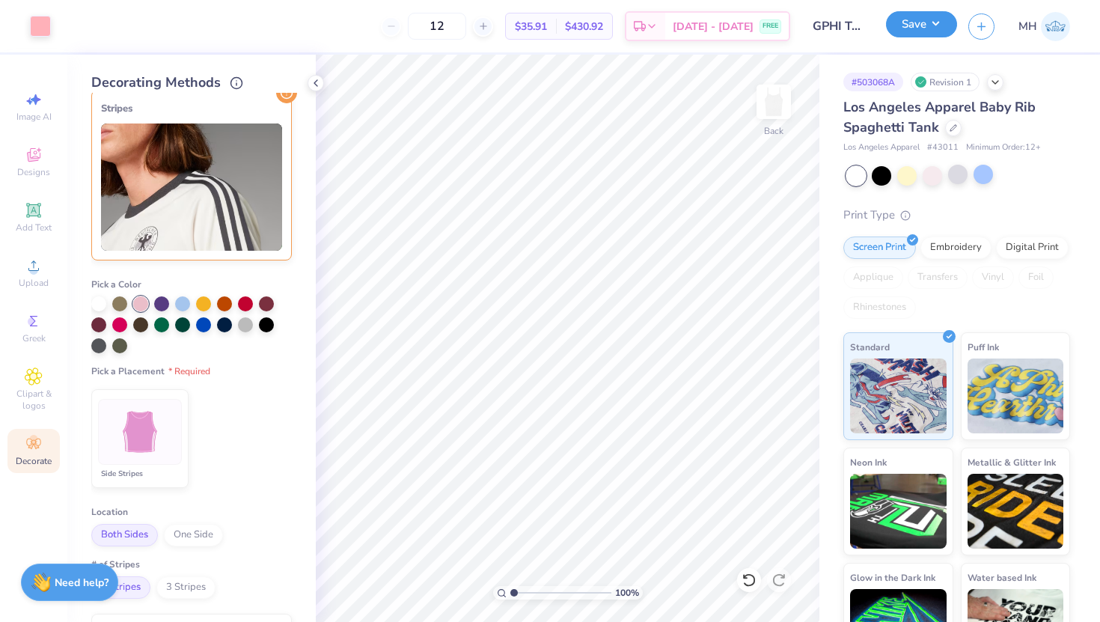
click at [918, 31] on button "Save" at bounding box center [921, 24] width 71 height 26
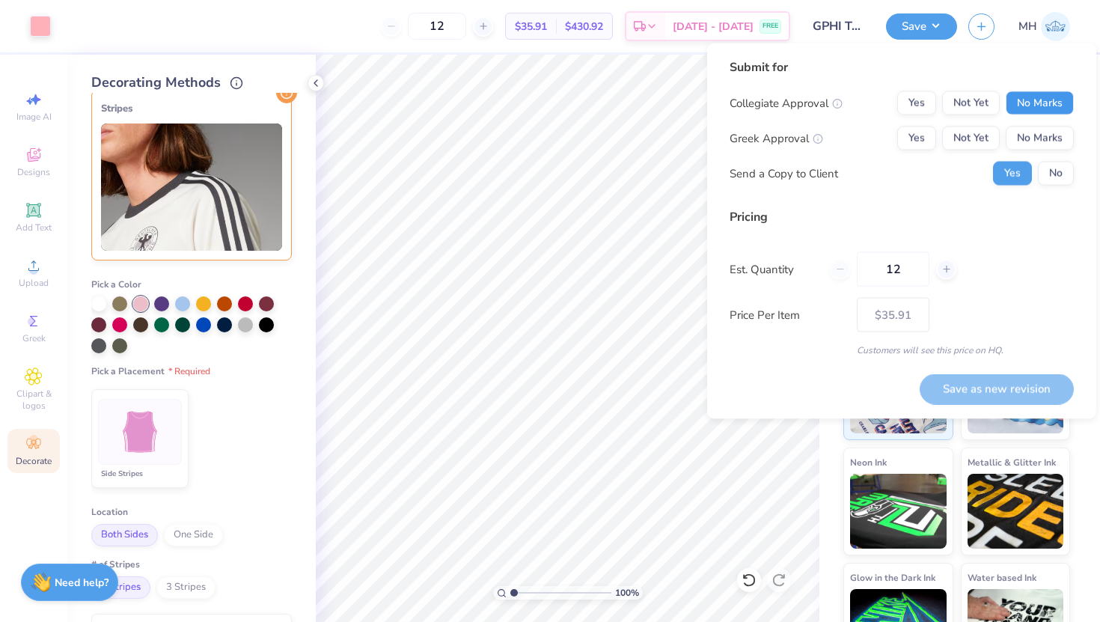
click at [1048, 101] on button "No Marks" at bounding box center [1040, 103] width 68 height 24
click at [914, 138] on button "Yes" at bounding box center [916, 138] width 39 height 24
click at [944, 269] on icon at bounding box center [946, 269] width 10 height 10
type input "13"
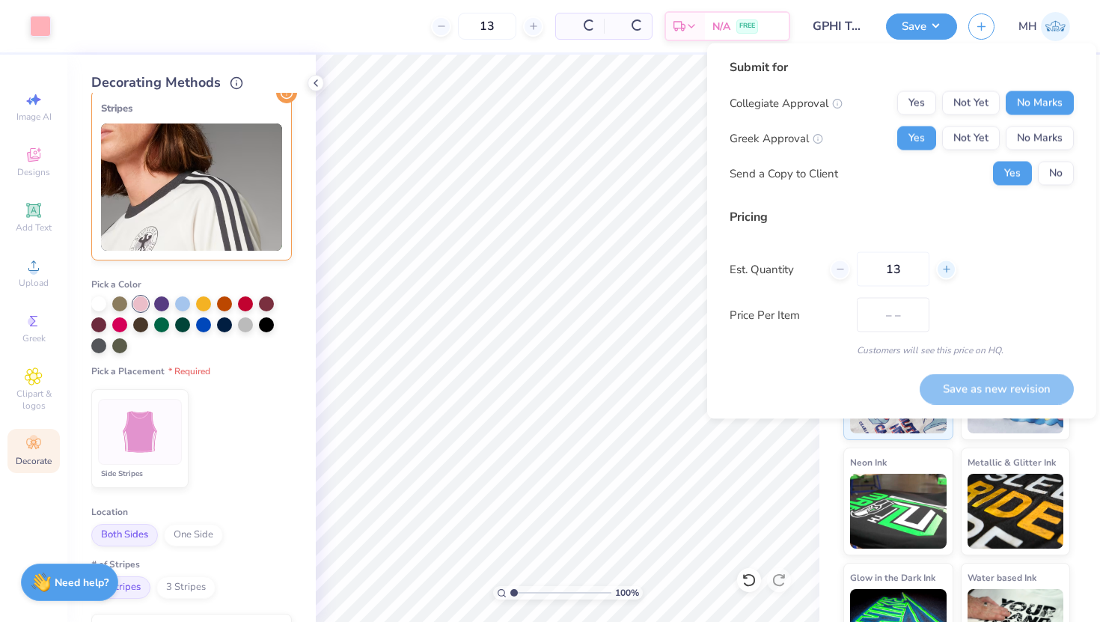
type input "$35.14"
click at [843, 272] on icon at bounding box center [840, 269] width 10 height 10
type input "12"
type input "$35.91"
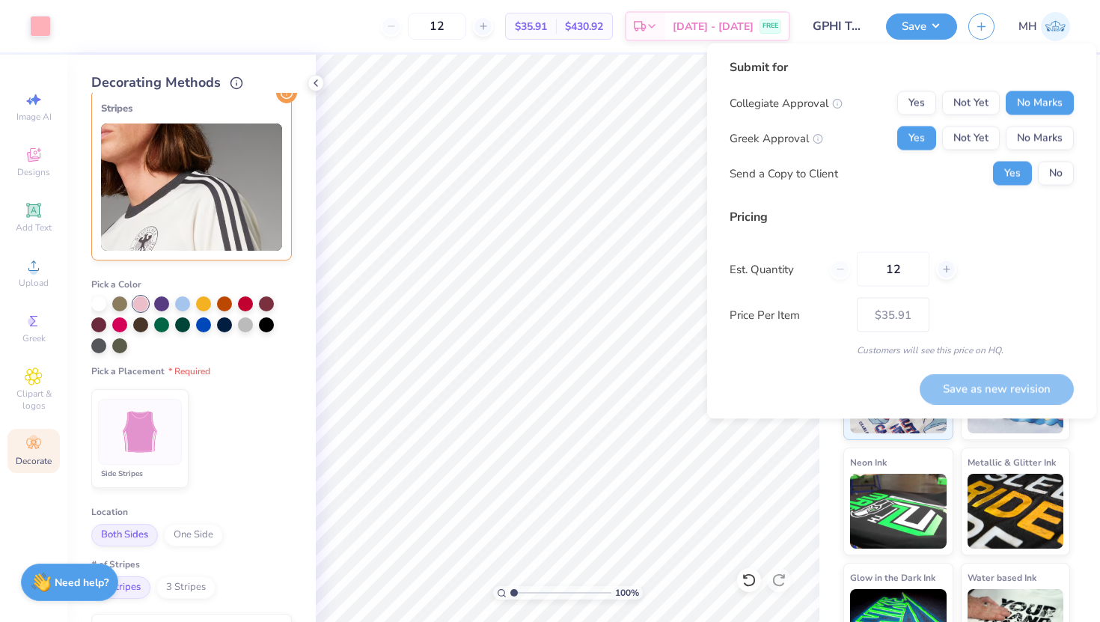
click at [217, 195] on img at bounding box center [191, 186] width 181 height 127
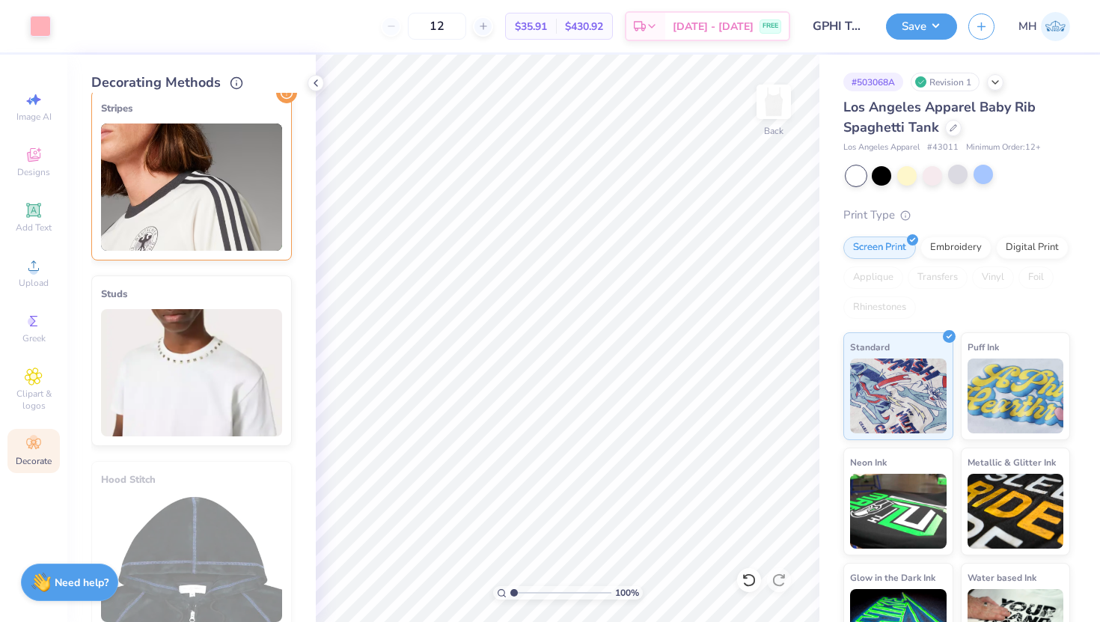
click at [234, 161] on img at bounding box center [191, 186] width 181 height 127
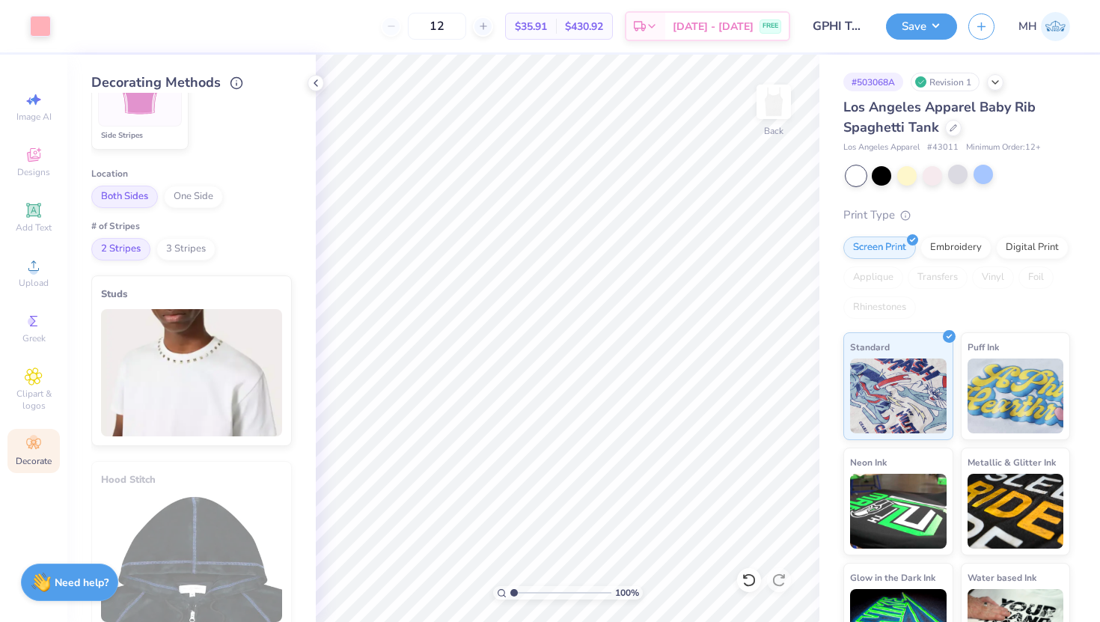
scroll to position [723, 0]
click at [128, 200] on span "Both Sides" at bounding box center [124, 198] width 67 height 22
click at [131, 256] on span "2 Stripes" at bounding box center [120, 250] width 59 height 22
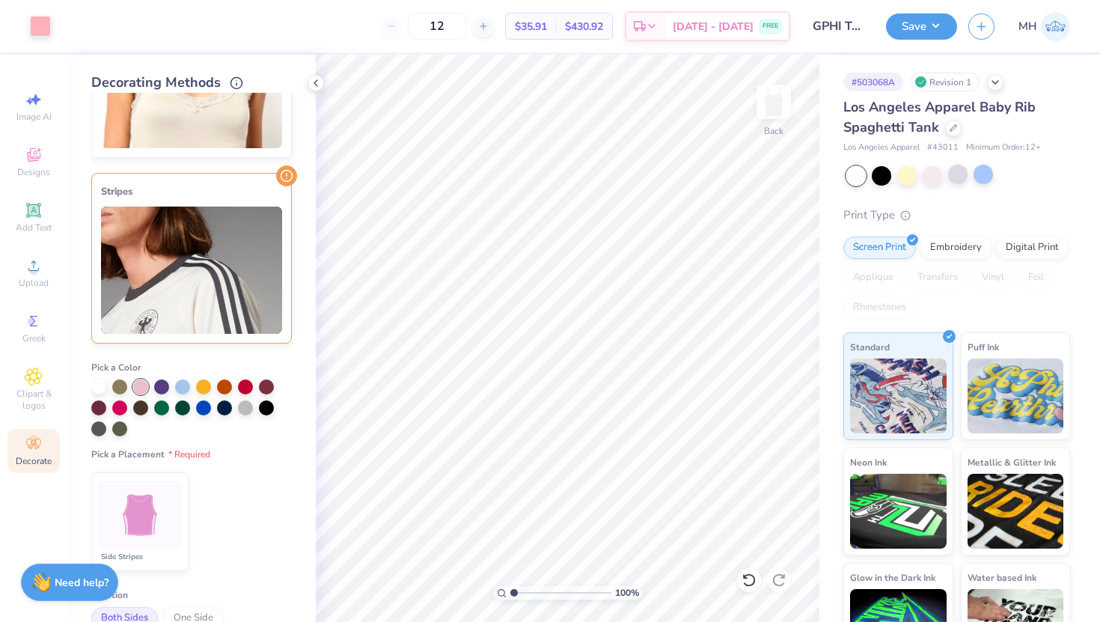
scroll to position [289, 0]
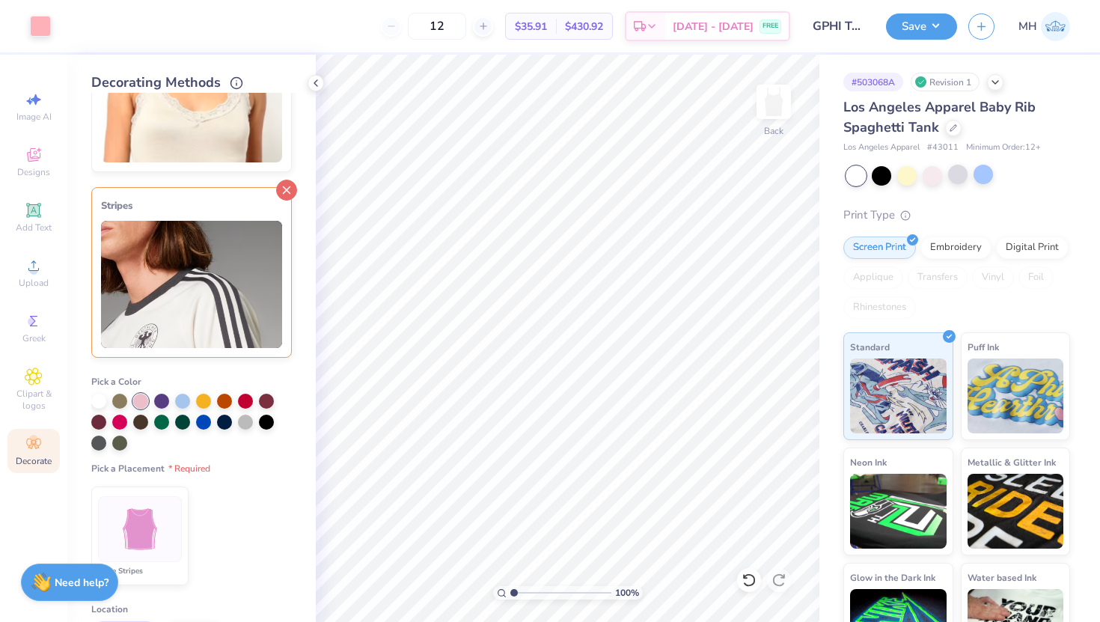
click at [281, 189] on icon at bounding box center [286, 190] width 21 height 21
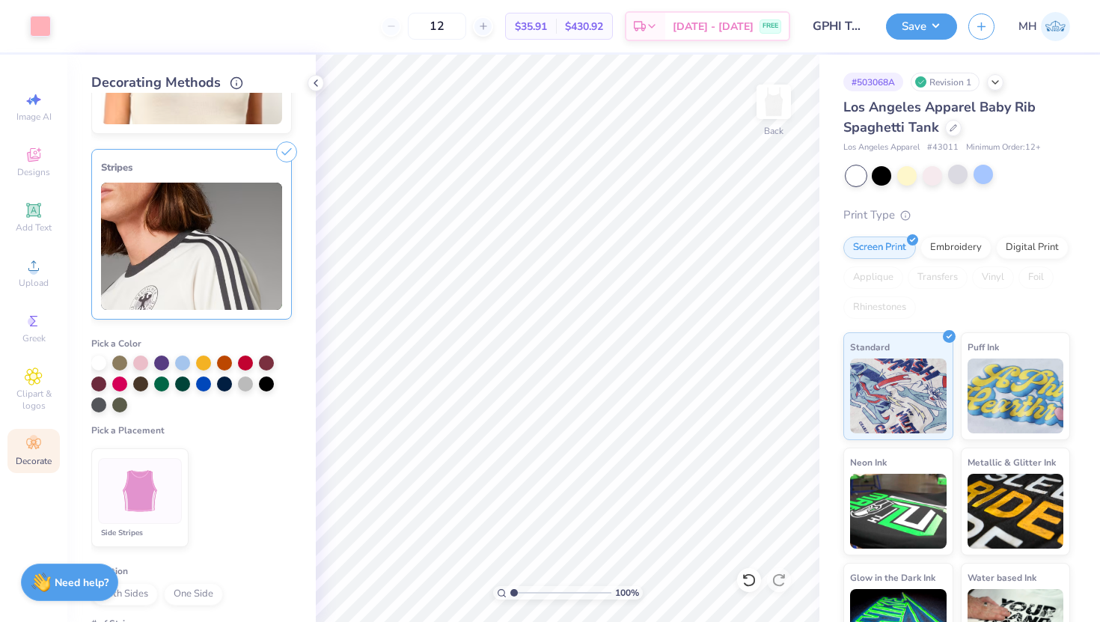
scroll to position [329, 0]
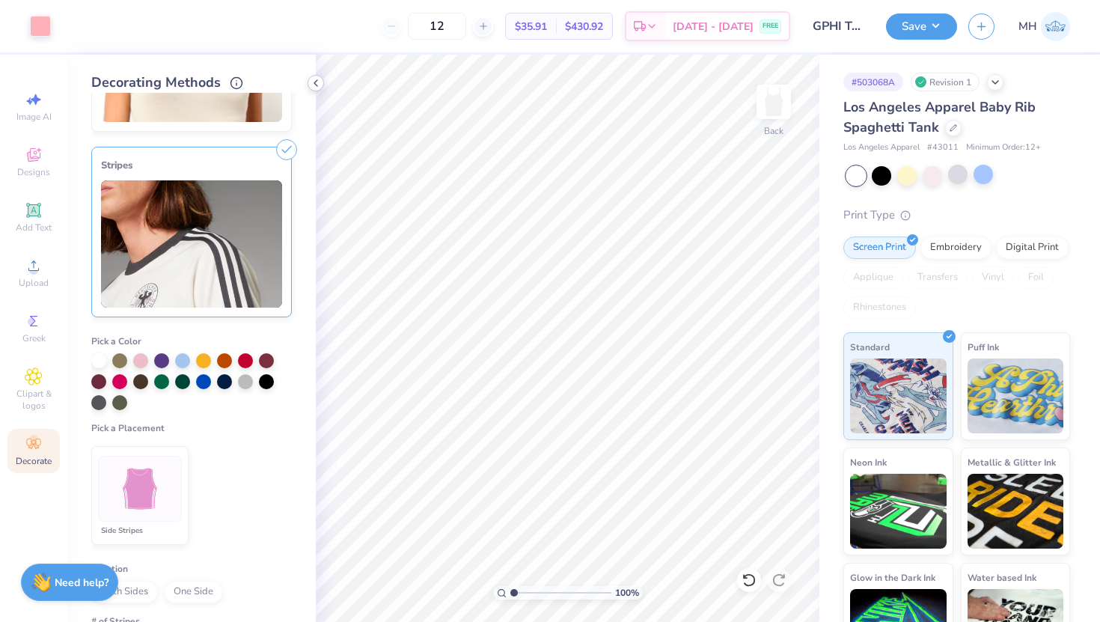
click at [320, 83] on icon at bounding box center [316, 83] width 12 height 12
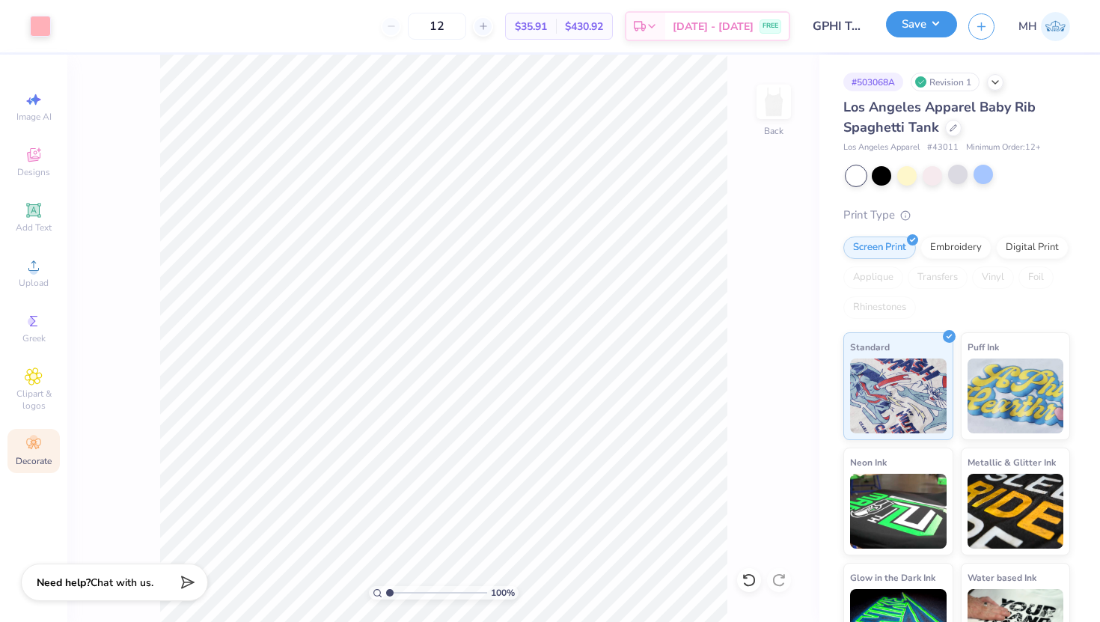
click at [911, 26] on button "Save" at bounding box center [921, 24] width 71 height 26
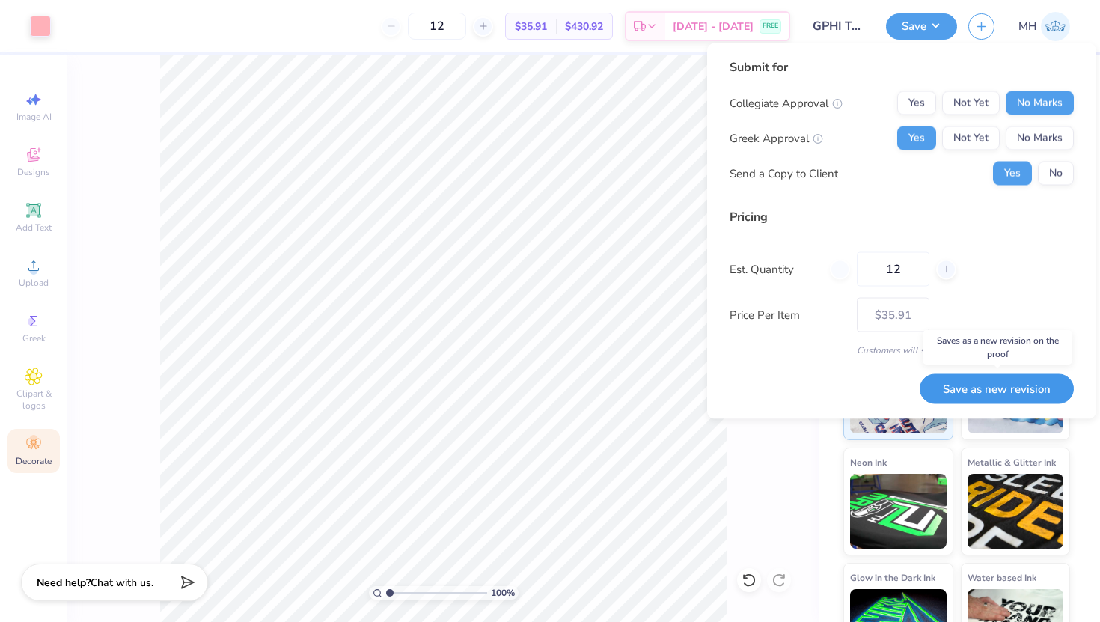
click at [1000, 390] on button "Save as new revision" at bounding box center [997, 388] width 154 height 31
type input "$35.91"
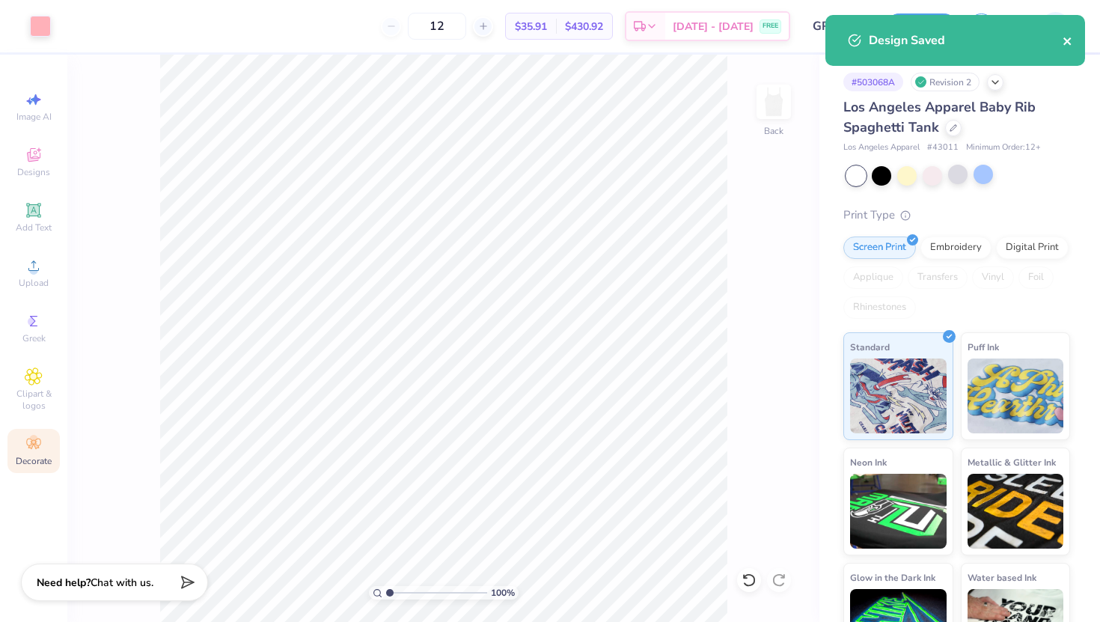
click at [1072, 42] on icon "close" at bounding box center [1068, 41] width 10 height 12
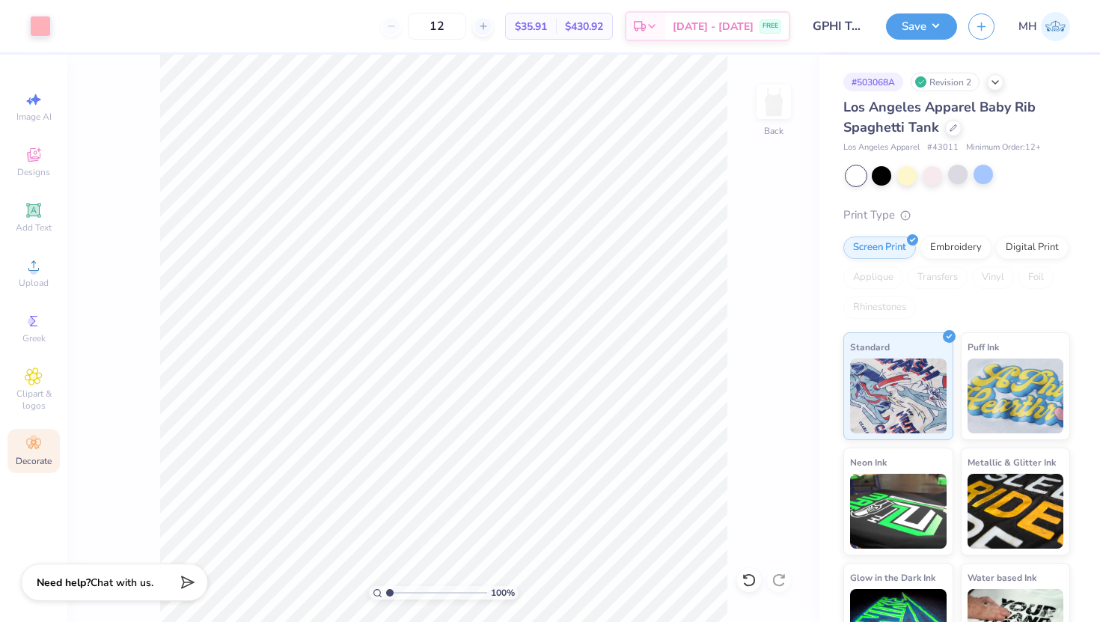
click at [838, 28] on input "GPHI Tank" at bounding box center [838, 26] width 73 height 30
